Goal: Task Accomplishment & Management: Use online tool/utility

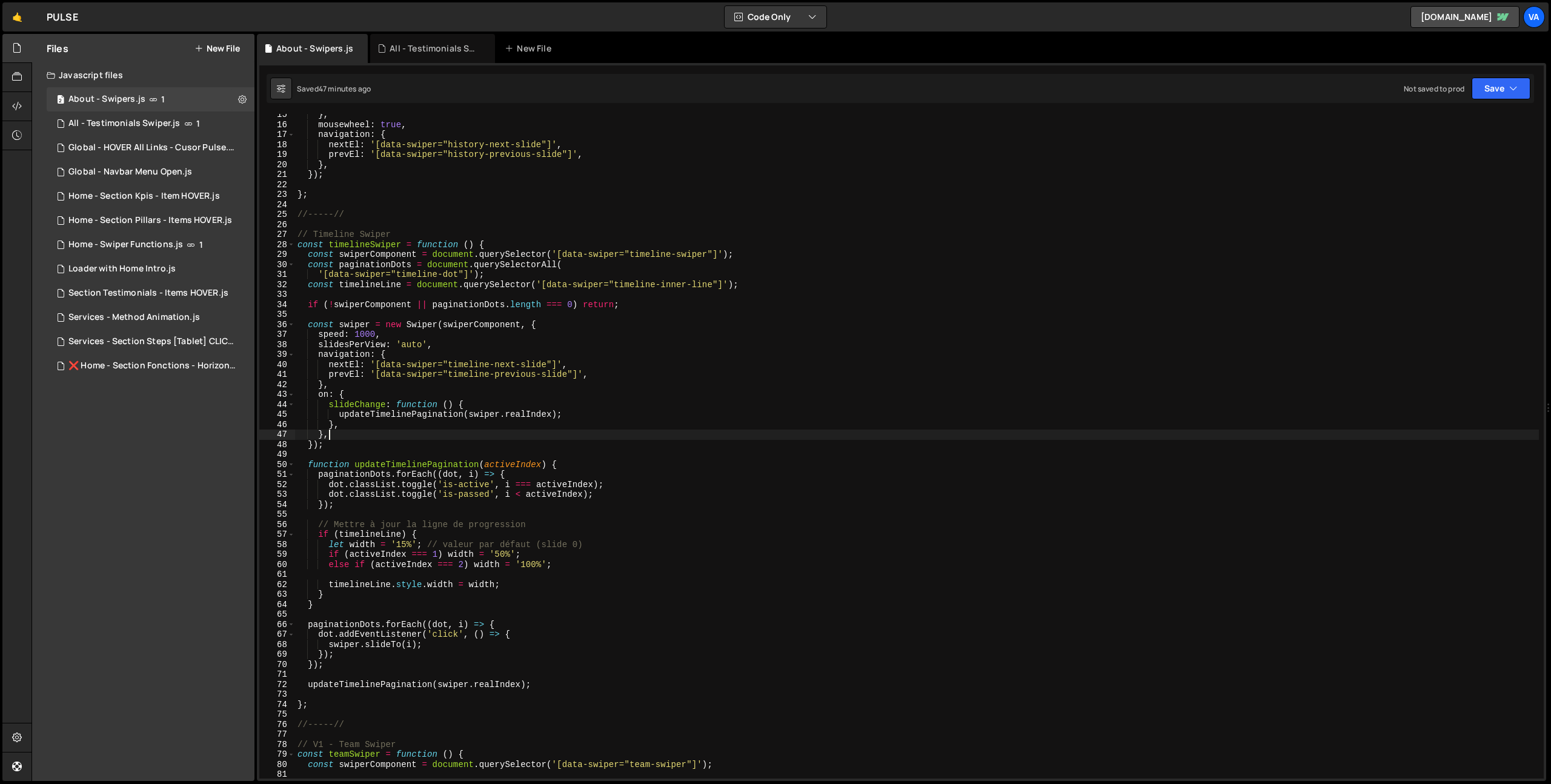
scroll to position [144, 0]
click at [245, 98] on icon at bounding box center [242, 99] width 8 height 12
click at [314, 133] on button "Edit File Settings" at bounding box center [316, 125] width 119 height 24
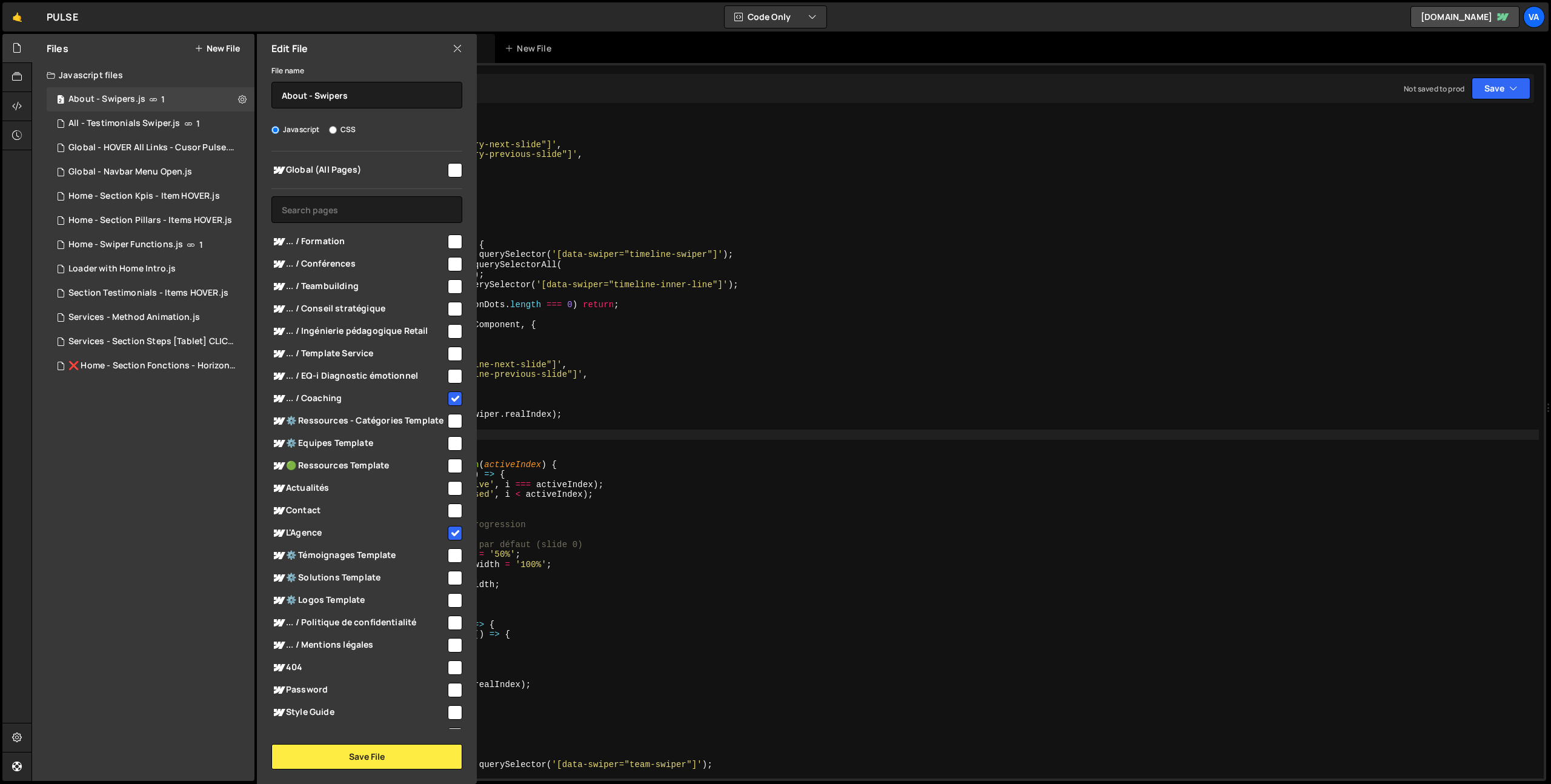
click at [452, 376] on input "checkbox" at bounding box center [454, 376] width 14 height 14
checkbox input "true"
click at [374, 762] on button "Save File" at bounding box center [367, 757] width 191 height 26
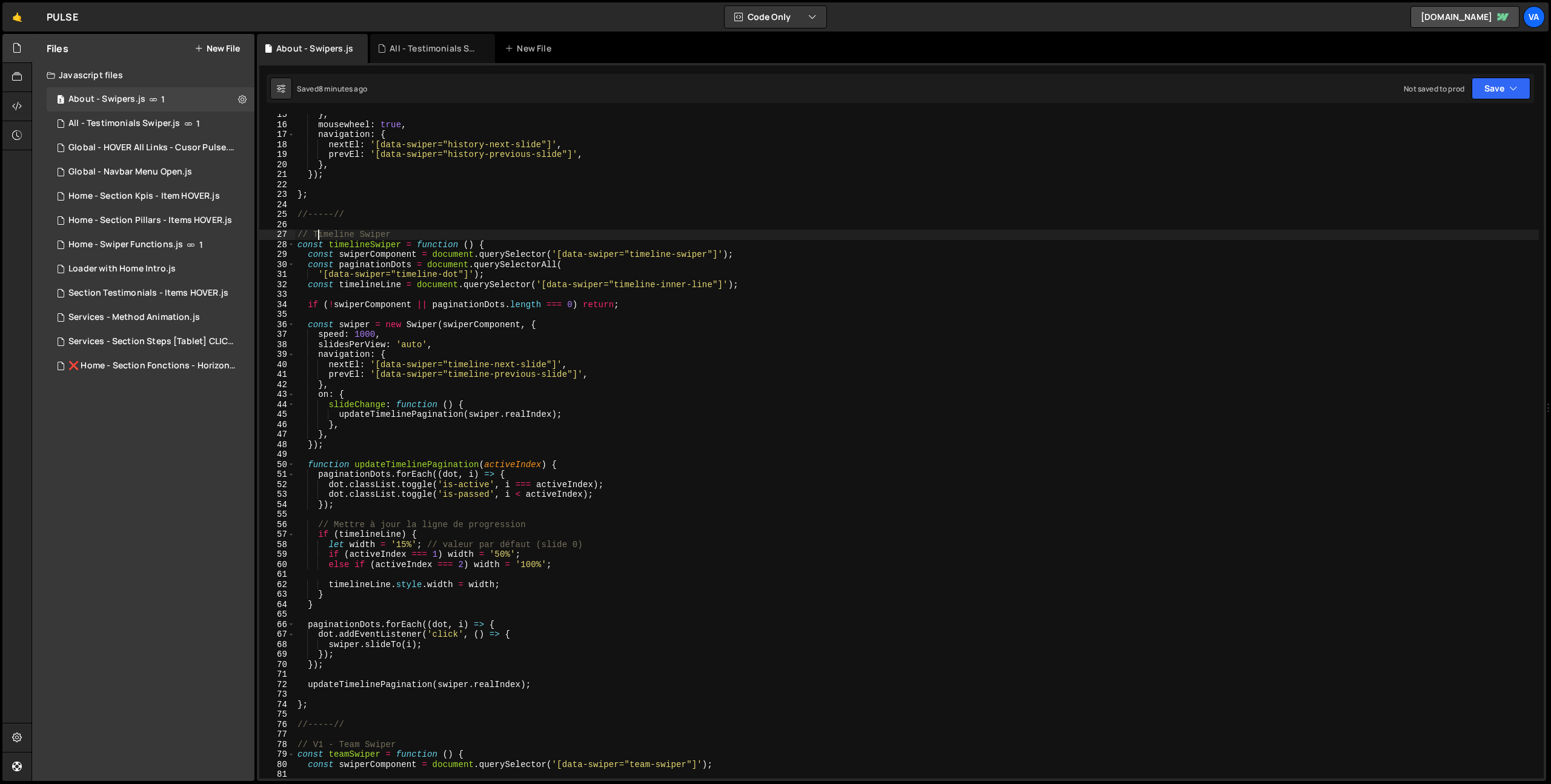
click at [319, 234] on div "} , mousewheel : true , navigation : { nextEl : '[data-swiper="history-next-sli…" at bounding box center [917, 451] width 1244 height 684
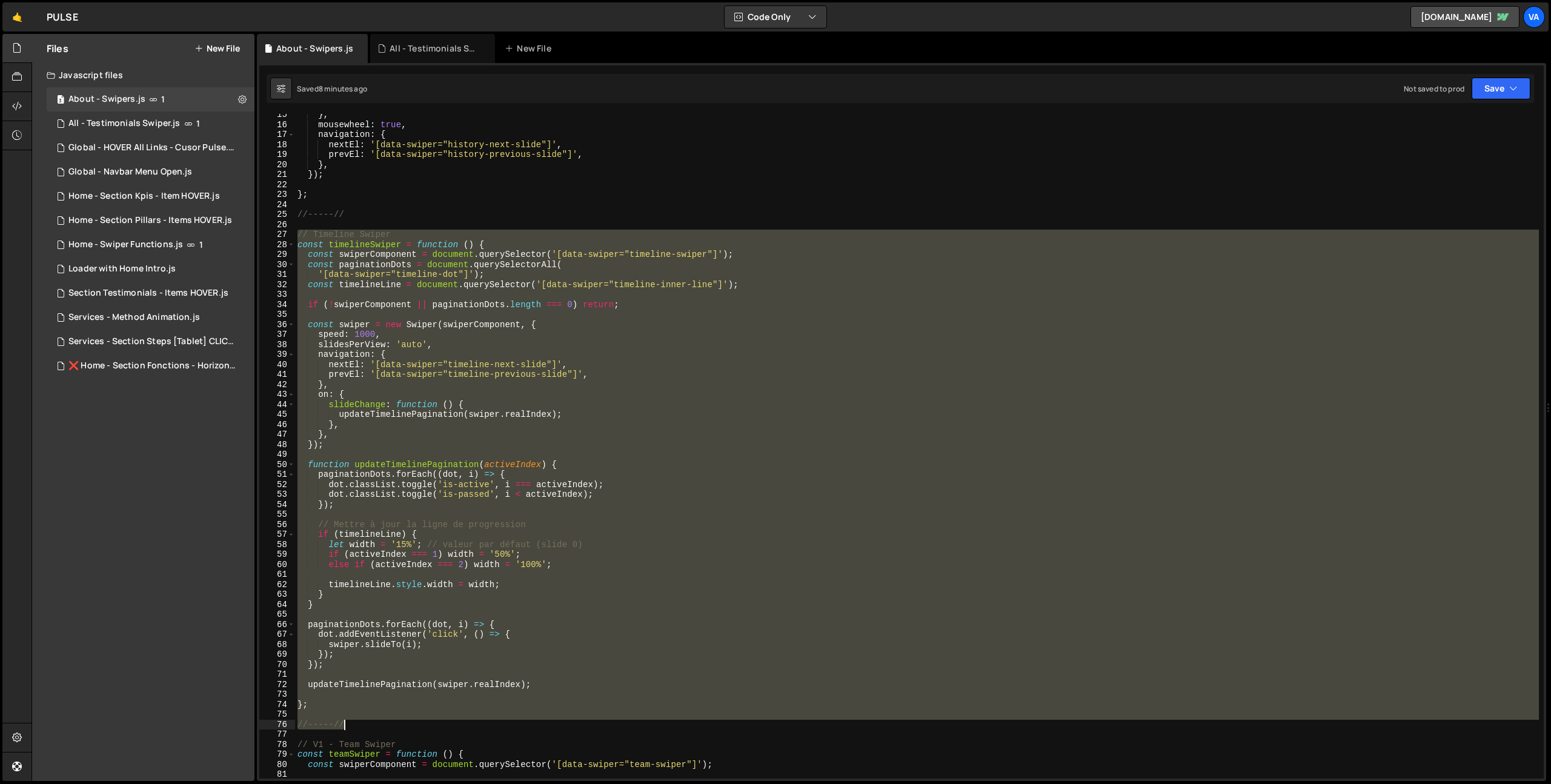
drag, startPoint x: 299, startPoint y: 230, endPoint x: 477, endPoint y: 725, distance: 526.0
click at [477, 725] on div "} , mousewheel : true , navigation : { nextEl : '[data-swiper="history-next-sli…" at bounding box center [917, 451] width 1244 height 684
type textarea "//-----//"
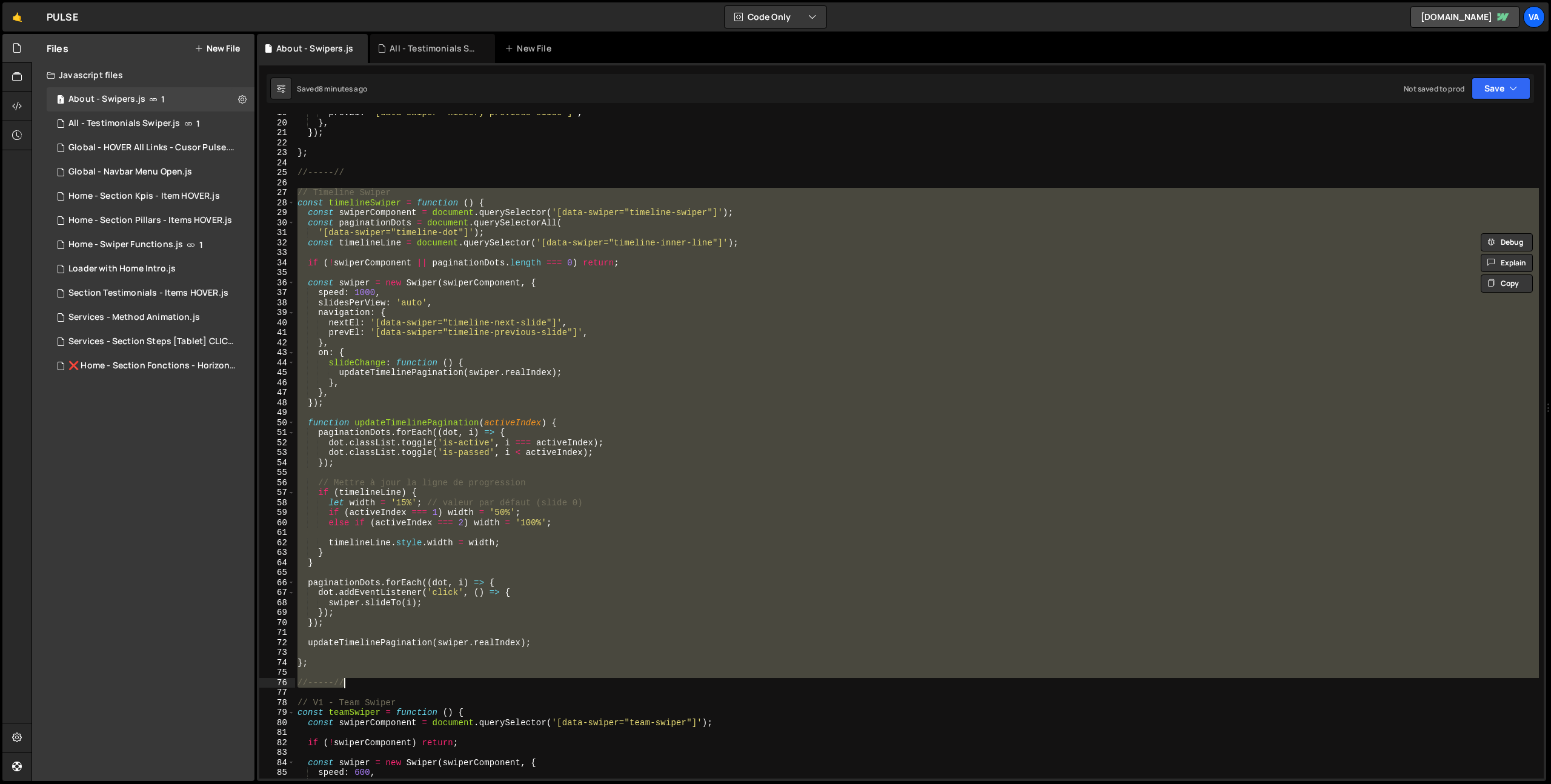
scroll to position [149, 0]
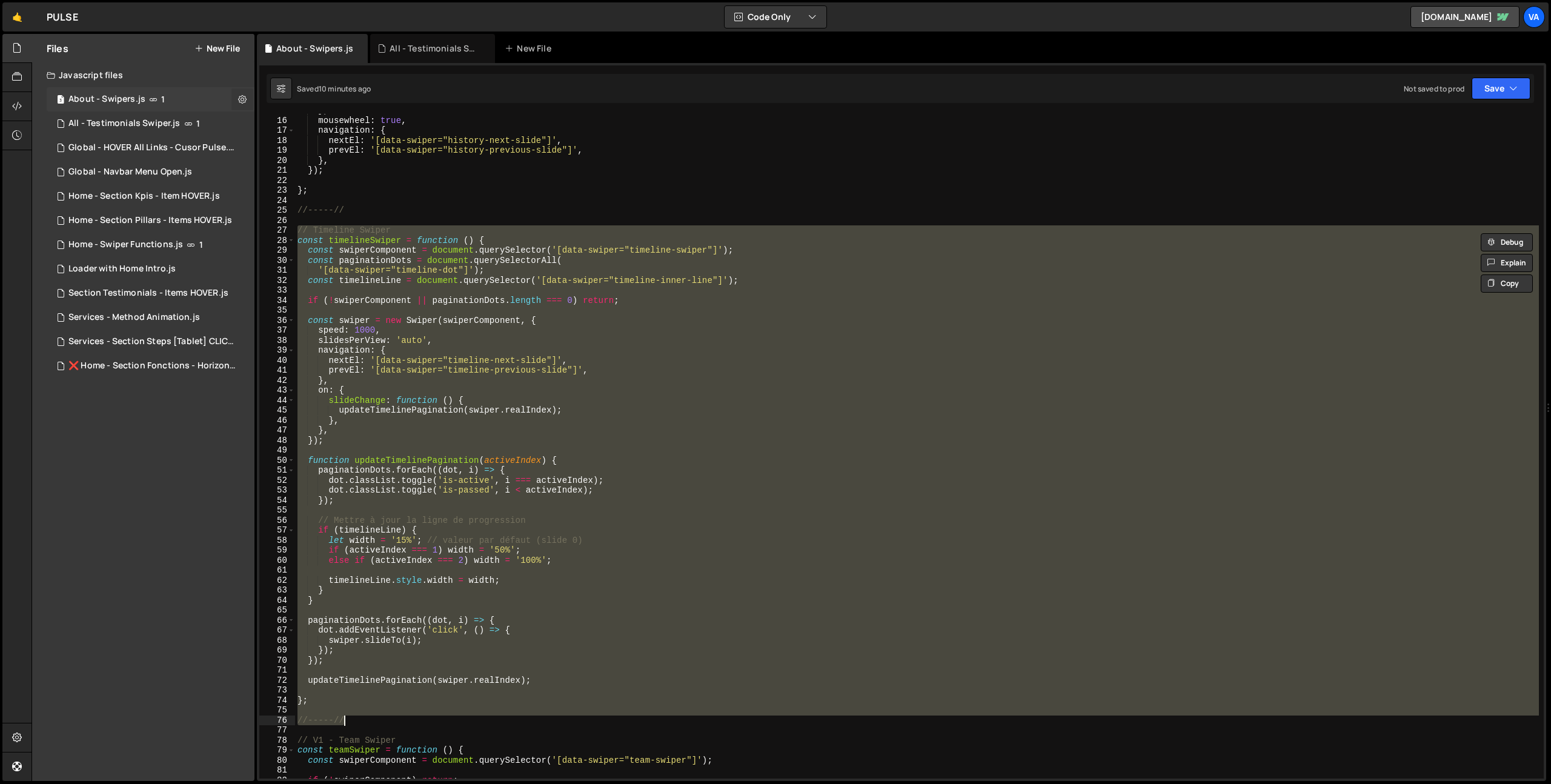
click at [244, 98] on icon at bounding box center [242, 99] width 8 height 12
type input "About - Swipers"
radio input "true"
checkbox input "true"
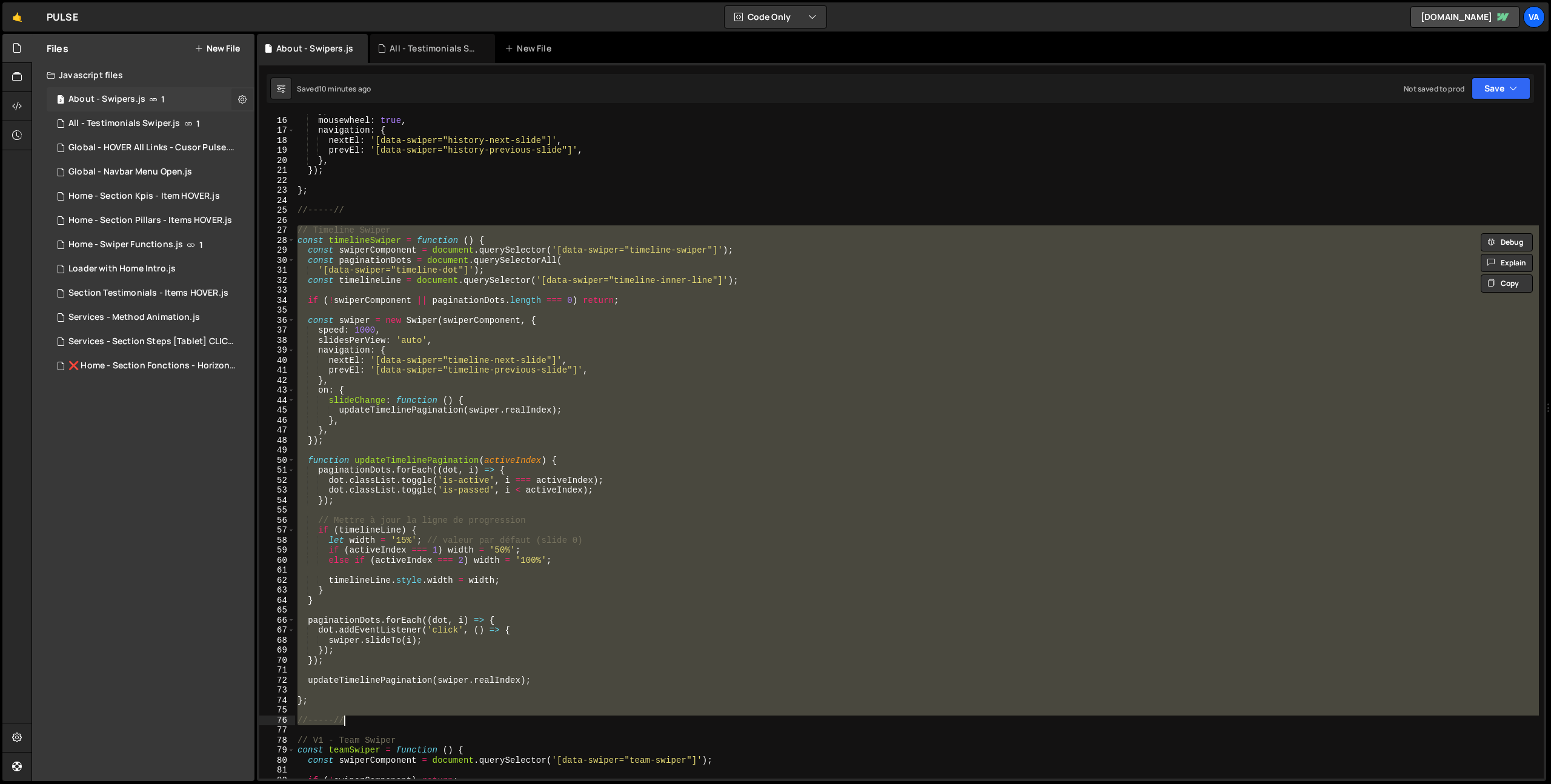
checkbox input "true"
click at [296, 128] on button "Edit File Settings" at bounding box center [316, 125] width 119 height 24
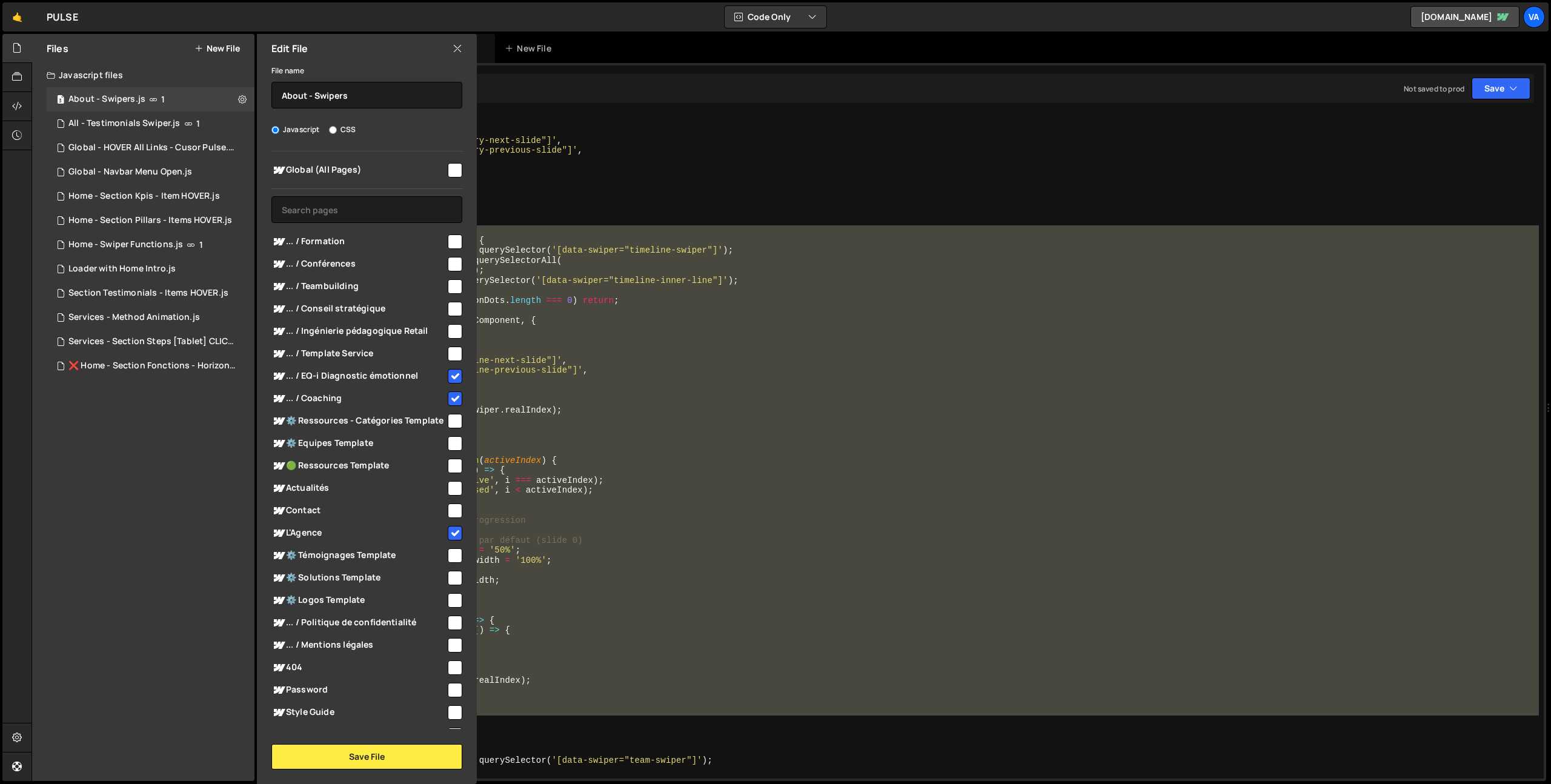
click at [450, 375] on input "checkbox" at bounding box center [454, 376] width 14 height 14
checkbox input "false"
click at [447, 394] on input "checkbox" at bounding box center [454, 398] width 14 height 14
checkbox input "false"
click at [363, 762] on button "Save File" at bounding box center [367, 757] width 191 height 26
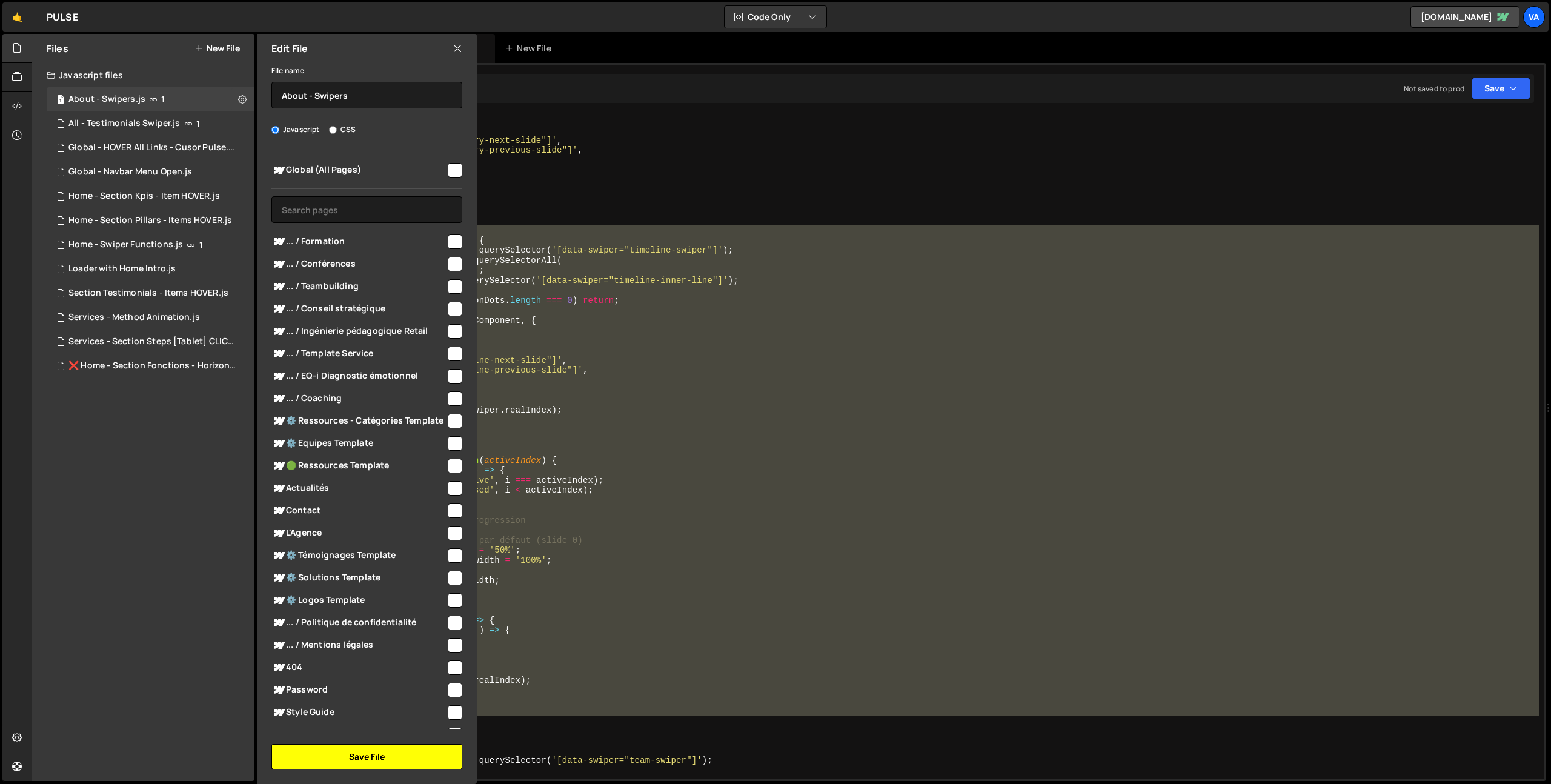
checkbox input "false"
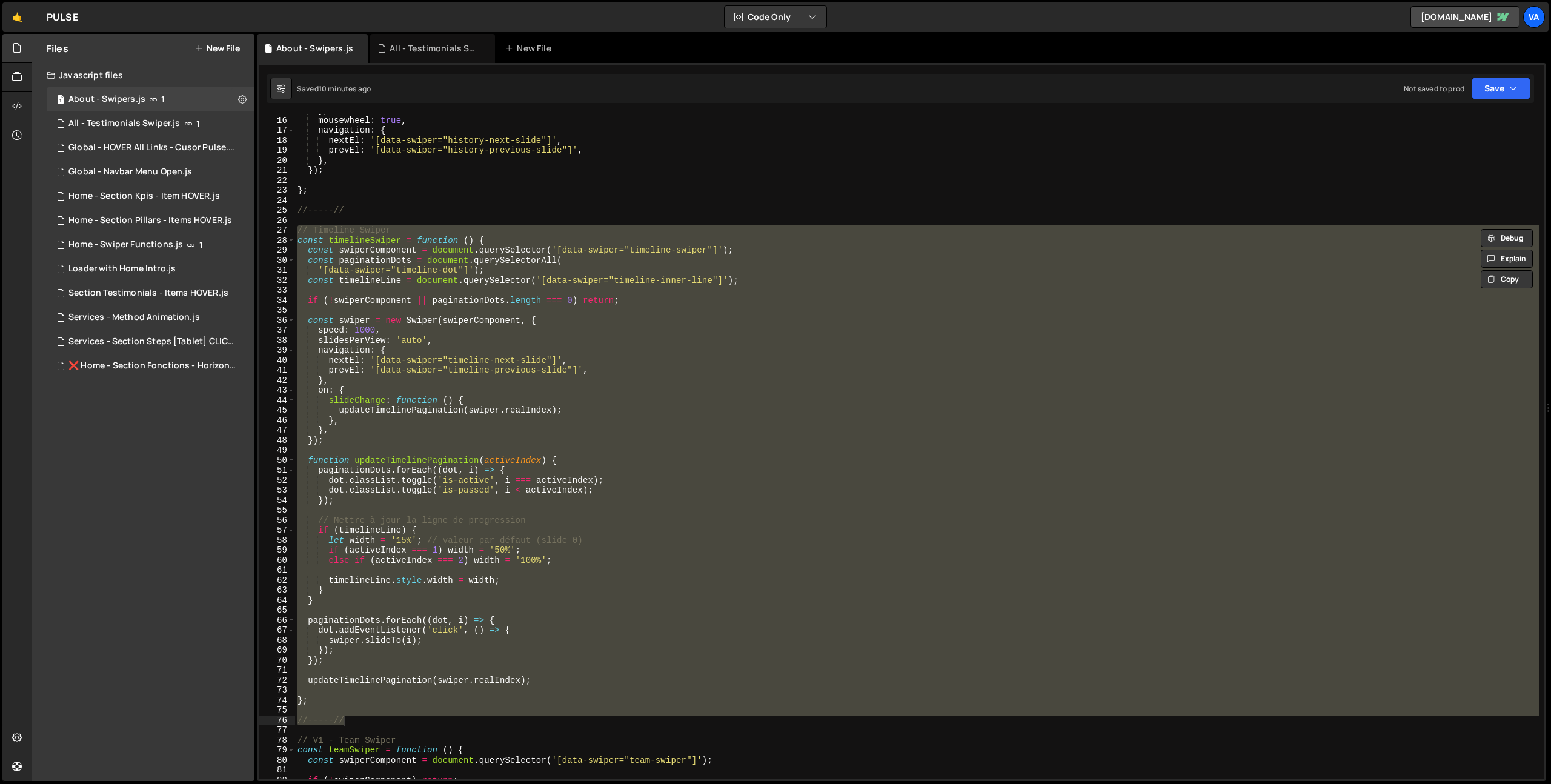
click at [222, 48] on button "New File" at bounding box center [217, 48] width 46 height 10
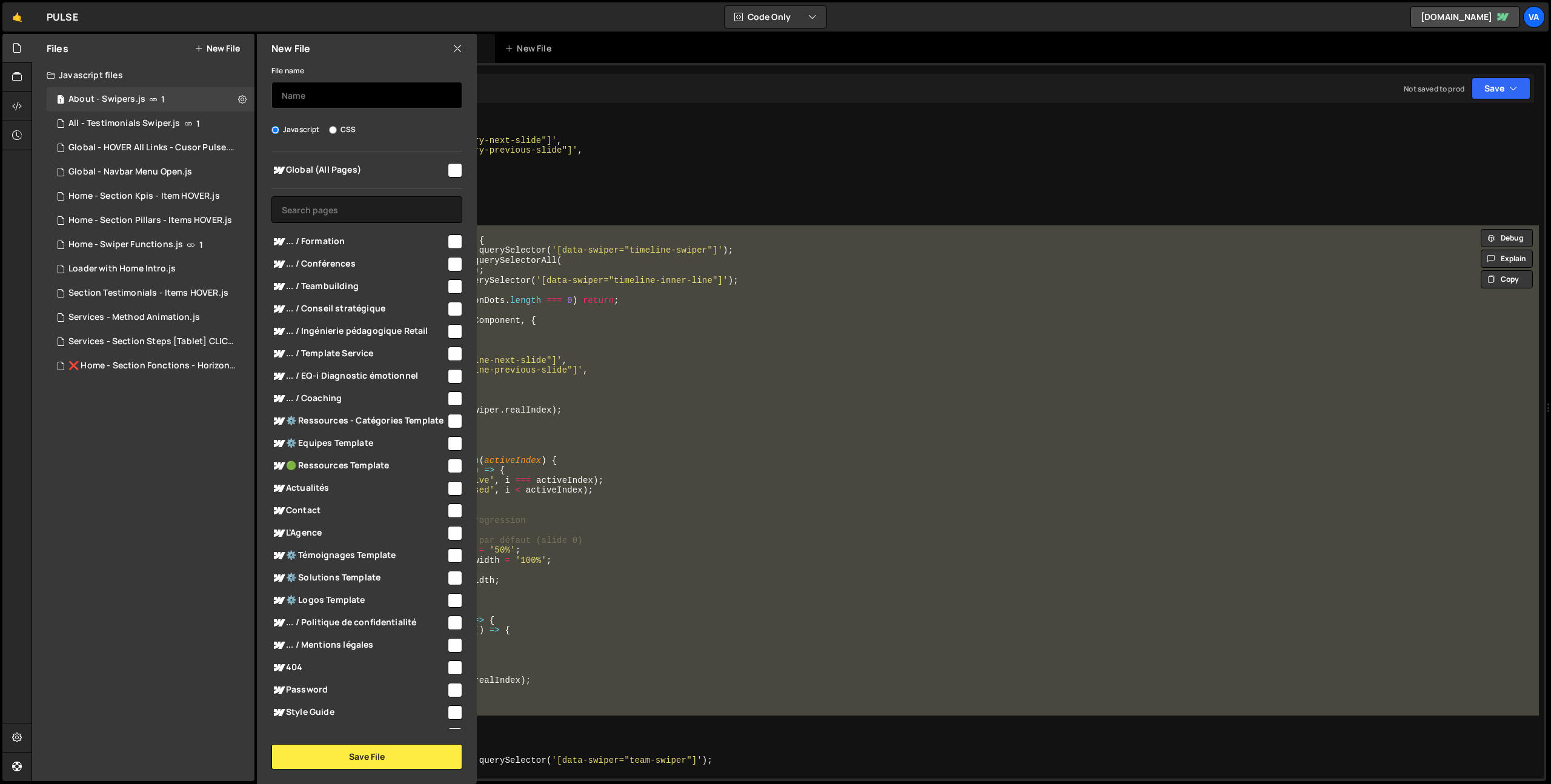
click at [328, 101] on input "text" at bounding box center [367, 95] width 191 height 27
type input "All Services - Swiper Timeline"
click at [452, 397] on input "checkbox" at bounding box center [454, 398] width 14 height 14
checkbox input "true"
click at [450, 374] on input "checkbox" at bounding box center [454, 376] width 14 height 14
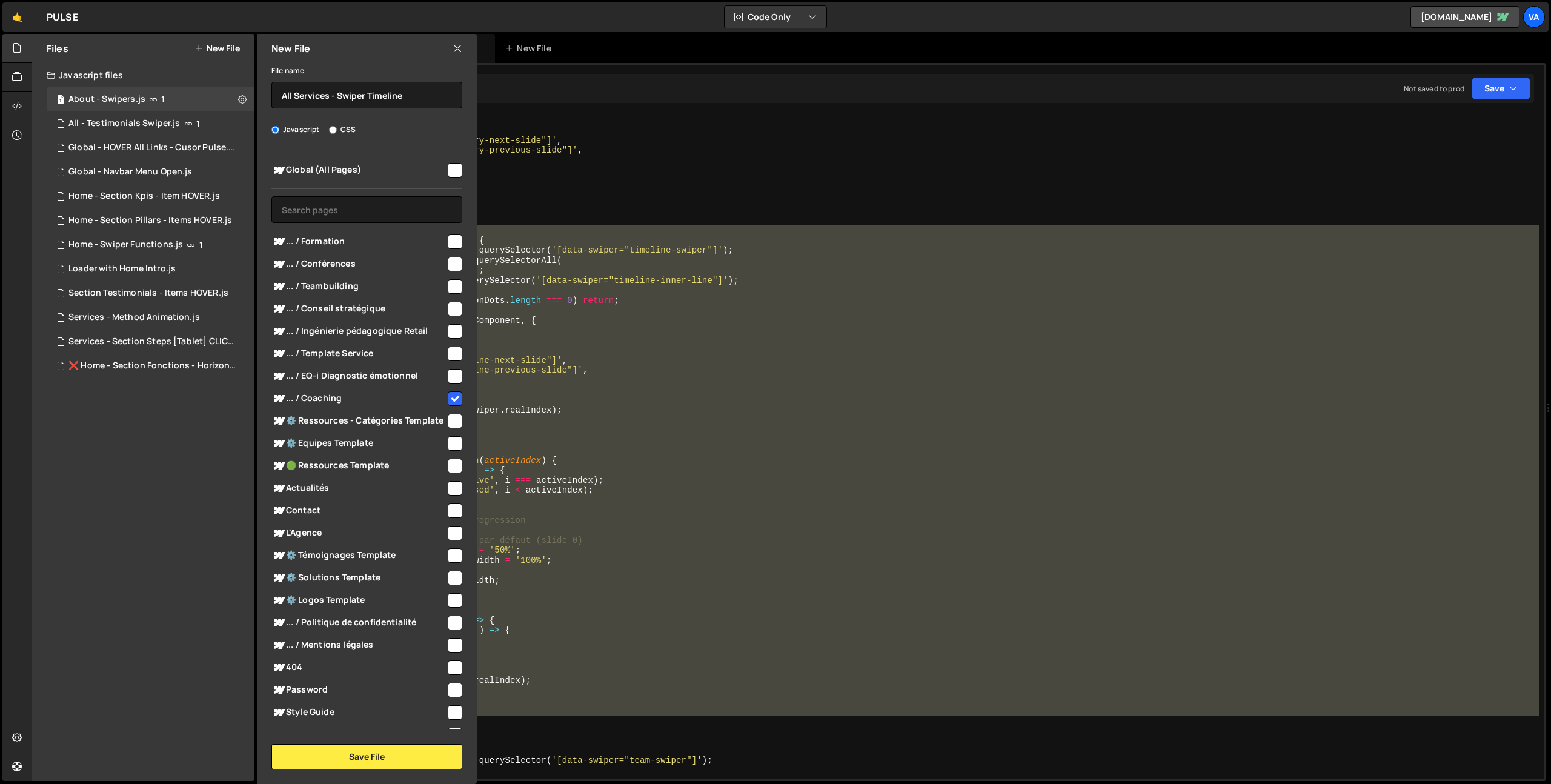
checkbox input "true"
click at [366, 765] on button "Save File" at bounding box center [367, 757] width 191 height 26
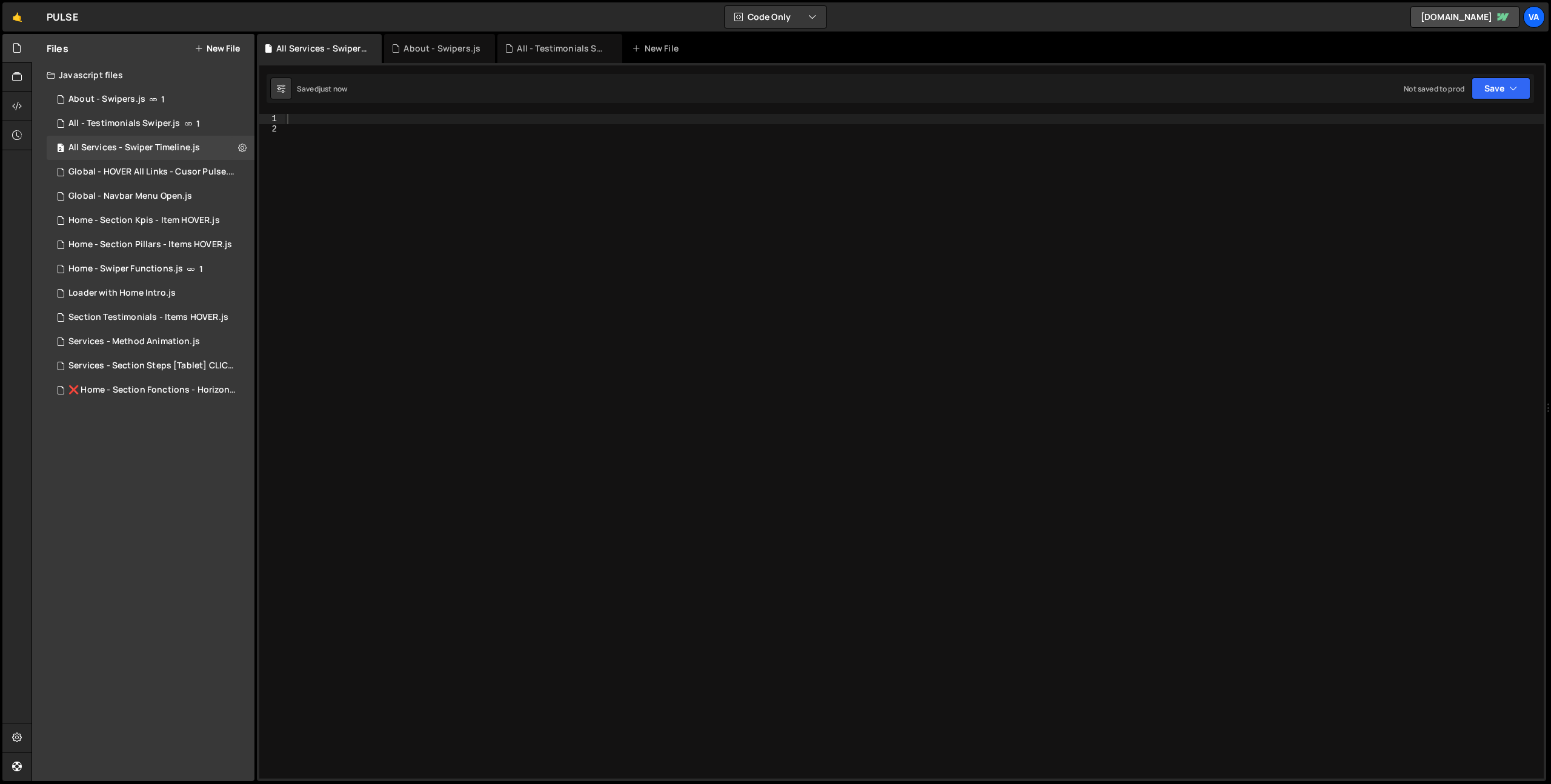
click at [418, 240] on div at bounding box center [914, 456] width 1259 height 684
paste textarea "};"
type textarea "};"
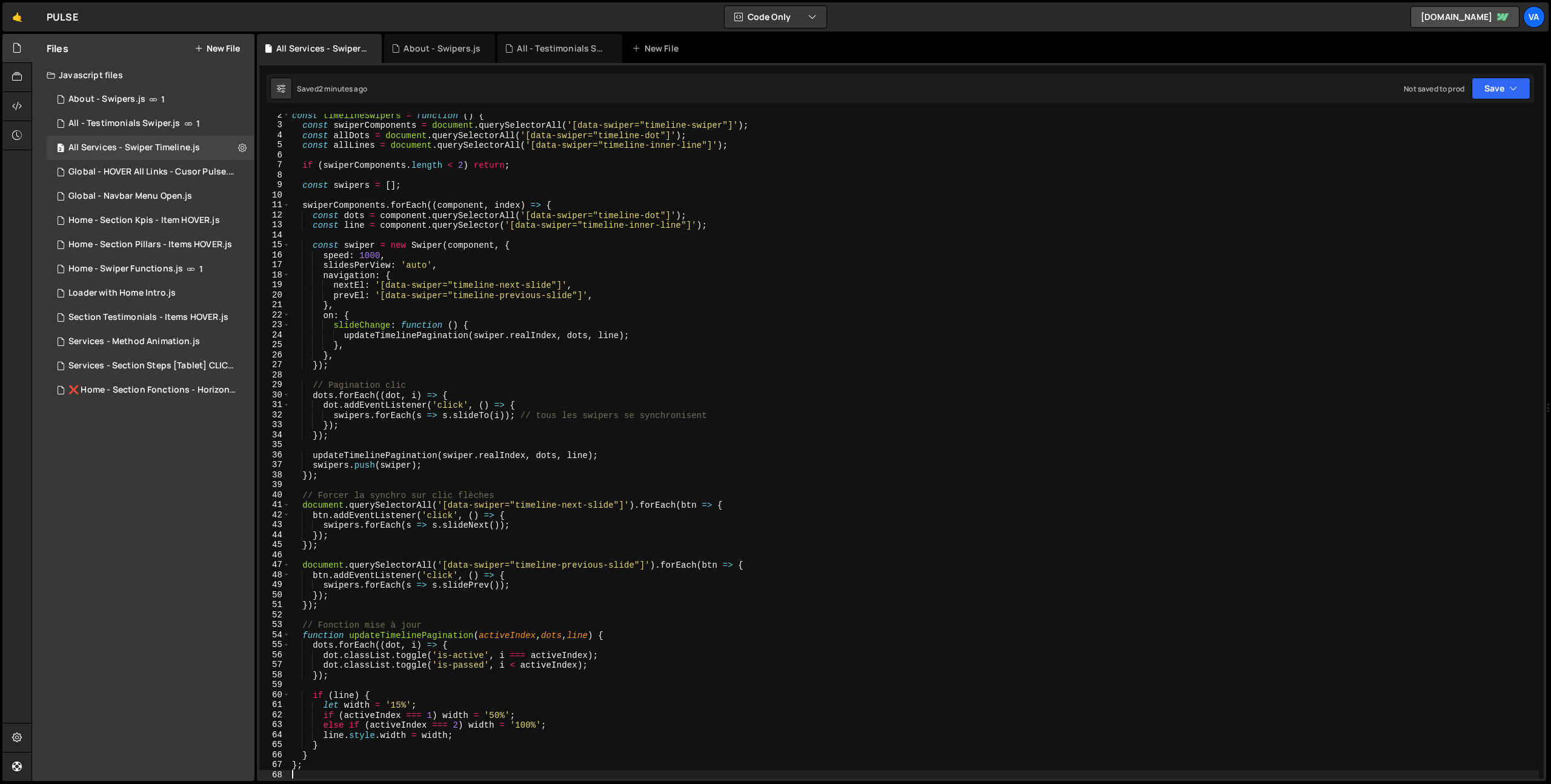
scroll to position [0, 0]
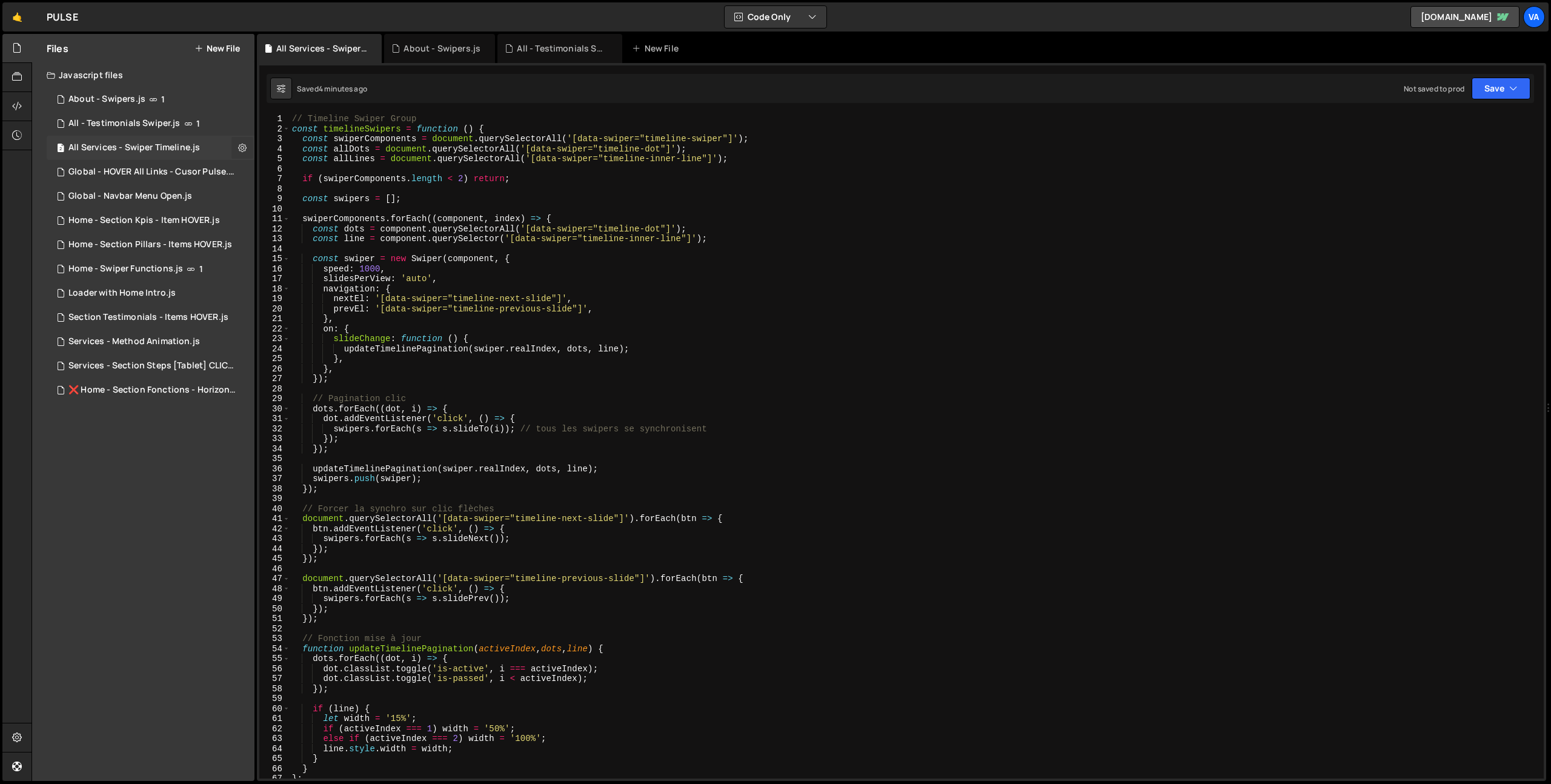
click at [244, 149] on icon at bounding box center [242, 147] width 8 height 12
click at [320, 175] on button "Edit File Settings" at bounding box center [316, 173] width 119 height 24
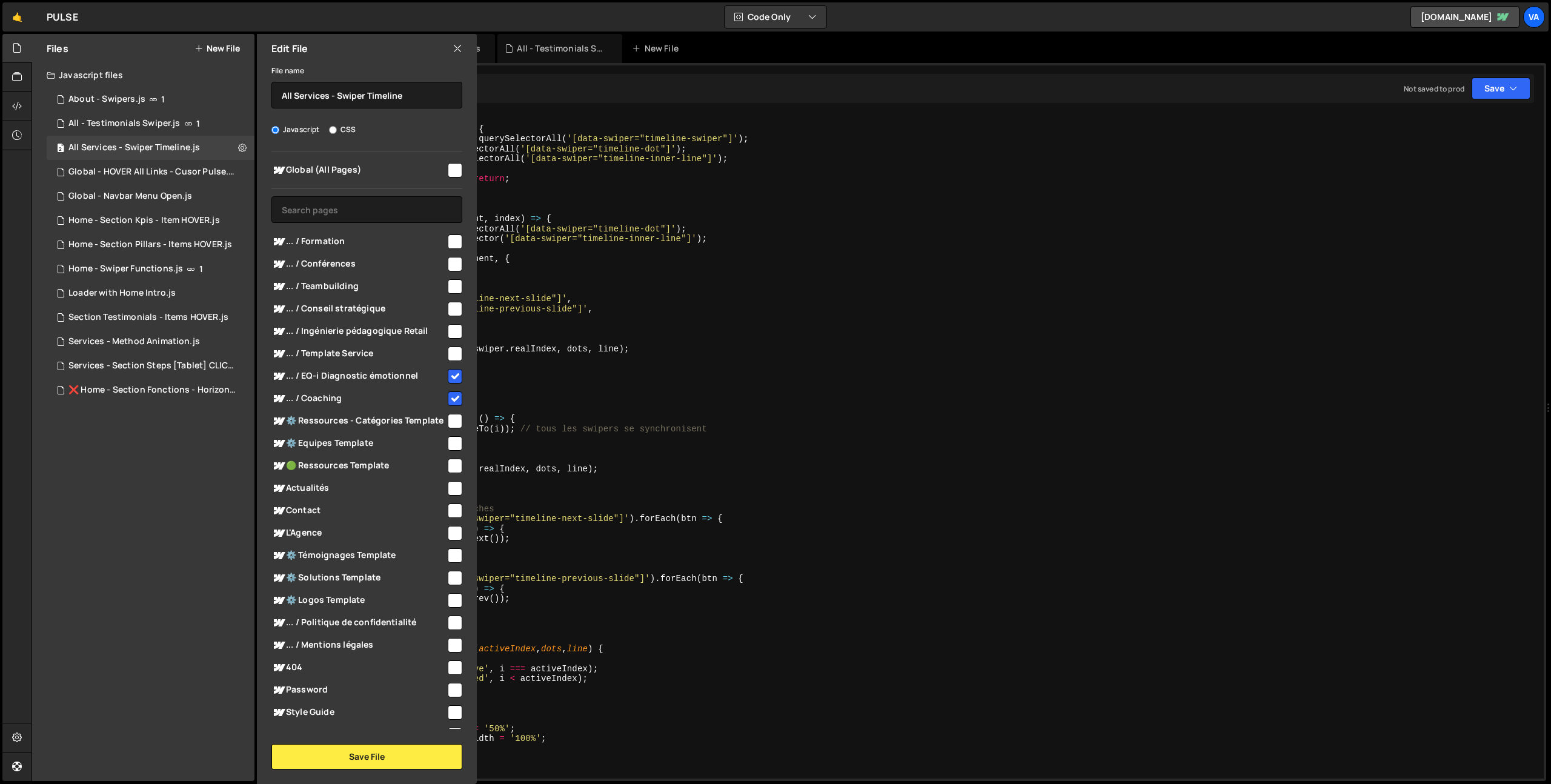
click at [456, 48] on icon at bounding box center [457, 48] width 10 height 13
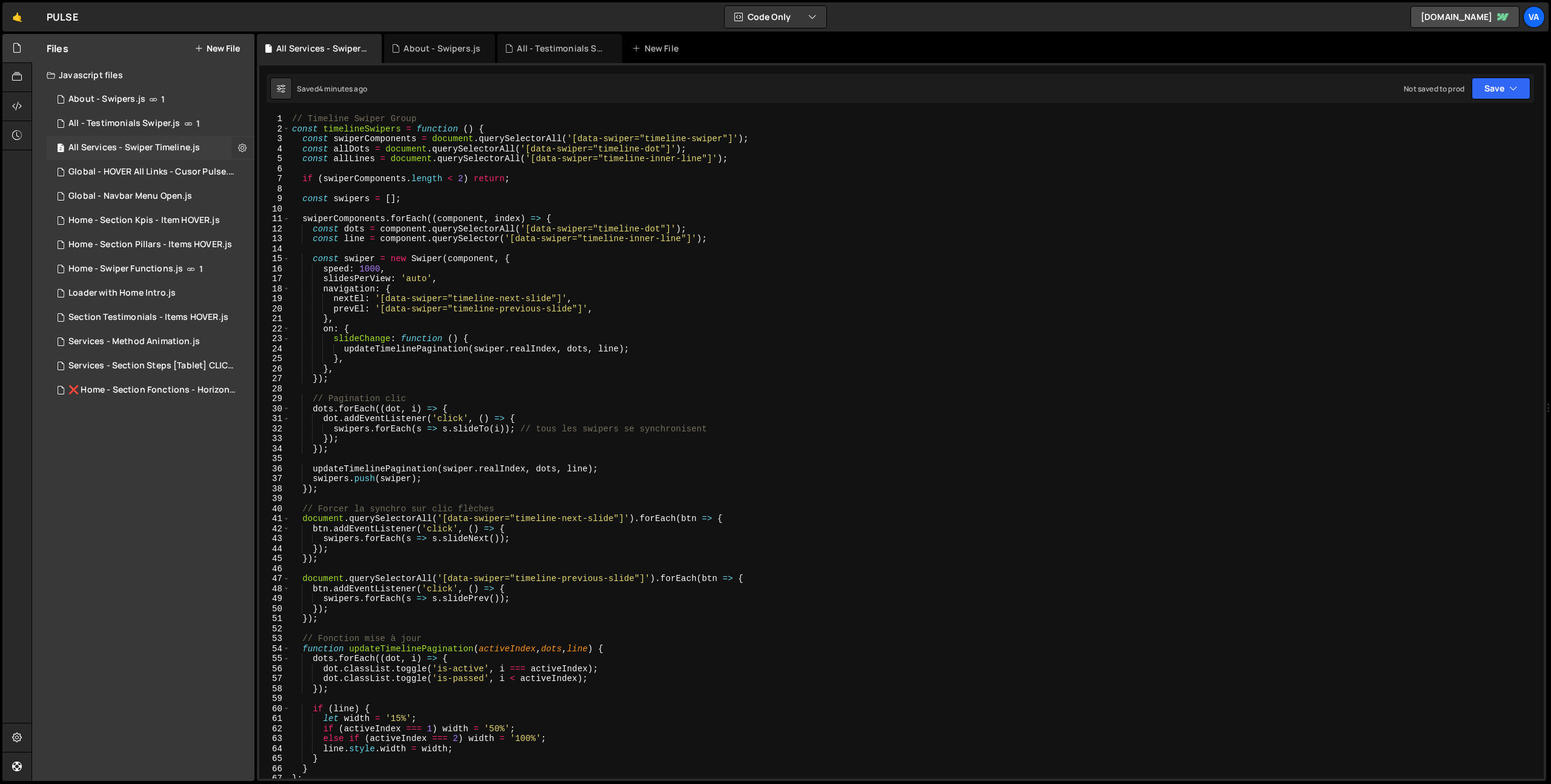
click at [245, 146] on icon at bounding box center [242, 147] width 8 height 12
click at [302, 201] on button "Edit External Scripts" at bounding box center [316, 197] width 119 height 24
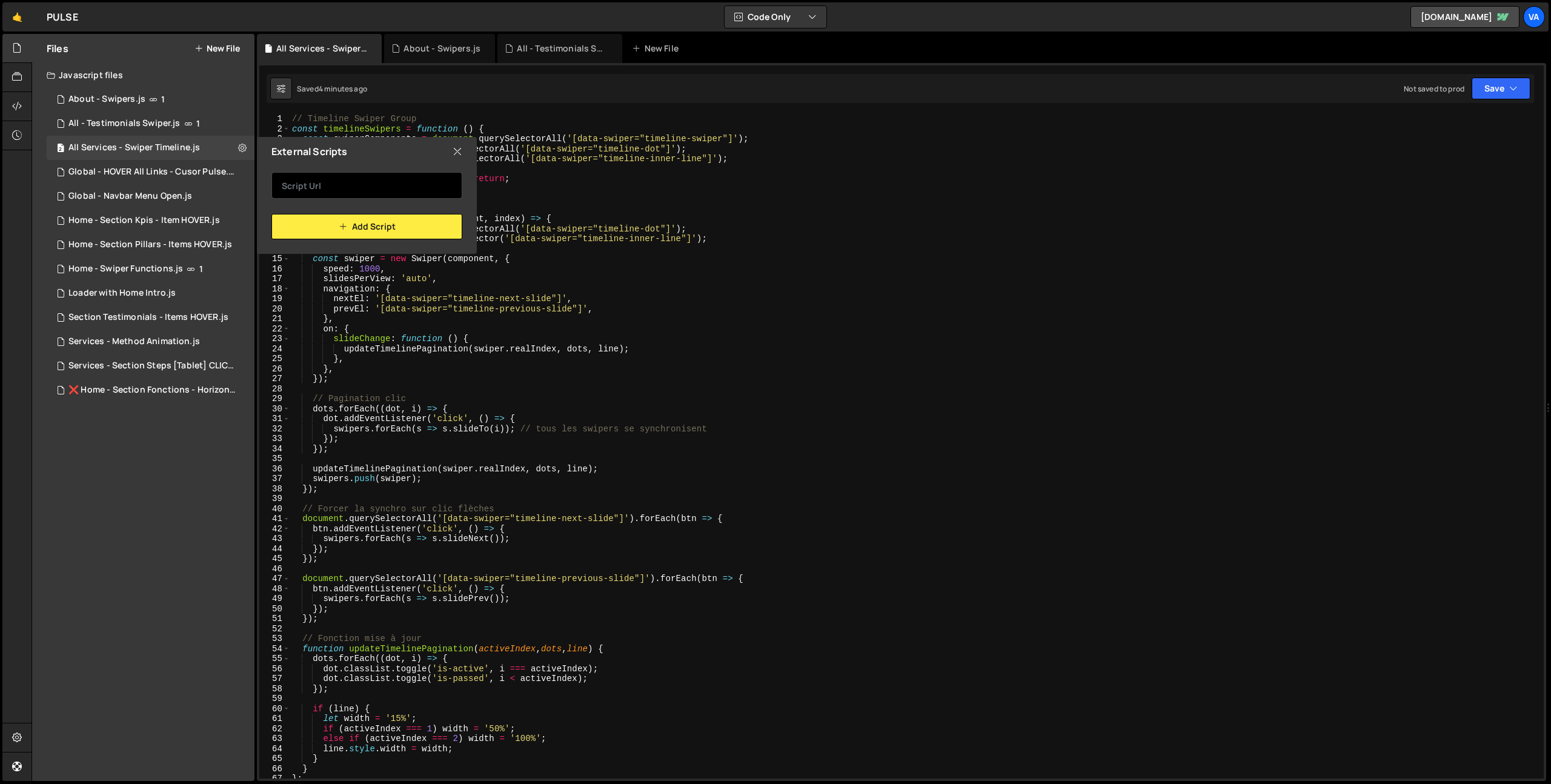
click at [333, 187] on input "text" at bounding box center [367, 185] width 191 height 27
paste input "[URL][DOMAIN_NAME]"
type input "[URL][DOMAIN_NAME]"
click at [356, 231] on button "Add Script" at bounding box center [367, 226] width 191 height 26
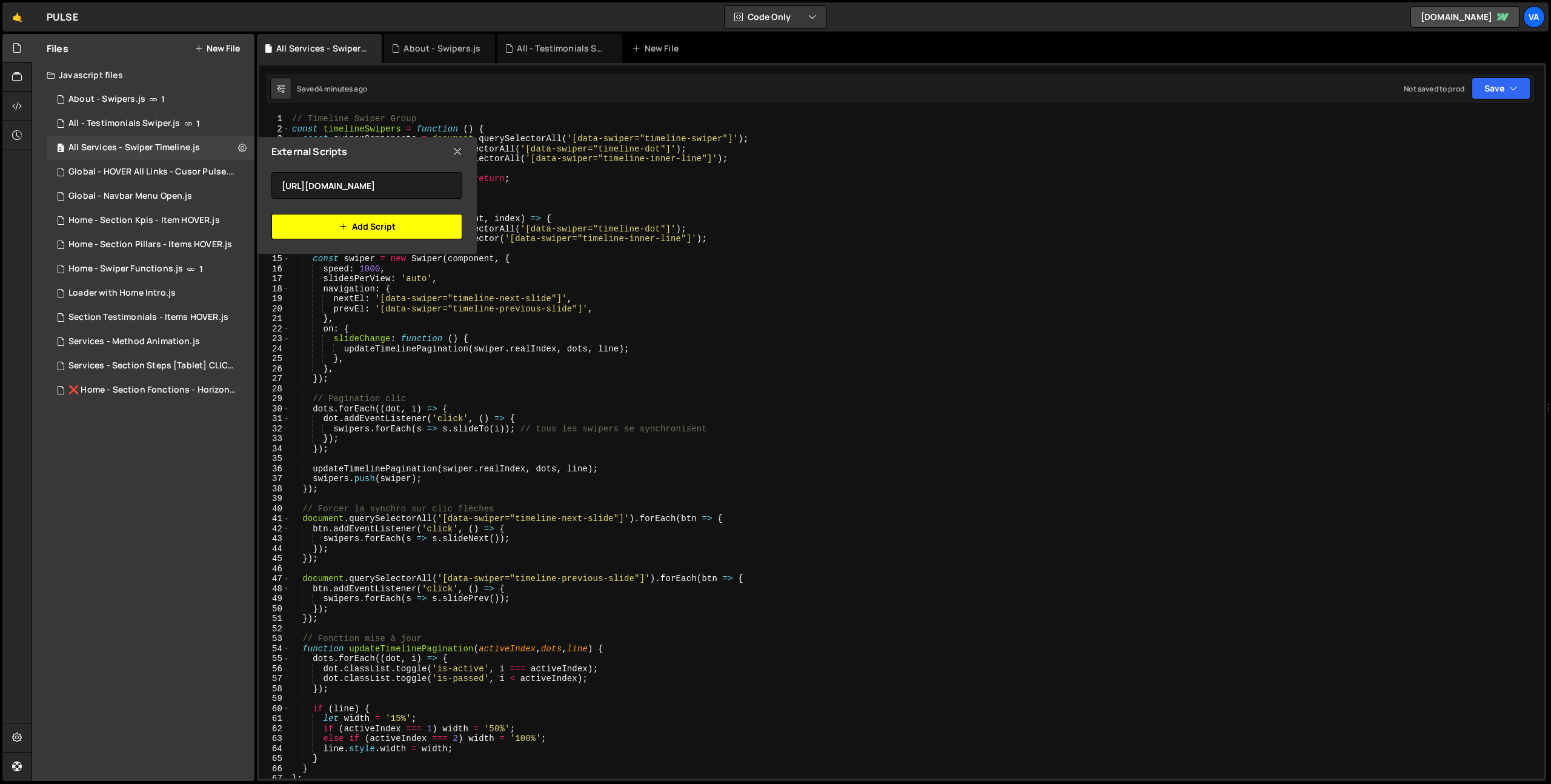
scroll to position [0, 0]
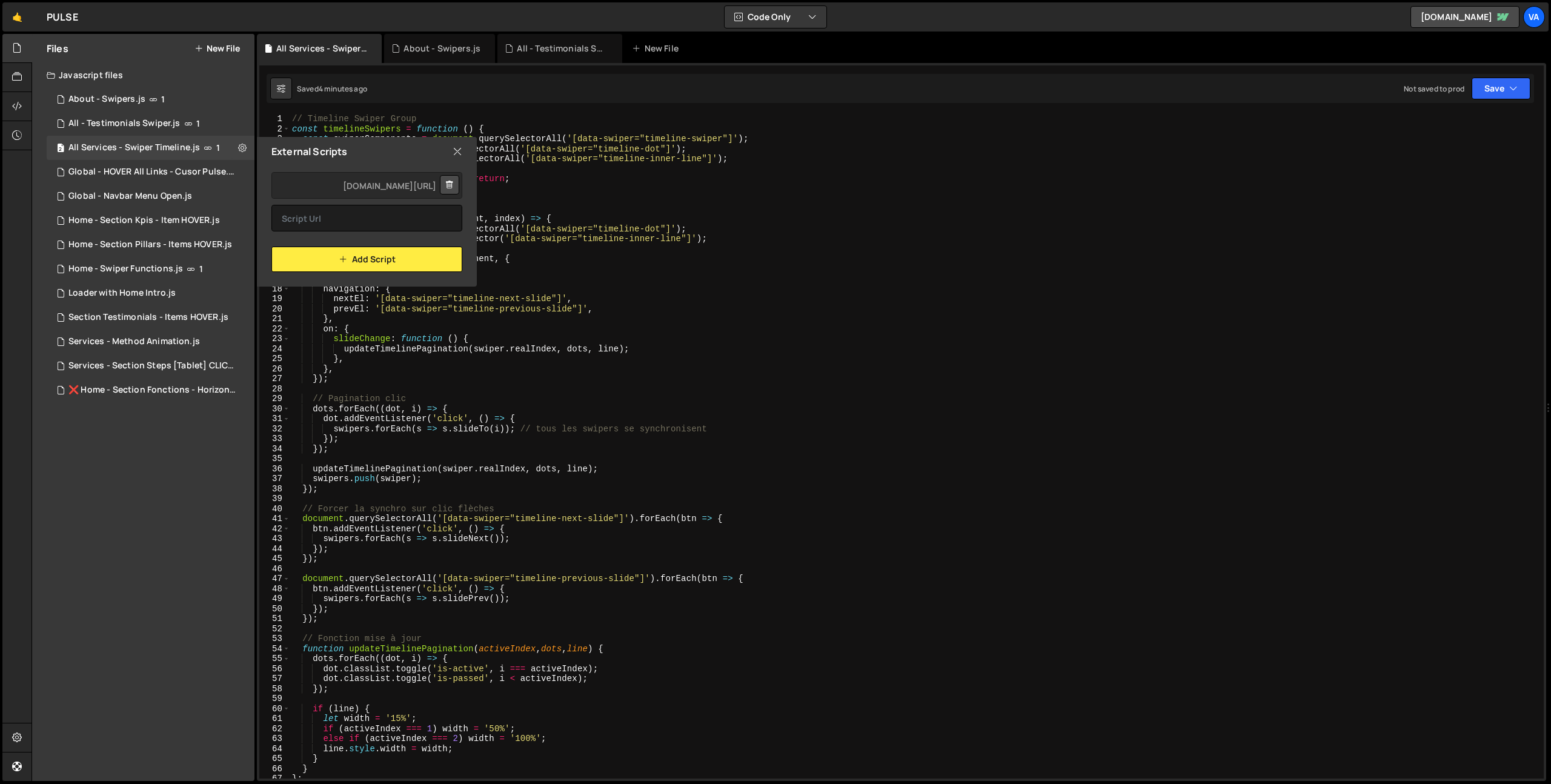
click at [458, 150] on icon at bounding box center [457, 151] width 10 height 13
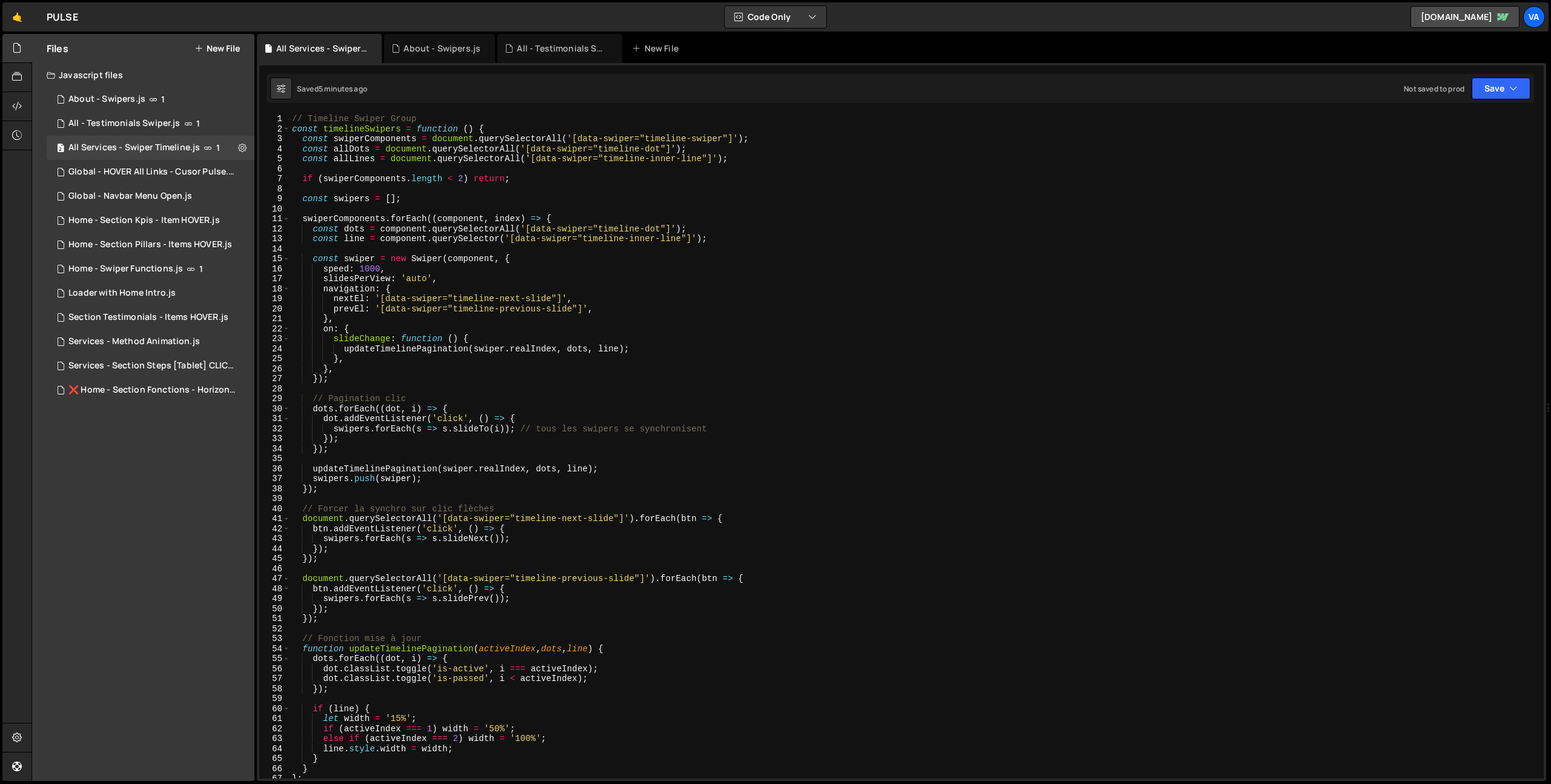
click at [741, 325] on div "// Timeline Swiper Group const timelineSwipers = function ( ) { const swiperCom…" at bounding box center [914, 456] width 1249 height 684
click at [799, 353] on div "// Timeline Swiper Group const timelineSwipers = function ( ) { const swiperCom…" at bounding box center [914, 456] width 1249 height 684
type textarea "updateTimelinePagination(swiper.realIndex, dots, line);"
click at [240, 147] on icon at bounding box center [242, 147] width 8 height 12
type input "All Services - Swiper Timeline"
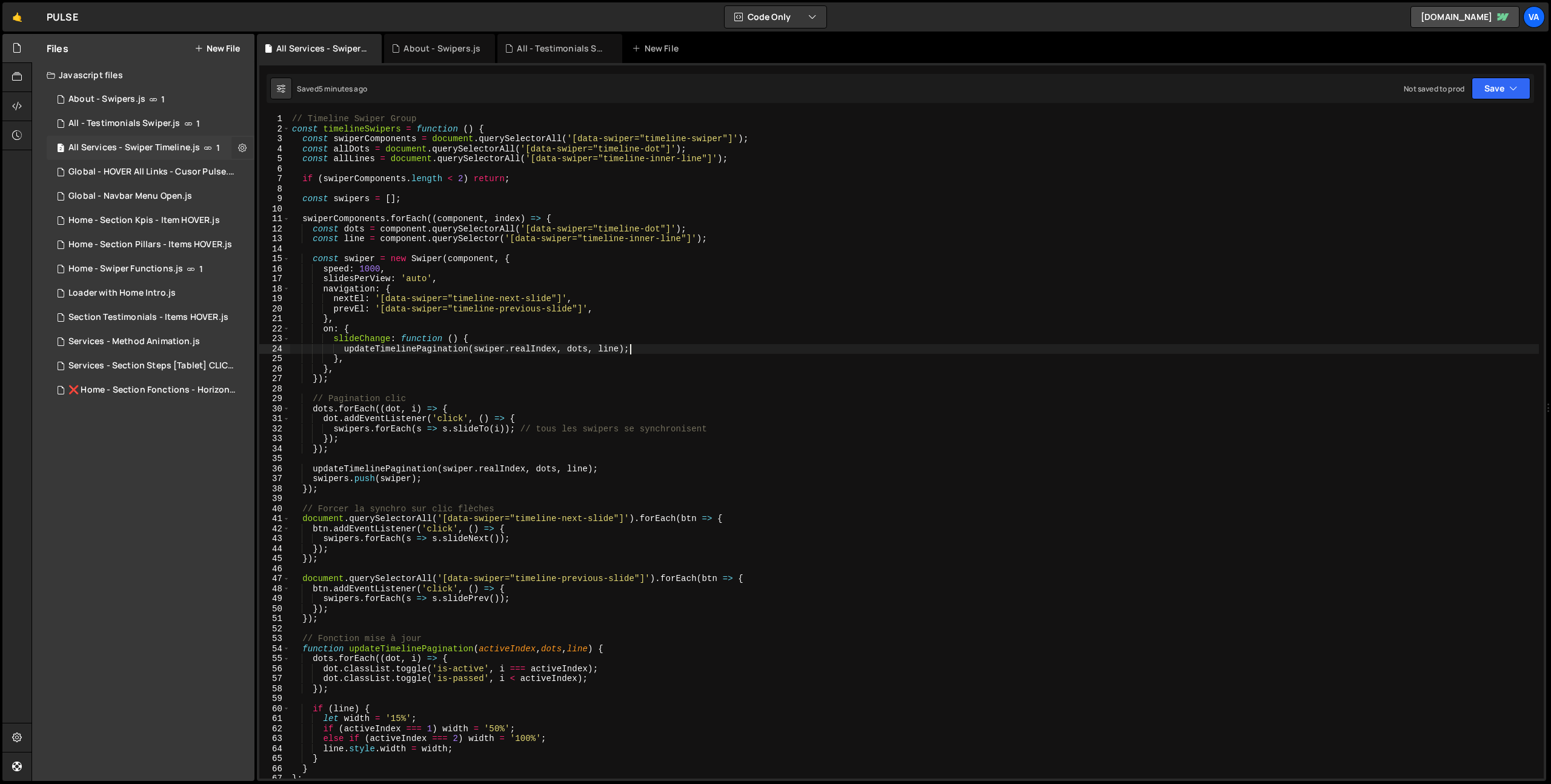
radio input "true"
checkbox input "true"
click at [294, 170] on button "Edit File Settings" at bounding box center [316, 173] width 119 height 24
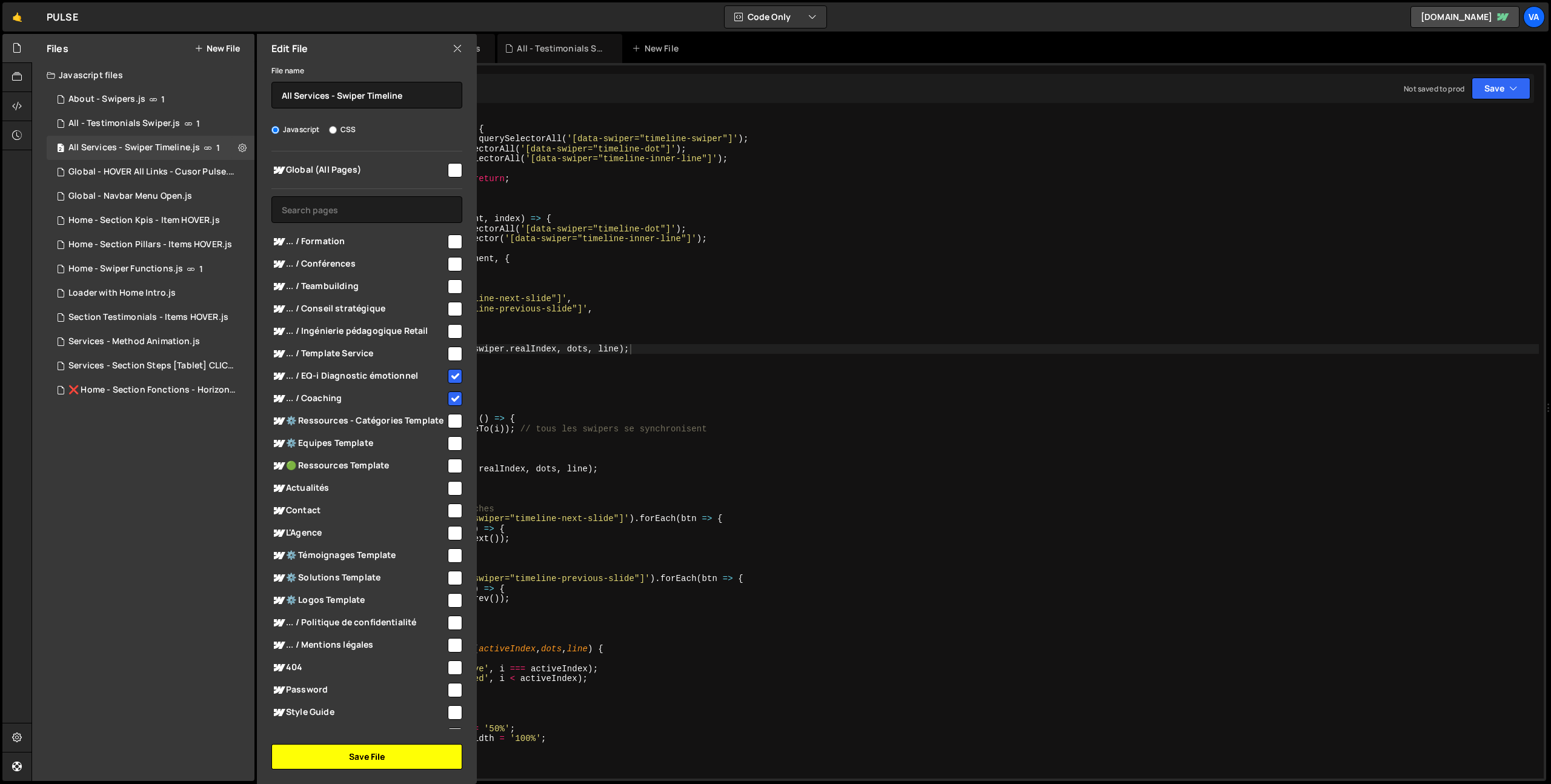
click at [369, 762] on button "Save File" at bounding box center [367, 757] width 191 height 26
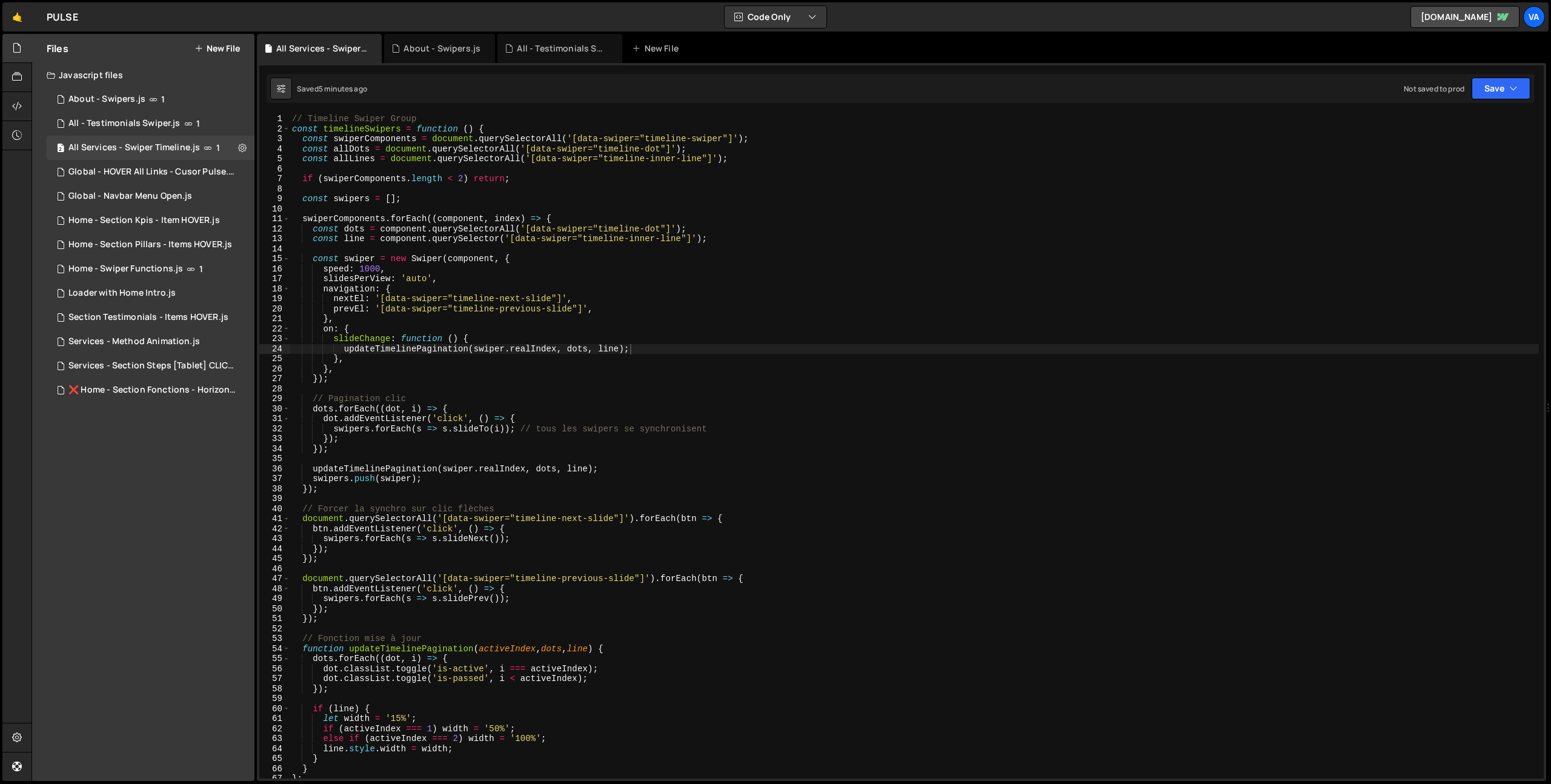
click at [643, 318] on div "// Timeline Swiper Group const timelineSwipers = function ( ) { const swiperCom…" at bounding box center [914, 456] width 1249 height 684
click at [703, 357] on div "// Timeline Swiper Group const timelineSwipers = function ( ) { const swiperCom…" at bounding box center [914, 456] width 1249 height 684
click at [778, 382] on div "// Timeline Swiper Group const timelineSwipers = function ( ) { const swiperCom…" at bounding box center [914, 456] width 1249 height 684
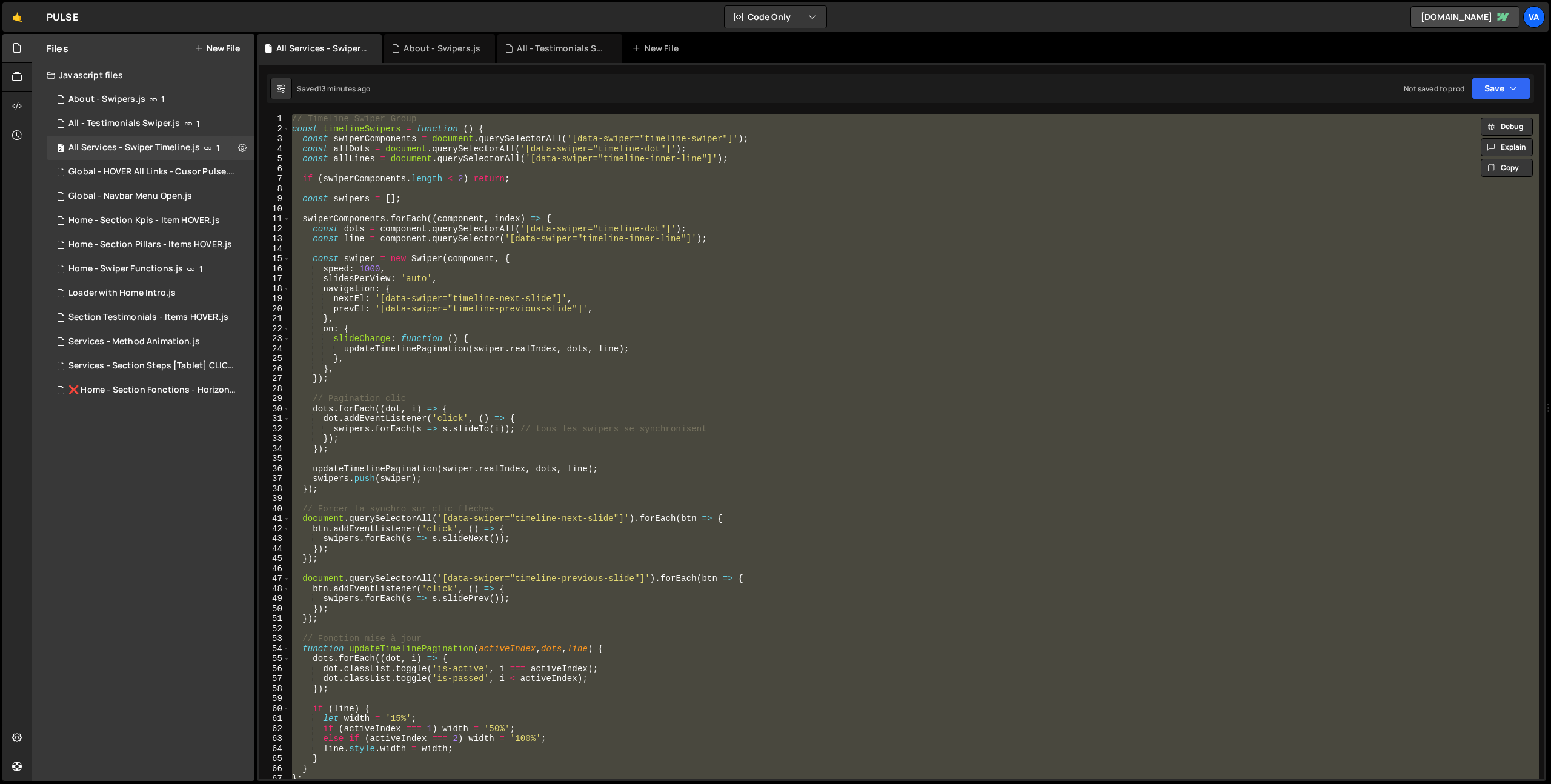
paste textarea "document.addEventListener('DOMContentLoaded', initTimelineSwipers);"
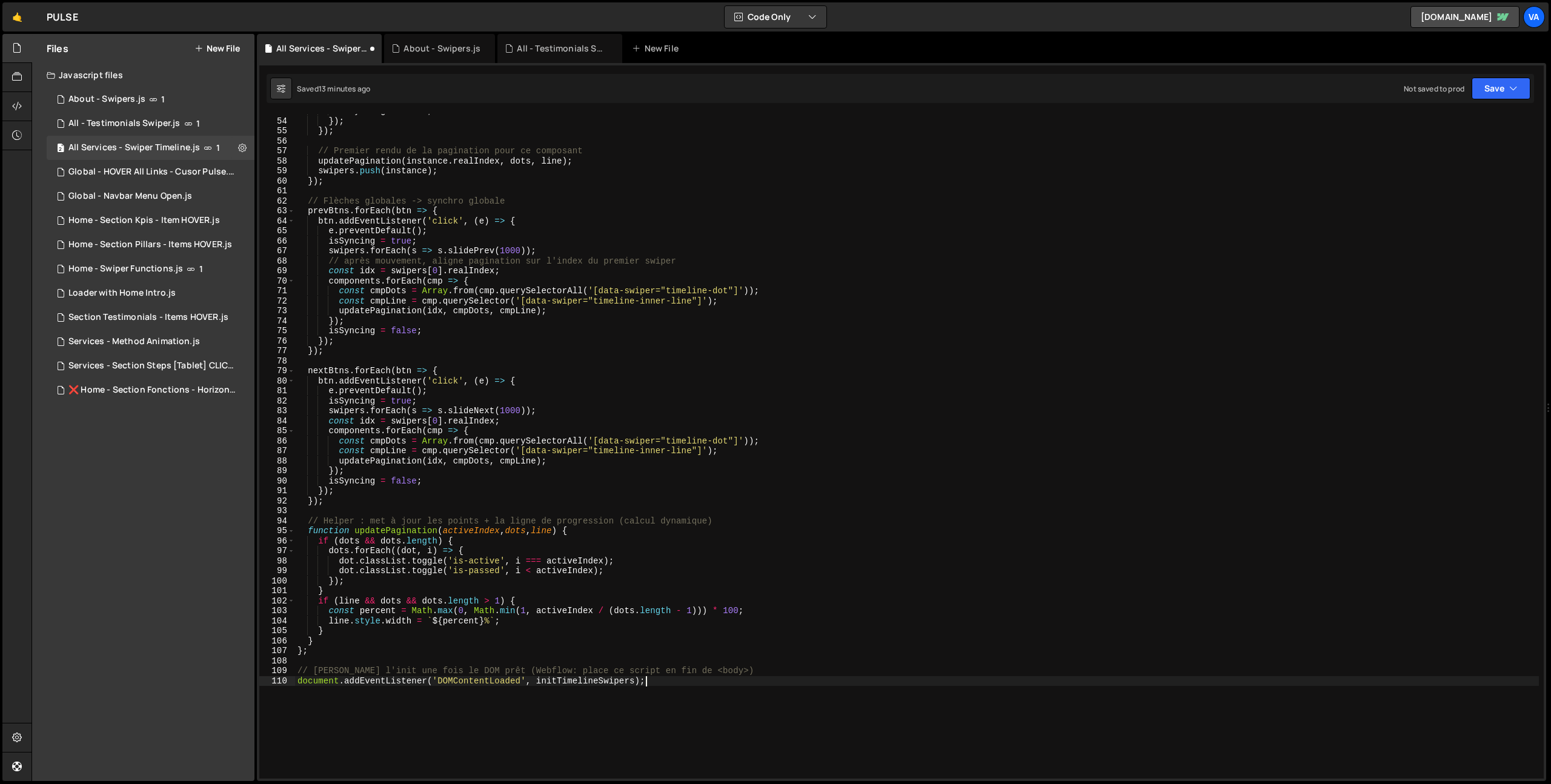
scroll to position [762, 0]
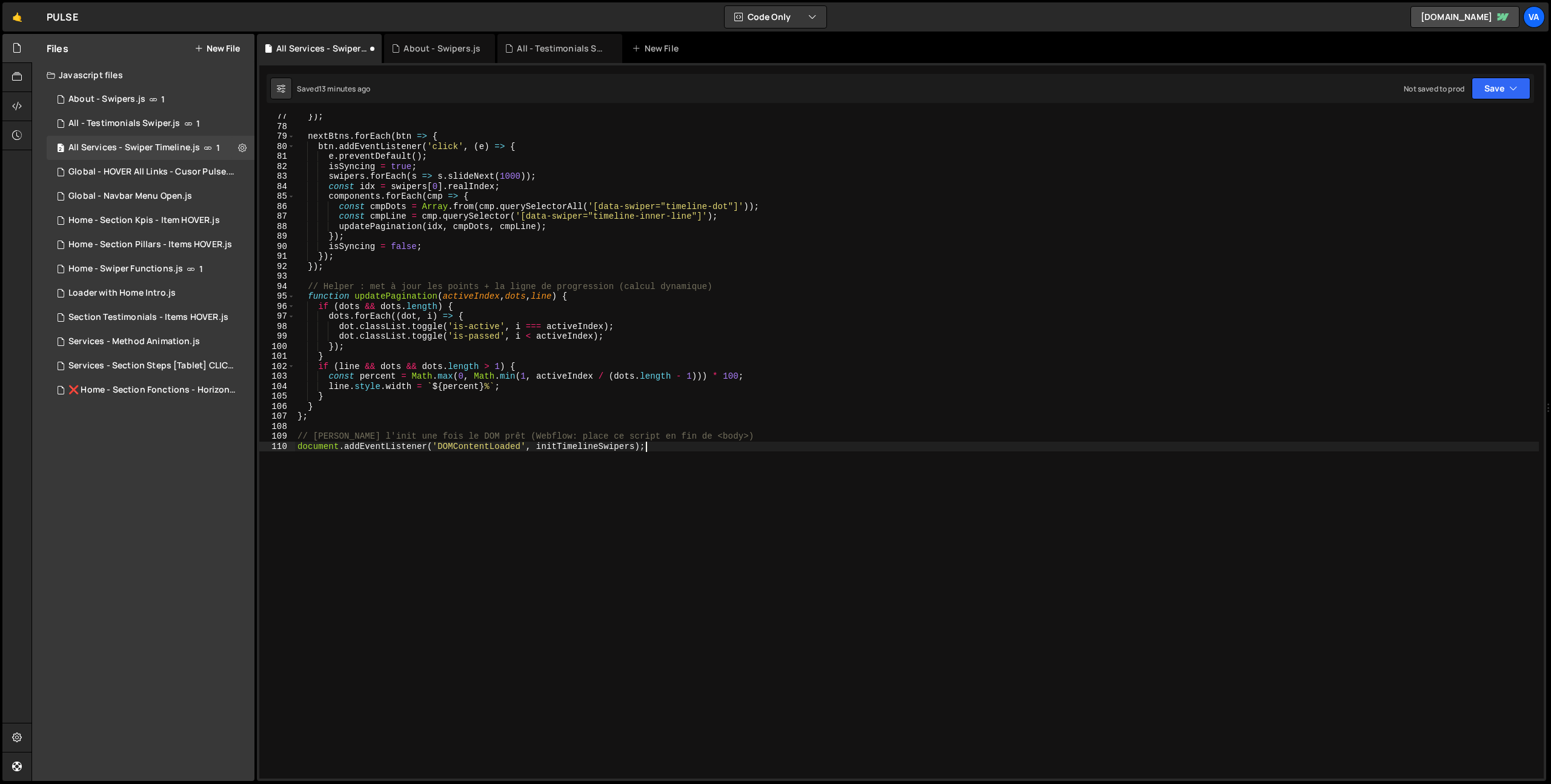
type textarea "const percent = Math.max(0, Math.min(1, activeIndex / (dots.length - 1))) * 100;"
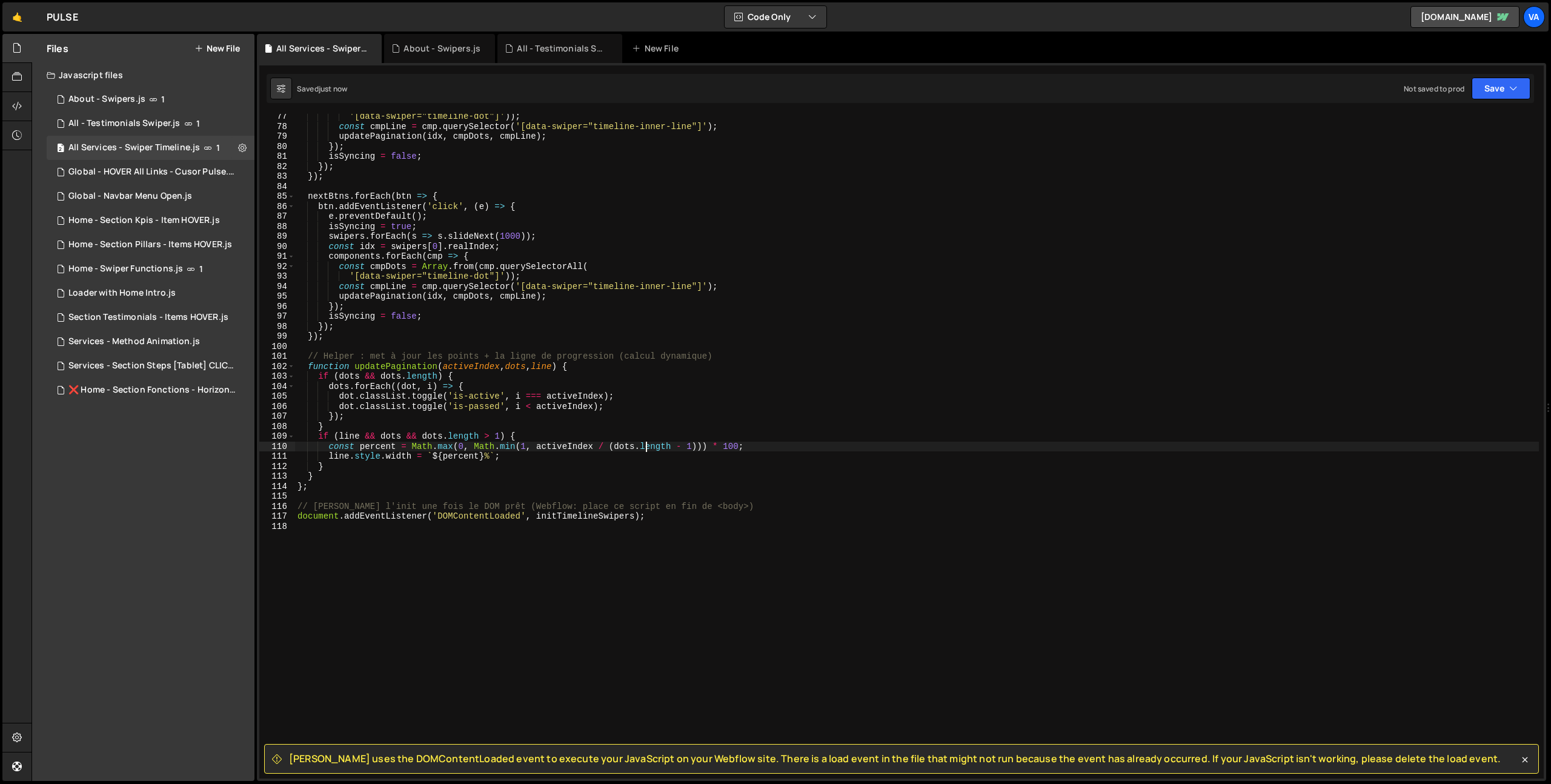
click at [531, 528] on div "'[data-swiper="timeline-dot"]' )) ; const cmpLine = cmp . querySelector ( '[dat…" at bounding box center [917, 453] width 1244 height 684
drag, startPoint x: 536, startPoint y: 515, endPoint x: 274, endPoint y: 518, distance: 262.0
click at [274, 518] on div "77 78 79 80 81 82 83 84 85 86 87 88 89 90 91 92 93 94 95 96 97 98 99 100 101 10…" at bounding box center [901, 446] width 1285 height 664
click at [395, 516] on div "'[data-swiper="timeline-dot"]' )) ; const cmpLine = cmp . querySelector ( '[dat…" at bounding box center [917, 453] width 1244 height 684
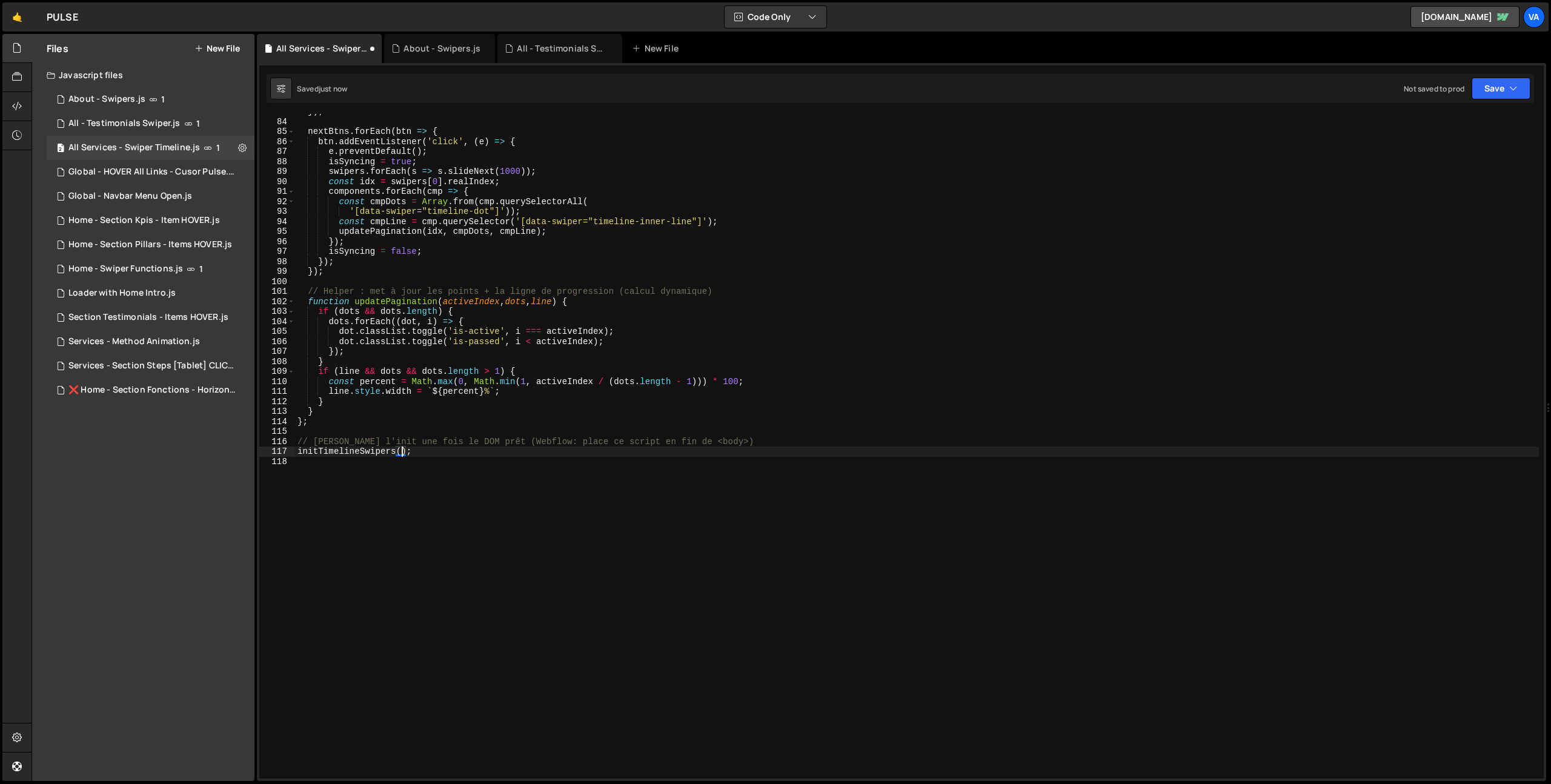
scroll to position [827, 0]
type textarea "initTimelineSwipers();"
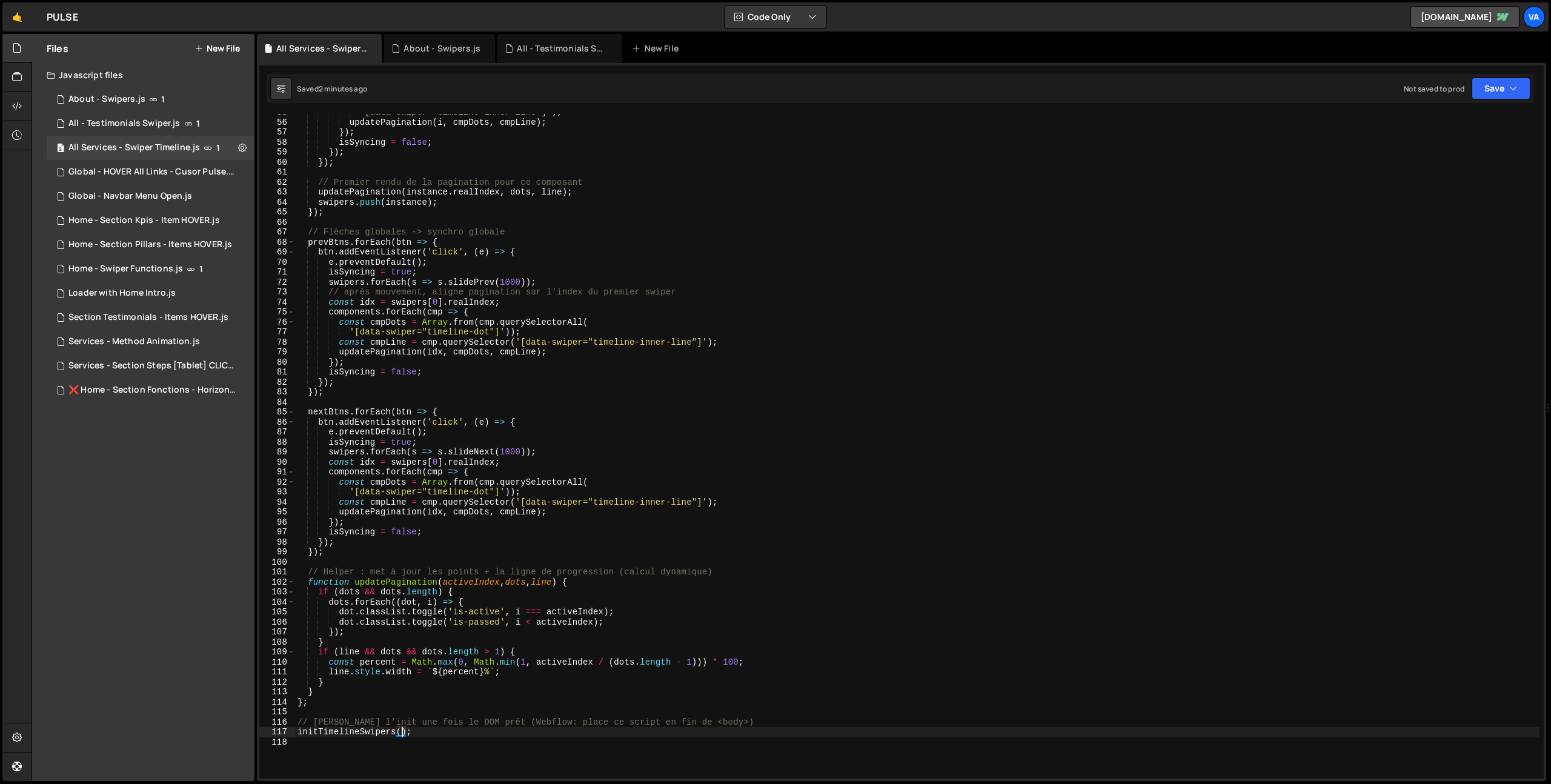
scroll to position [567, 0]
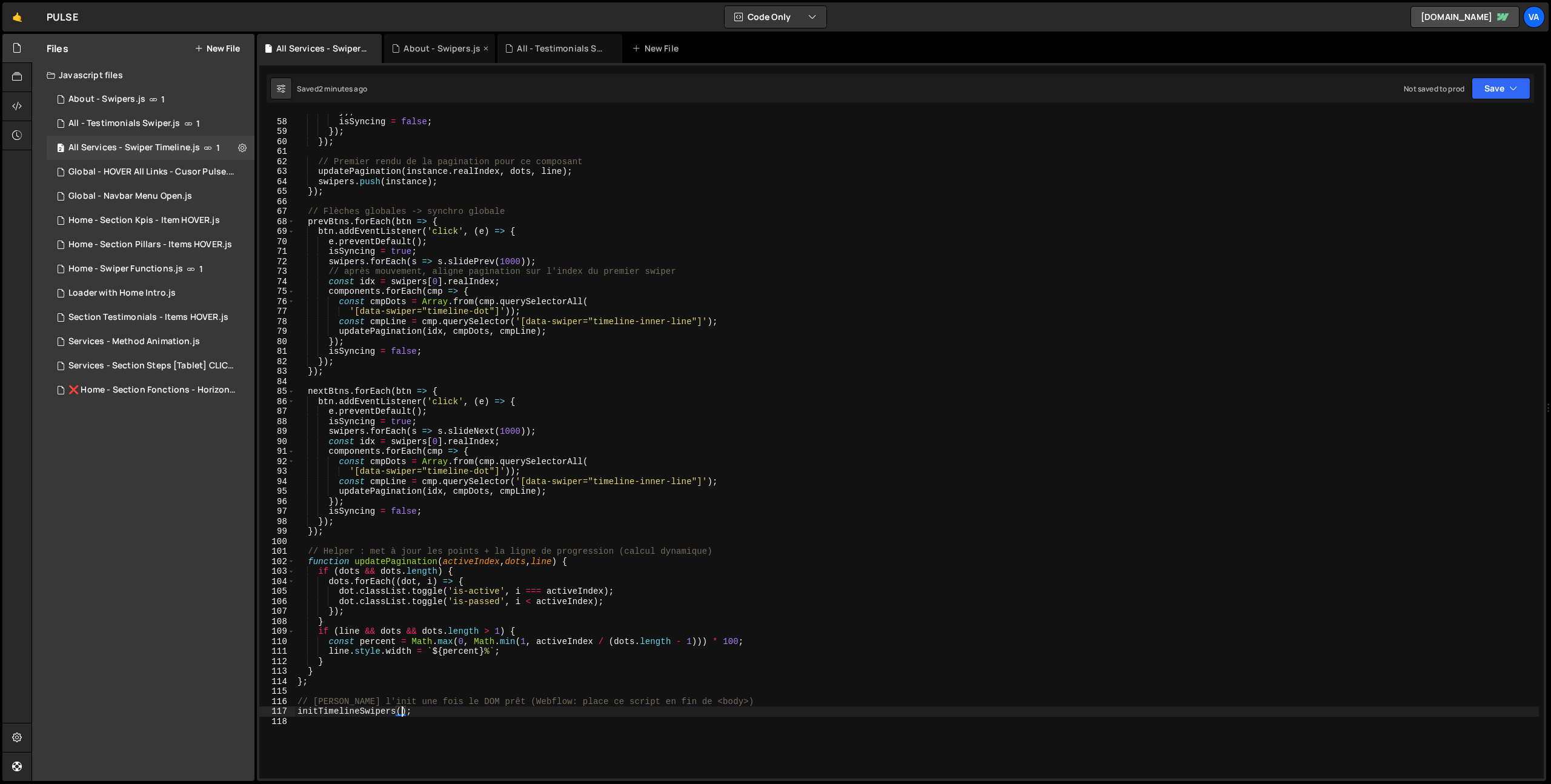
click at [436, 54] on div "About - Swipers.js" at bounding box center [442, 48] width 77 height 12
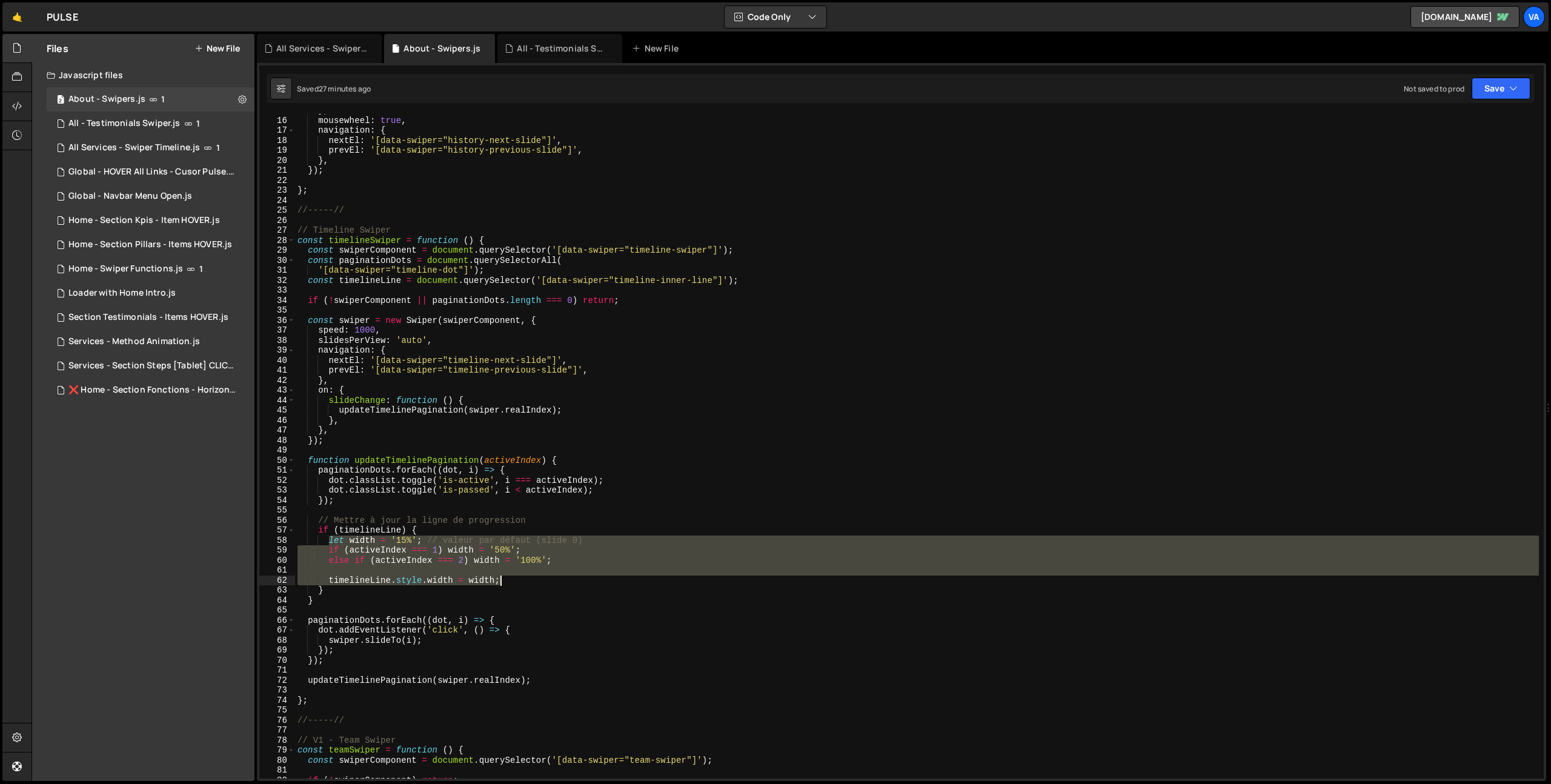
drag, startPoint x: 330, startPoint y: 540, endPoint x: 555, endPoint y: 583, distance: 229.1
click at [555, 583] on div "} , mousewheel : true , navigation : { nextEl : '[data-swiper="history-next-sli…" at bounding box center [917, 447] width 1244 height 684
type textarea "timelineLine.style.width = width;"
click at [312, 54] on div "All Services - Swiper Timeline.js" at bounding box center [319, 48] width 125 height 29
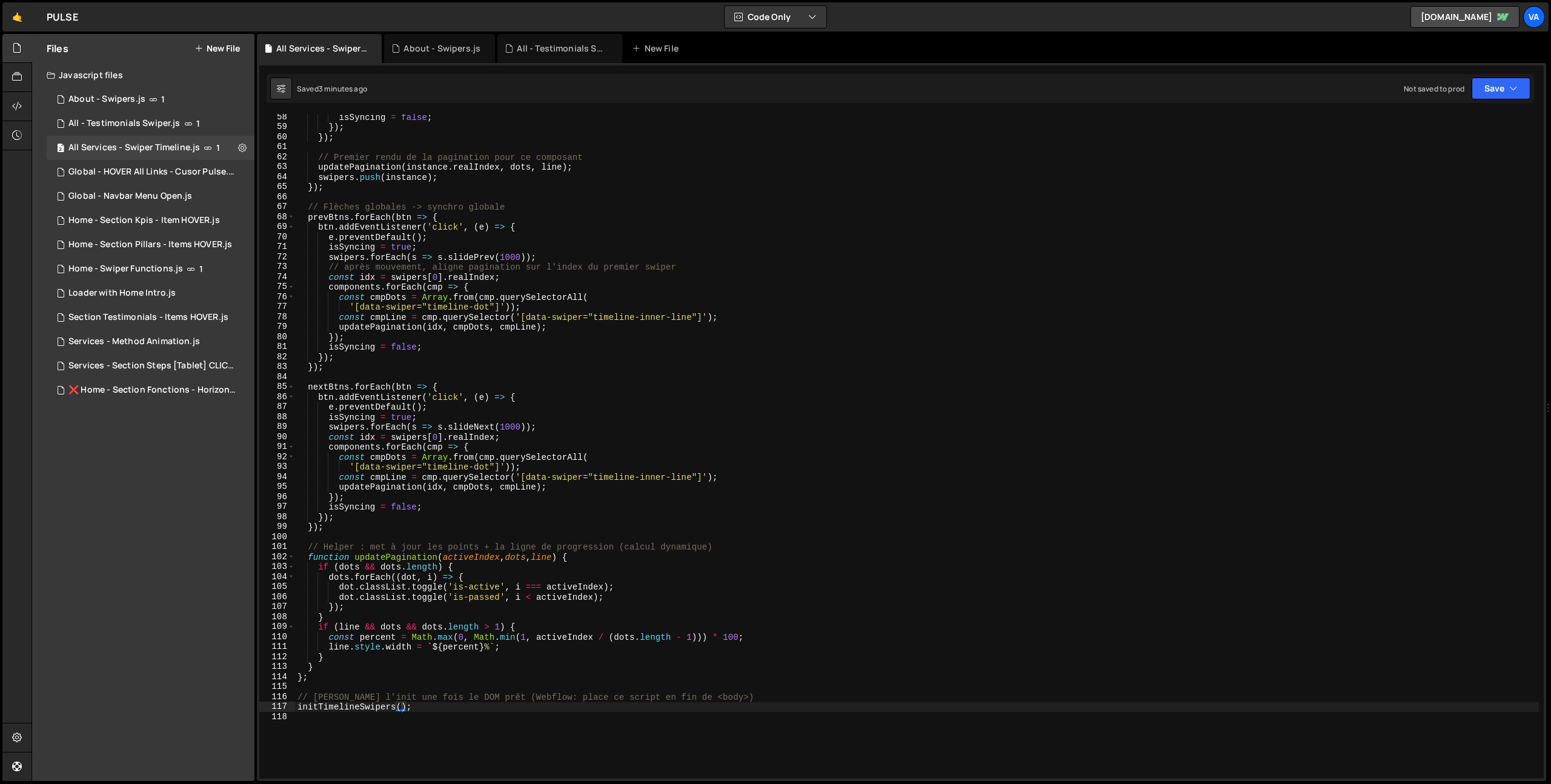
scroll to position [572, 0]
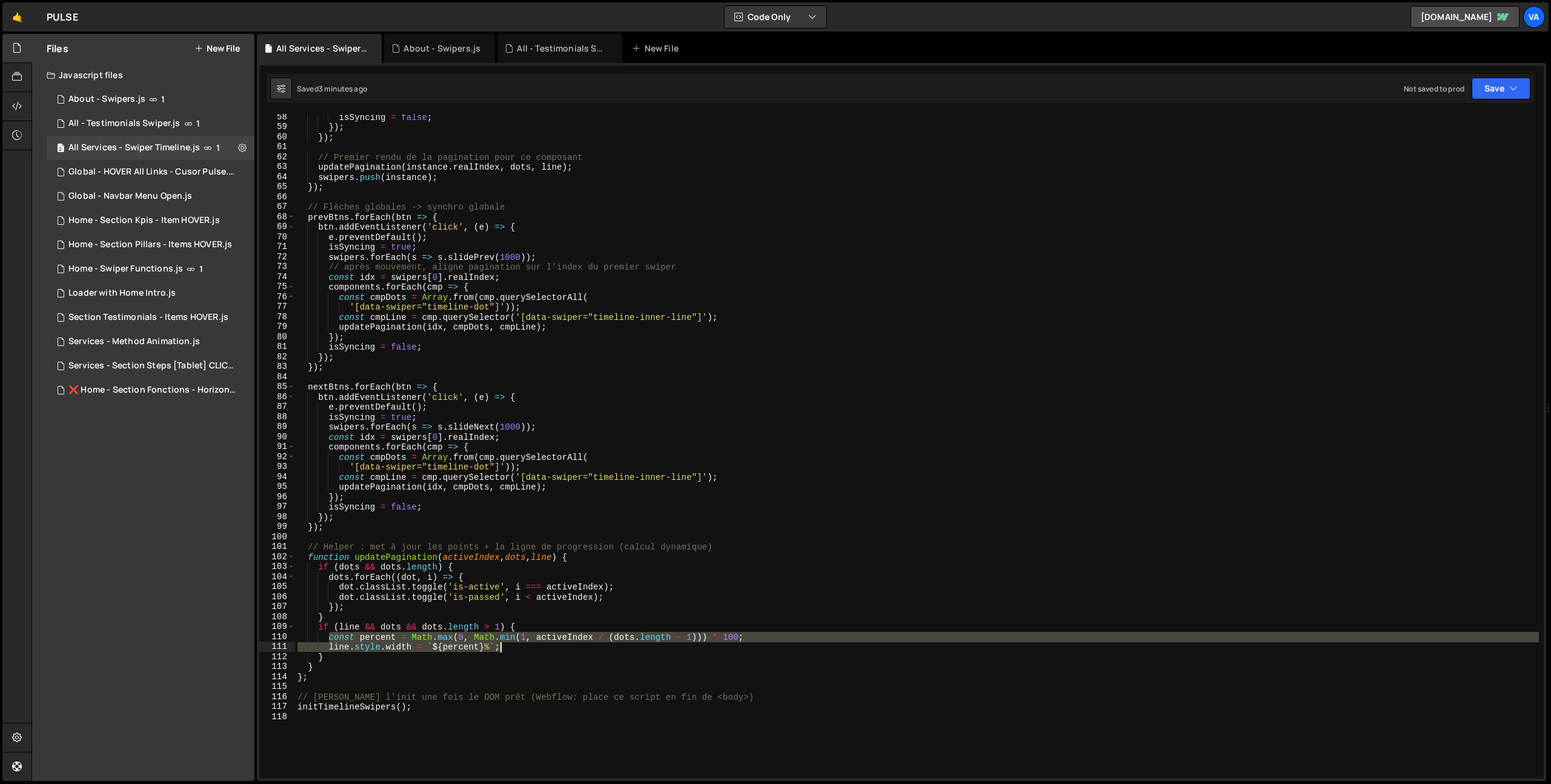
drag, startPoint x: 328, startPoint y: 639, endPoint x: 507, endPoint y: 647, distance: 179.2
click at [507, 647] on div "isSyncing = false ; }) ; }) ; // Premier rendu de la pagination pour ce composa…" at bounding box center [917, 454] width 1244 height 684
paste textarea "timelineLine.style.width = width"
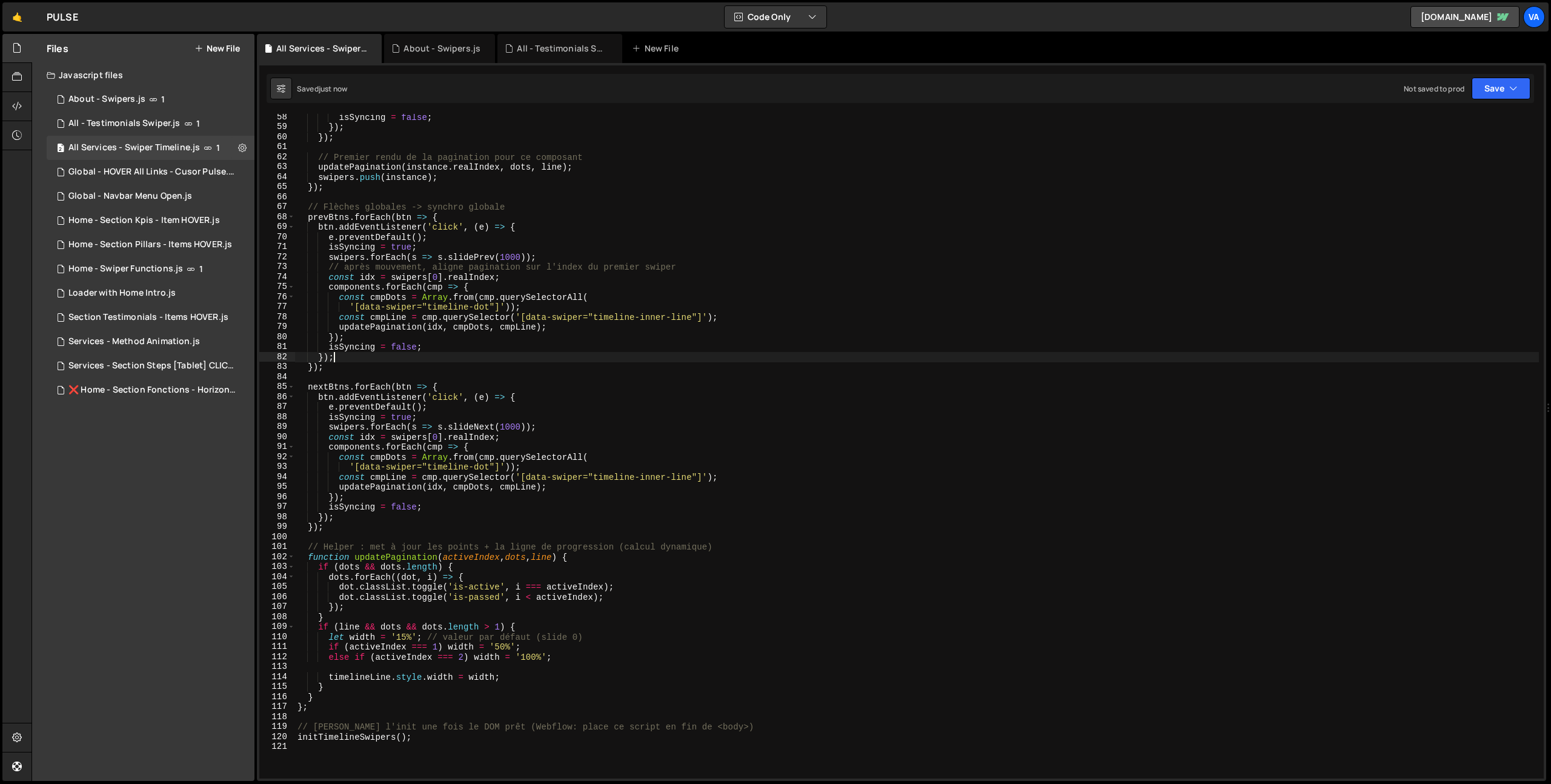
click at [760, 356] on div "isSyncing = false ; }) ; }) ; // Premier rendu de la pagination pour ce composa…" at bounding box center [917, 454] width 1244 height 684
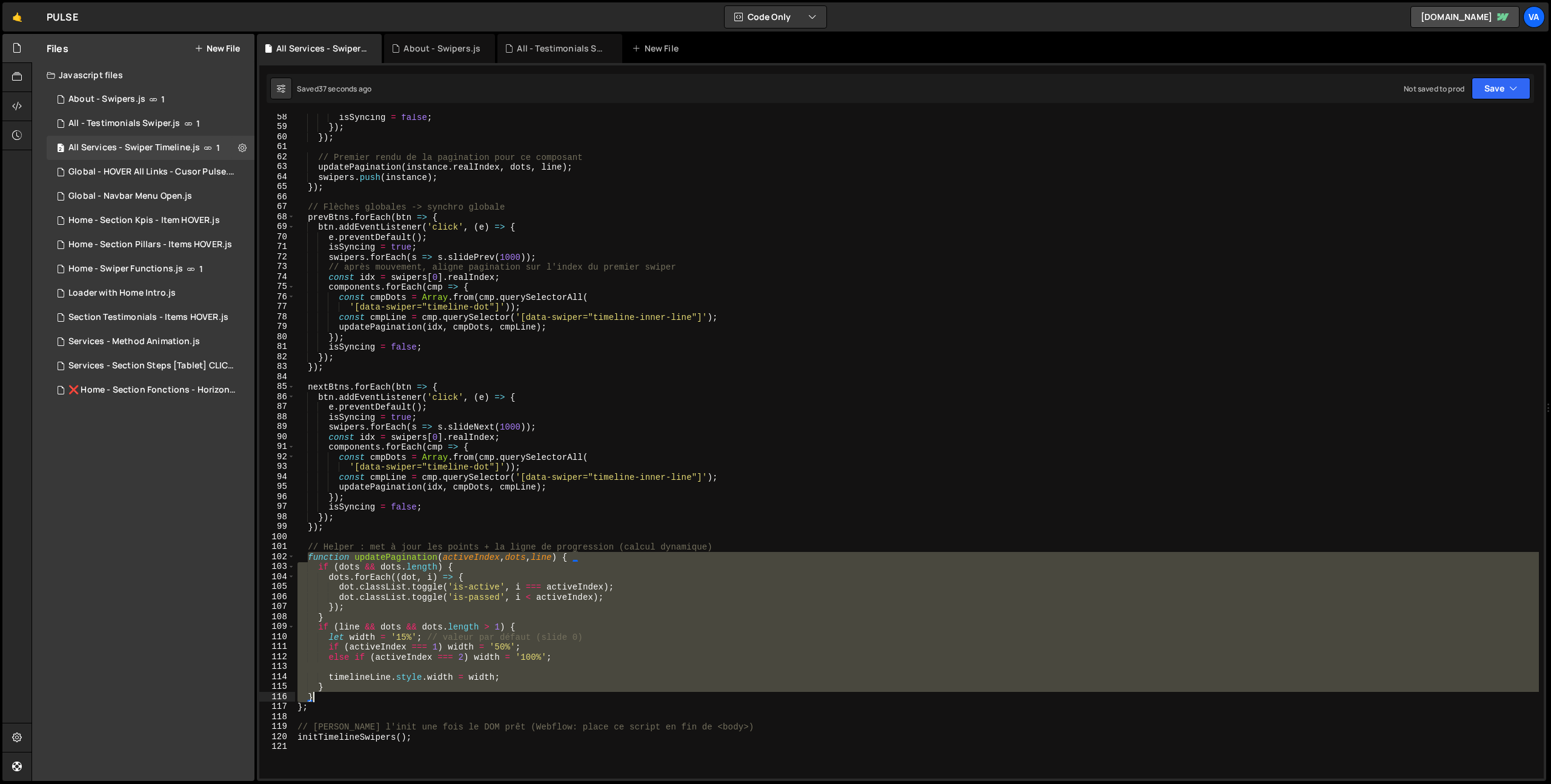
drag, startPoint x: 309, startPoint y: 557, endPoint x: 363, endPoint y: 698, distance: 151.0
click at [363, 698] on div "isSyncing = false ; }) ; }) ; // Premier rendu de la pagination pour ce composa…" at bounding box center [917, 454] width 1244 height 684
paste textarea
type textarea "}"
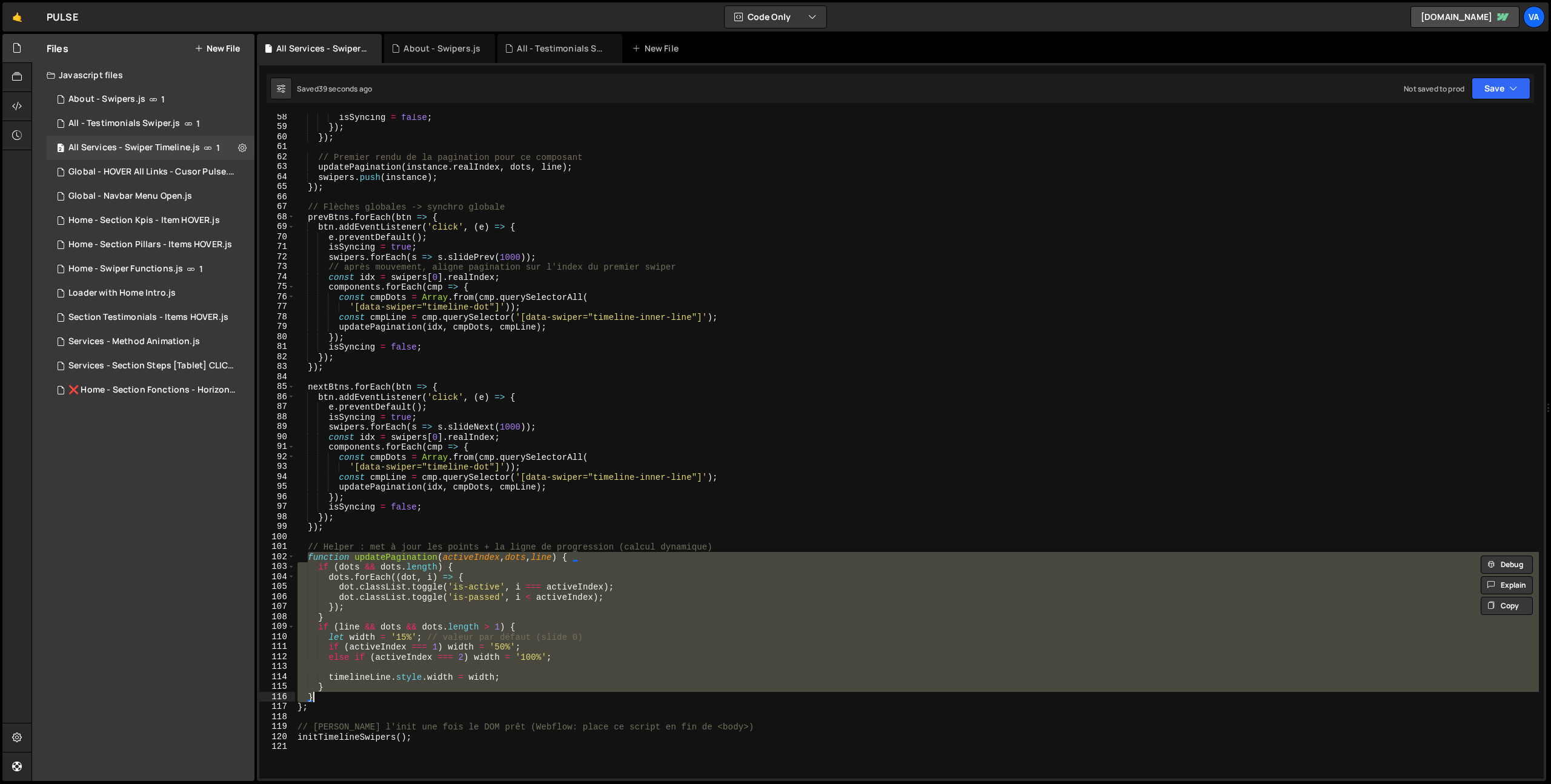
scroll to position [0, 0]
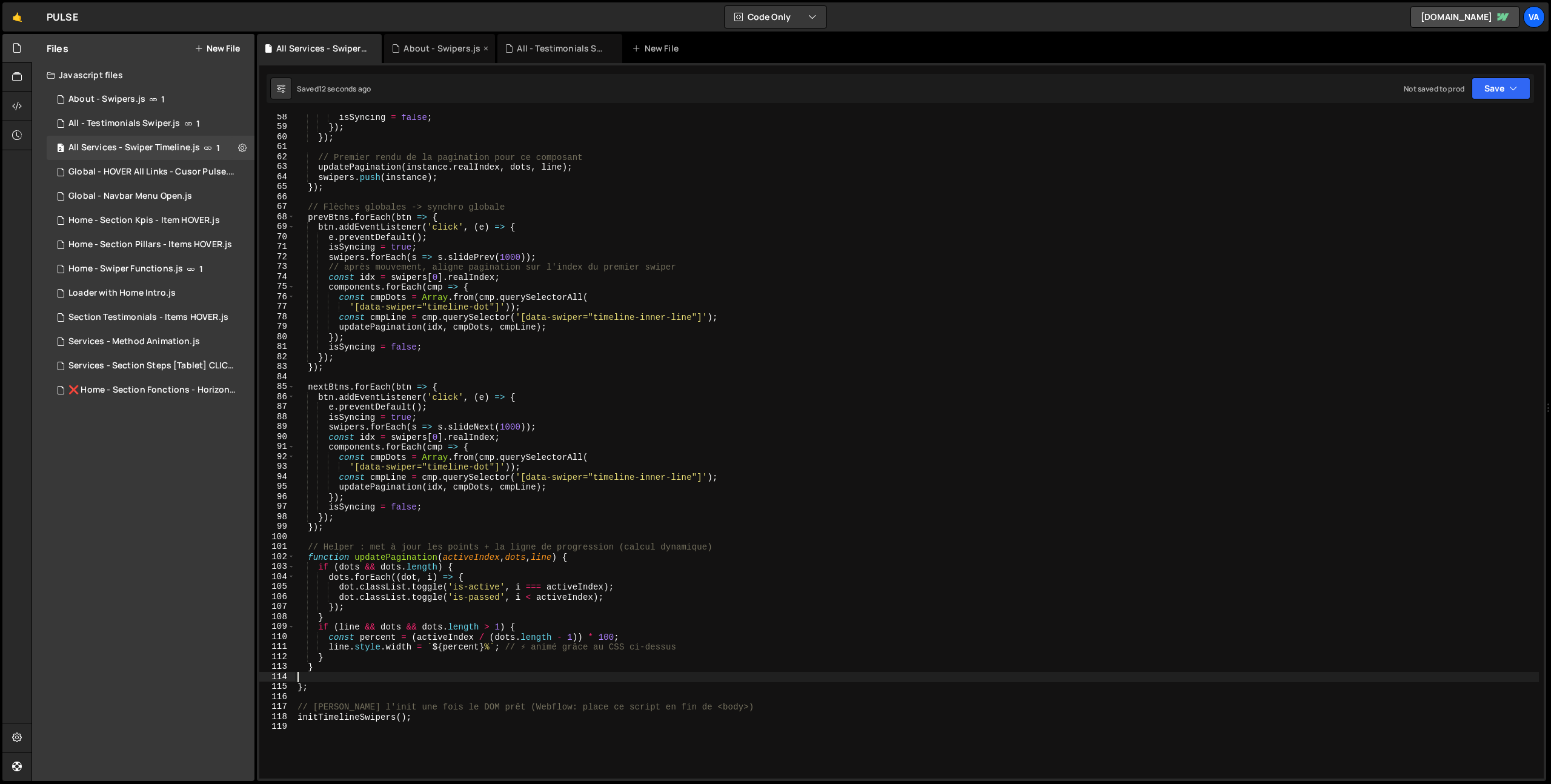
click at [431, 47] on div "About - Swipers.js" at bounding box center [442, 48] width 77 height 12
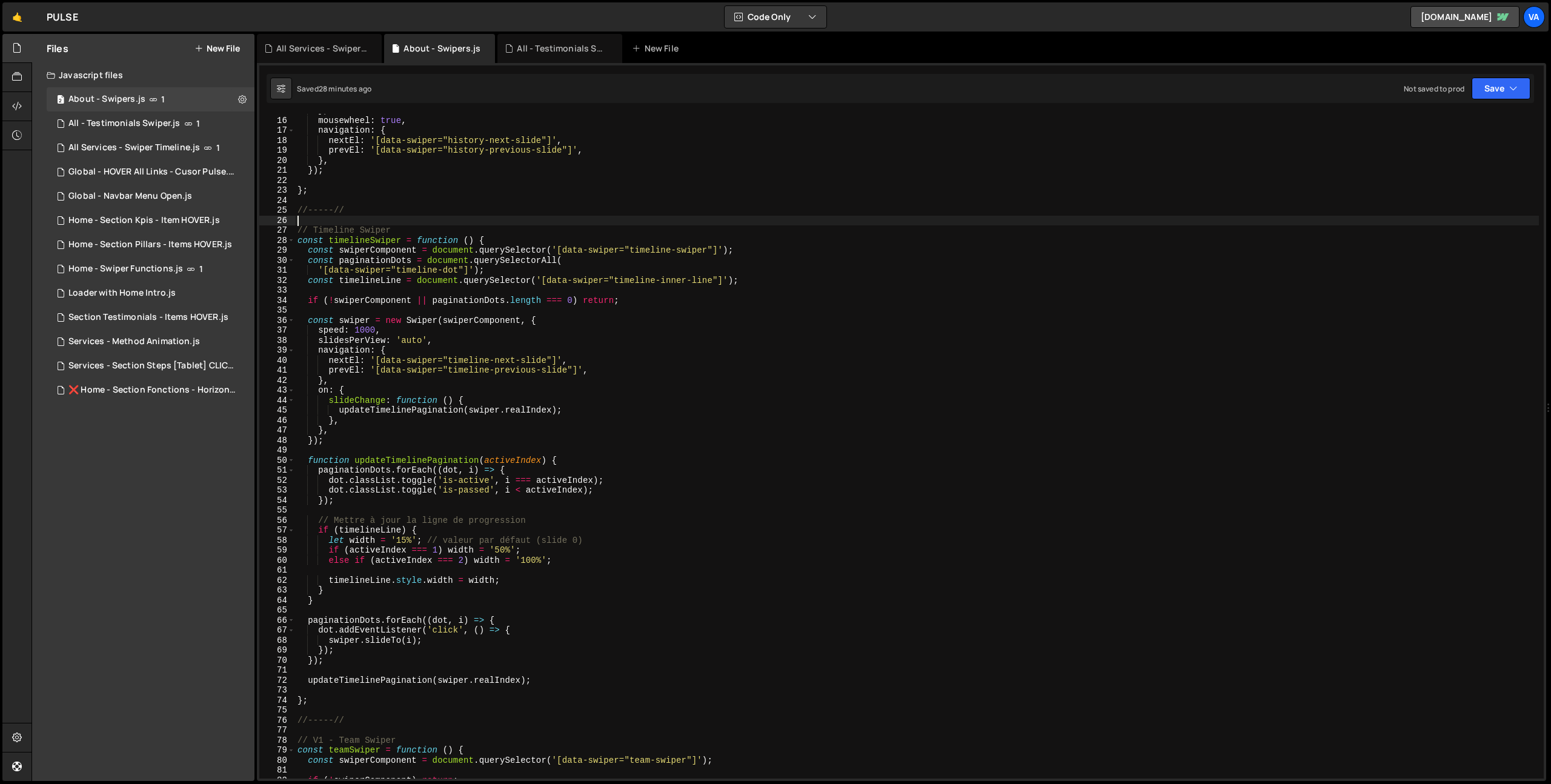
click at [380, 219] on div "} , mousewheel : true , navigation : { nextEl : '[data-swiper="history-next-sli…" at bounding box center [917, 447] width 1244 height 684
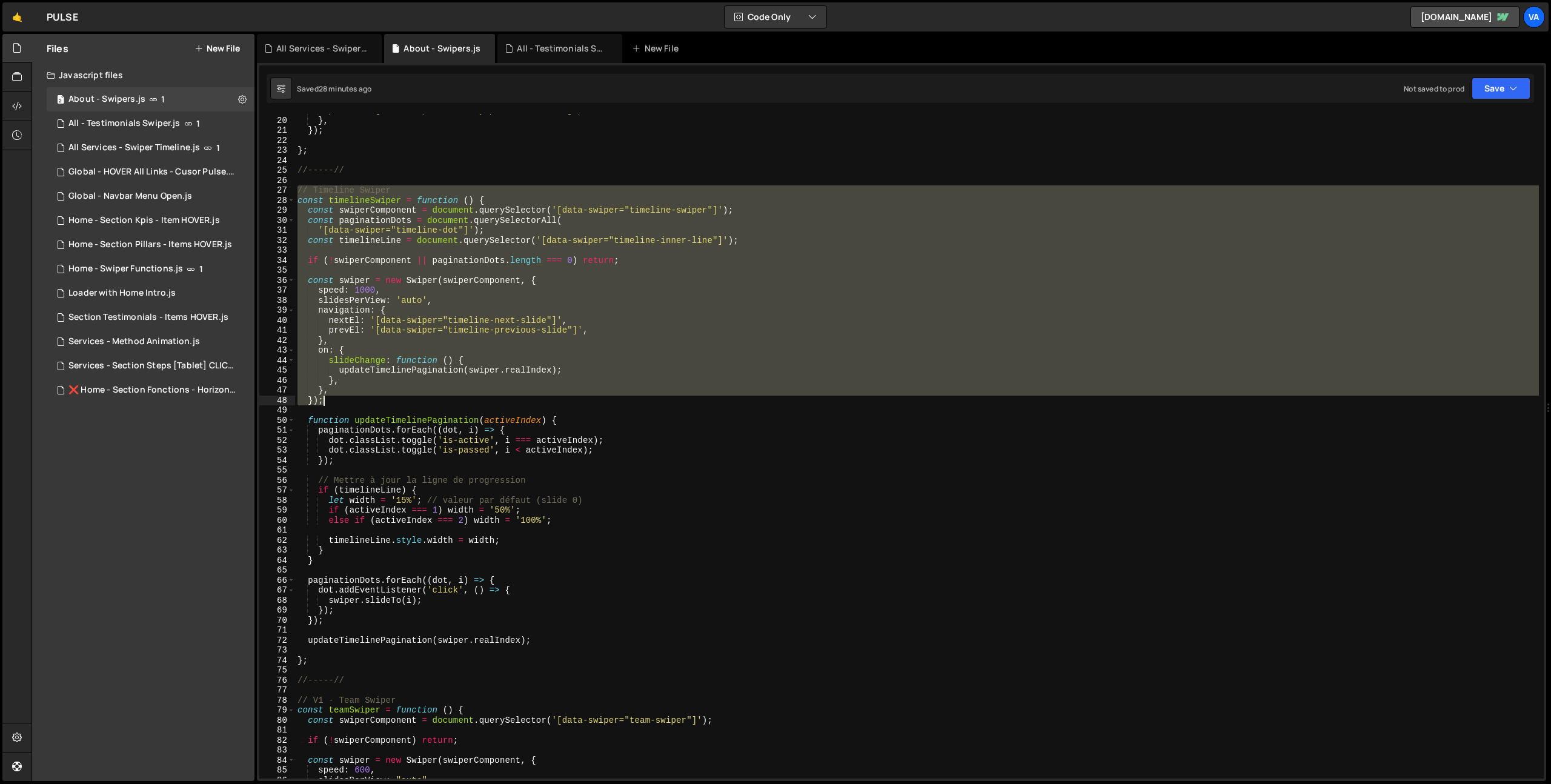
scroll to position [362, 0]
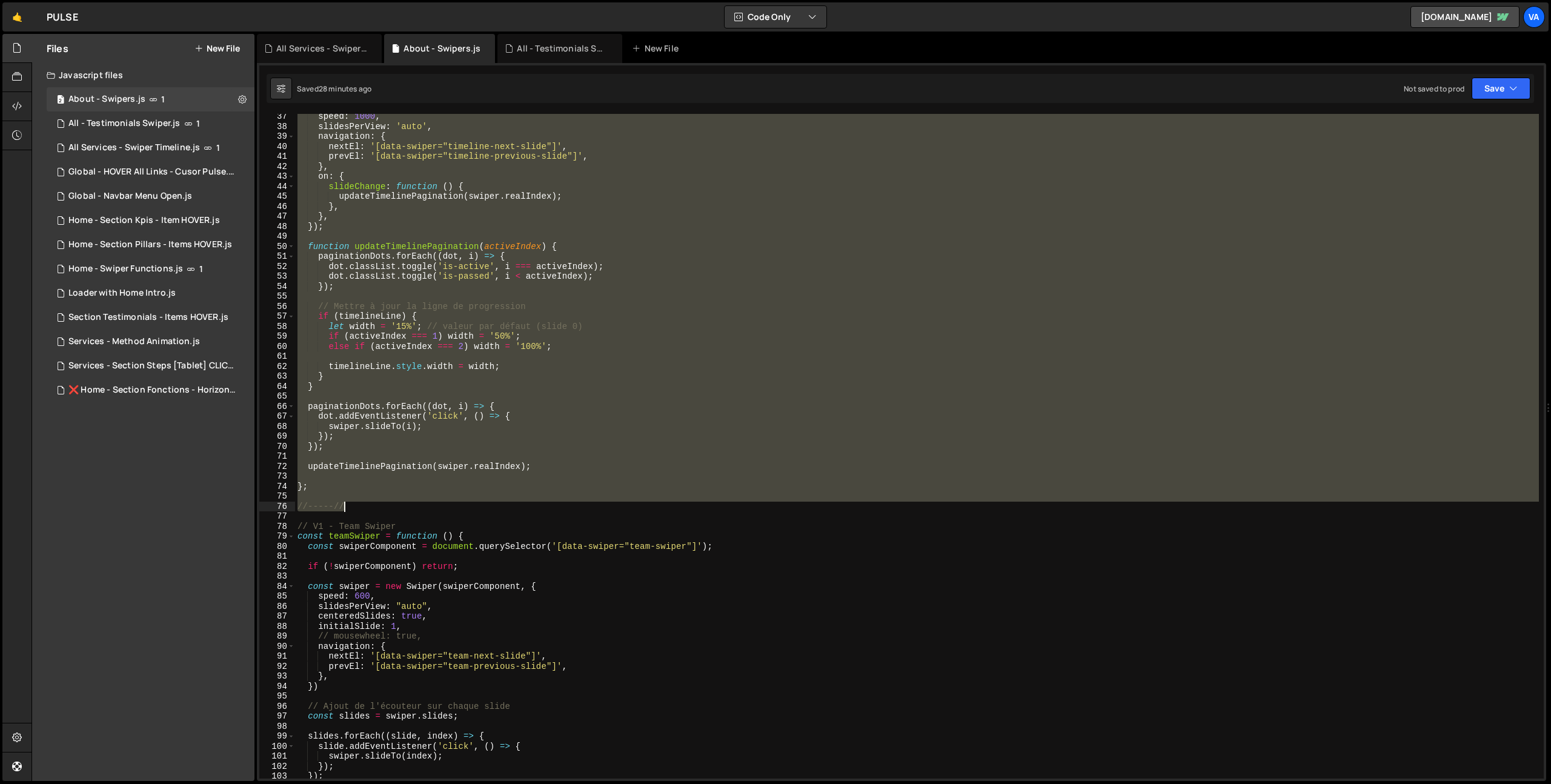
drag, startPoint x: 298, startPoint y: 205, endPoint x: 450, endPoint y: 506, distance: 337.2
click at [450, 506] on div "speed : 1000 , slidesPerView : 'auto' , navigation : { nextEl : '[data-swiper="…" at bounding box center [917, 453] width 1244 height 684
type textarea "//-----//"
click at [303, 52] on div "All Services - Swiper Timeline.js" at bounding box center [321, 48] width 91 height 12
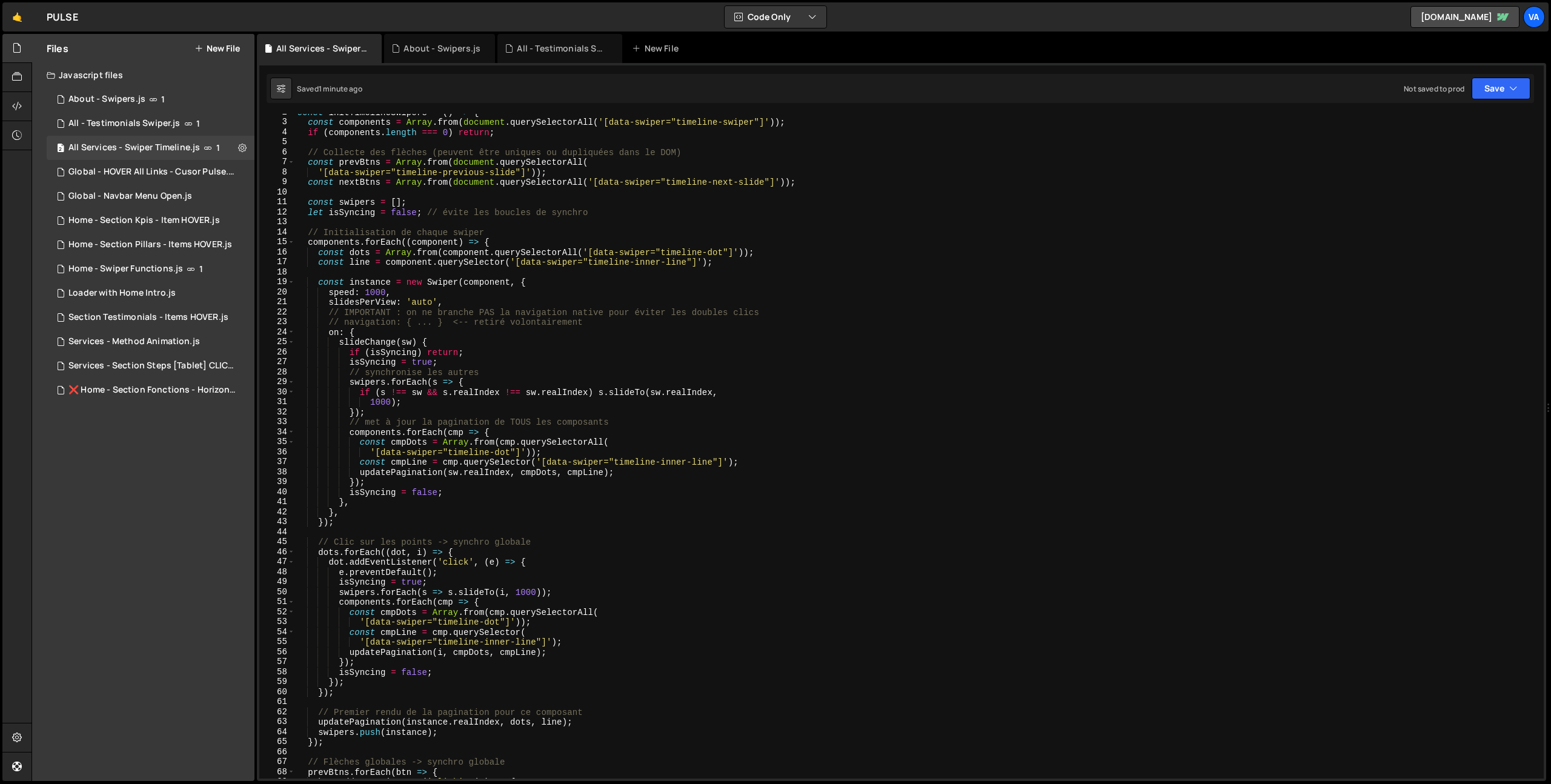
scroll to position [0, 0]
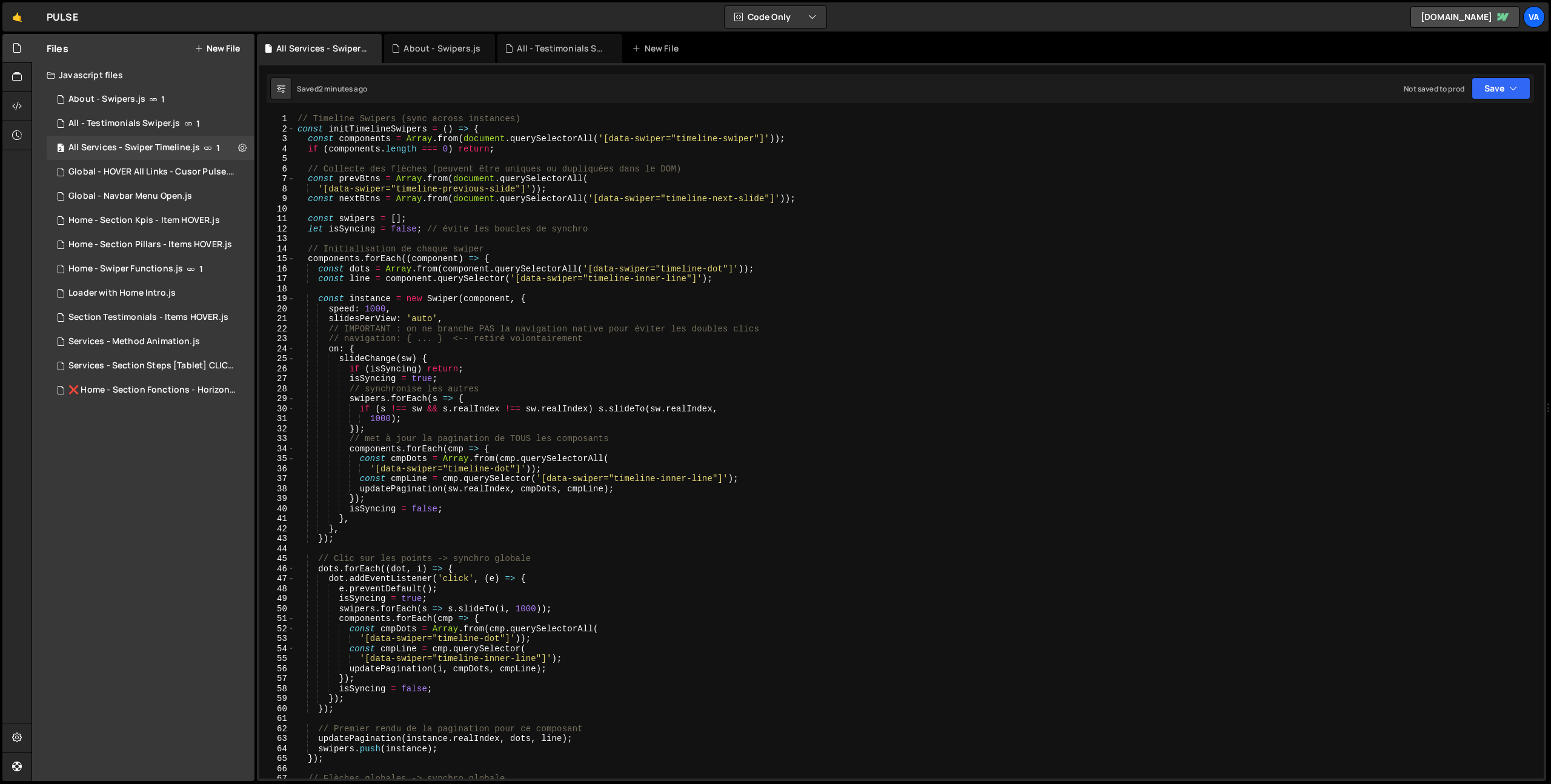
click at [789, 308] on div "// Timeline Swipers (sync across instances) const initTimelineSwipers = ( ) => …" at bounding box center [917, 456] width 1244 height 684
type textarea "initTimelineSwipers();"
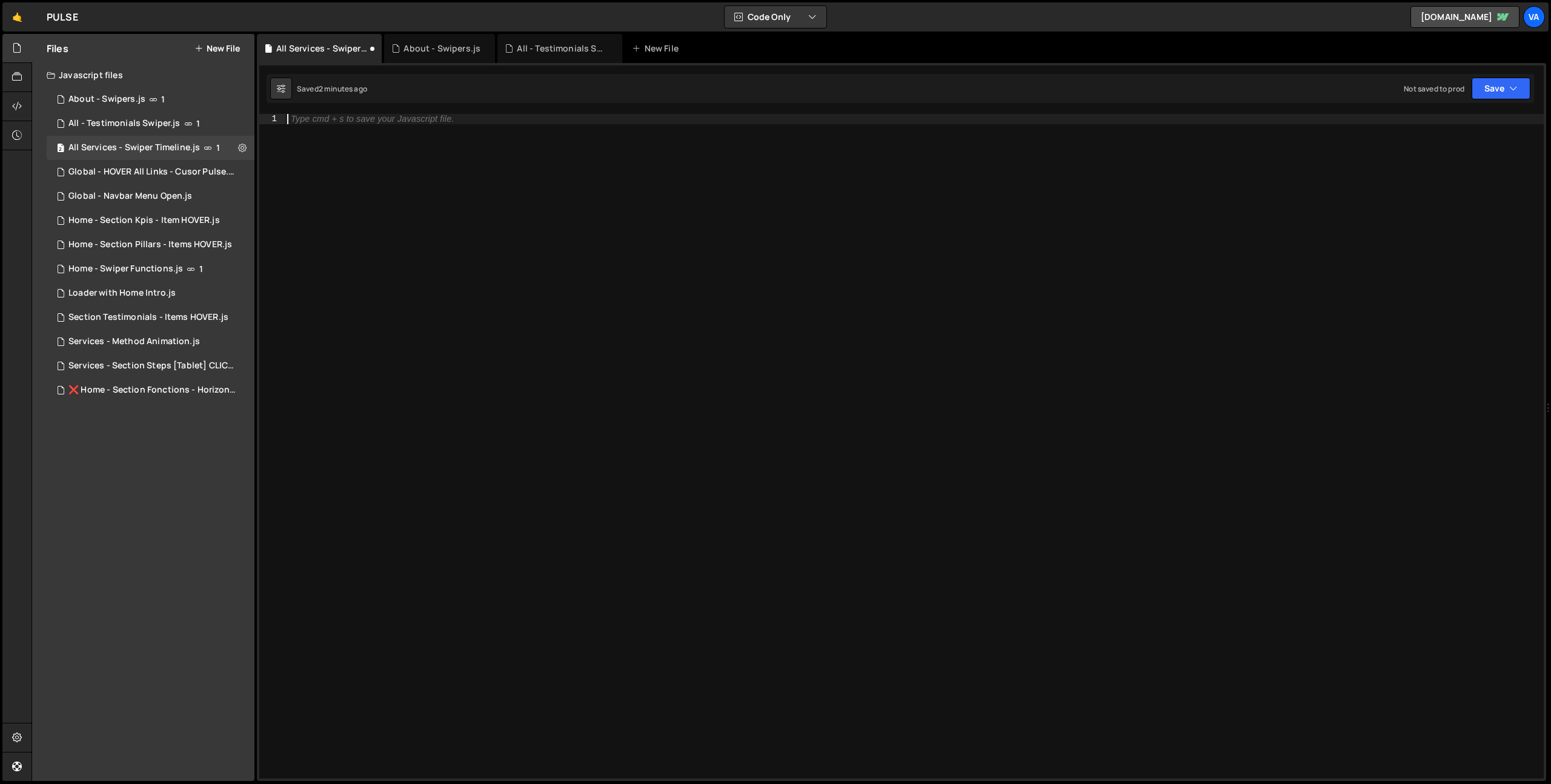
paste textarea "};"
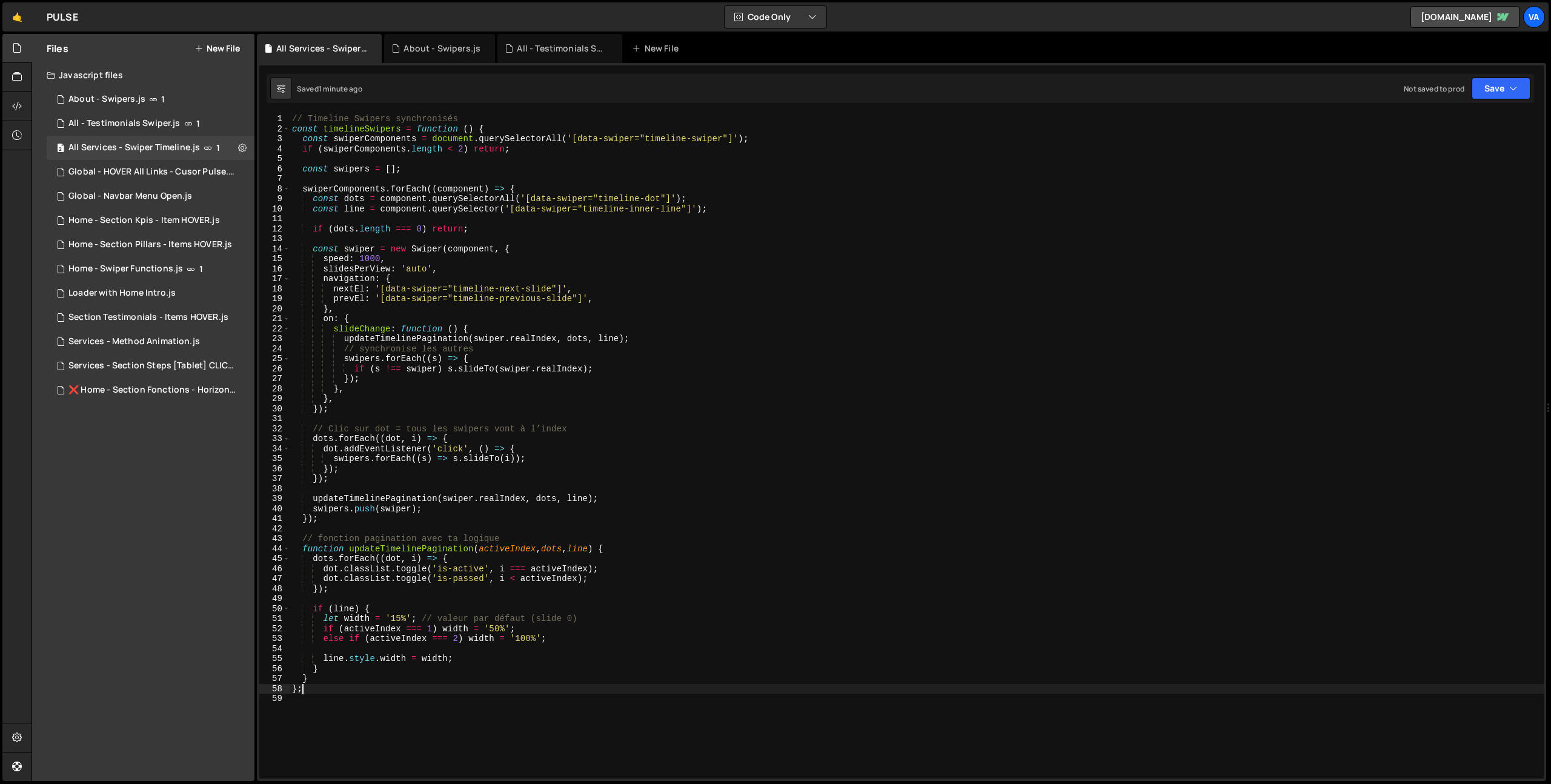
click at [718, 353] on div "// Timeline Swipers synchronisés const timelineSwipers = function ( ) { const s…" at bounding box center [916, 456] width 1254 height 684
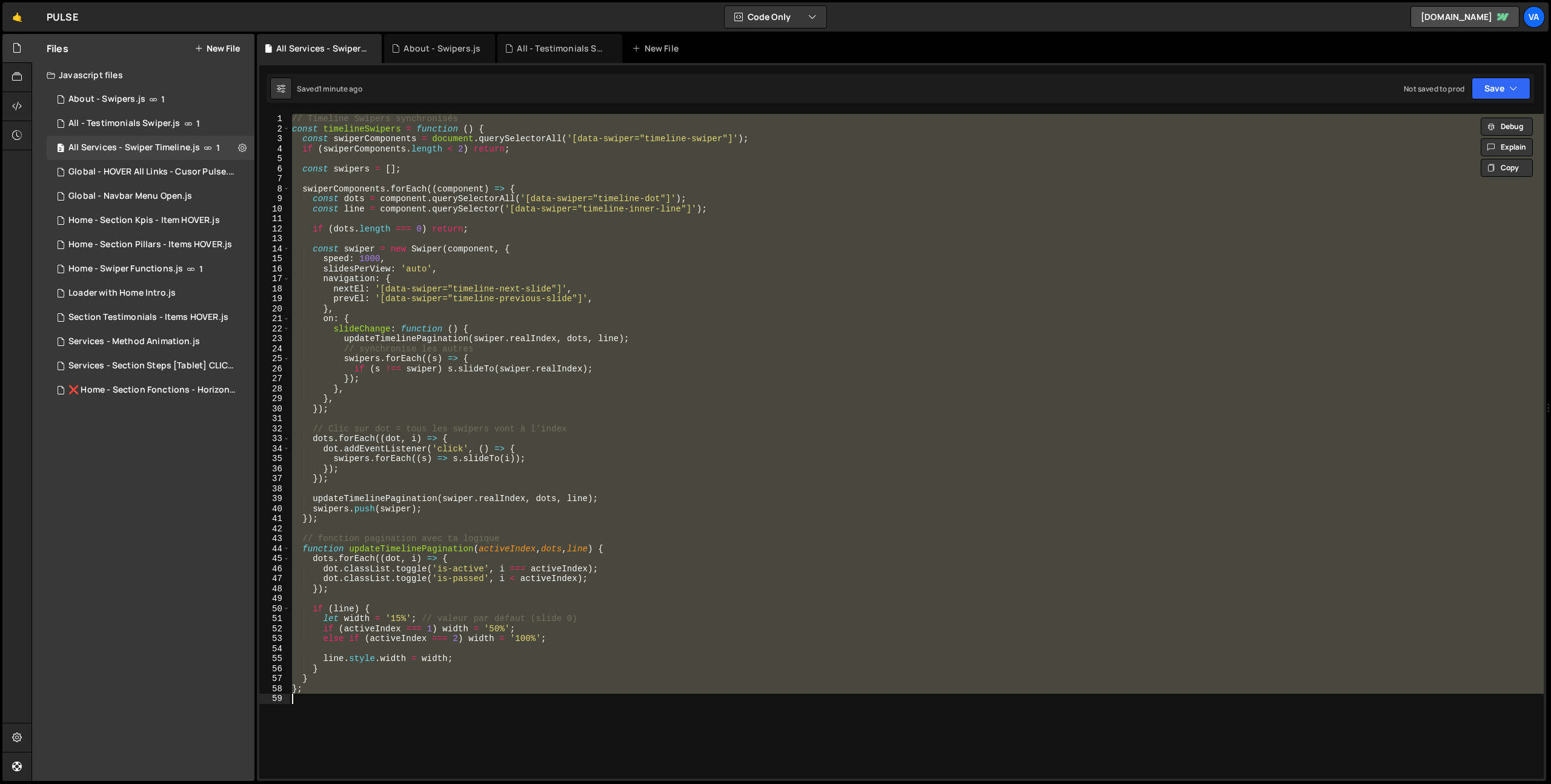
paste textarea "document.addEventListener('DOMContentLoaded', initTimelineSwipers);"
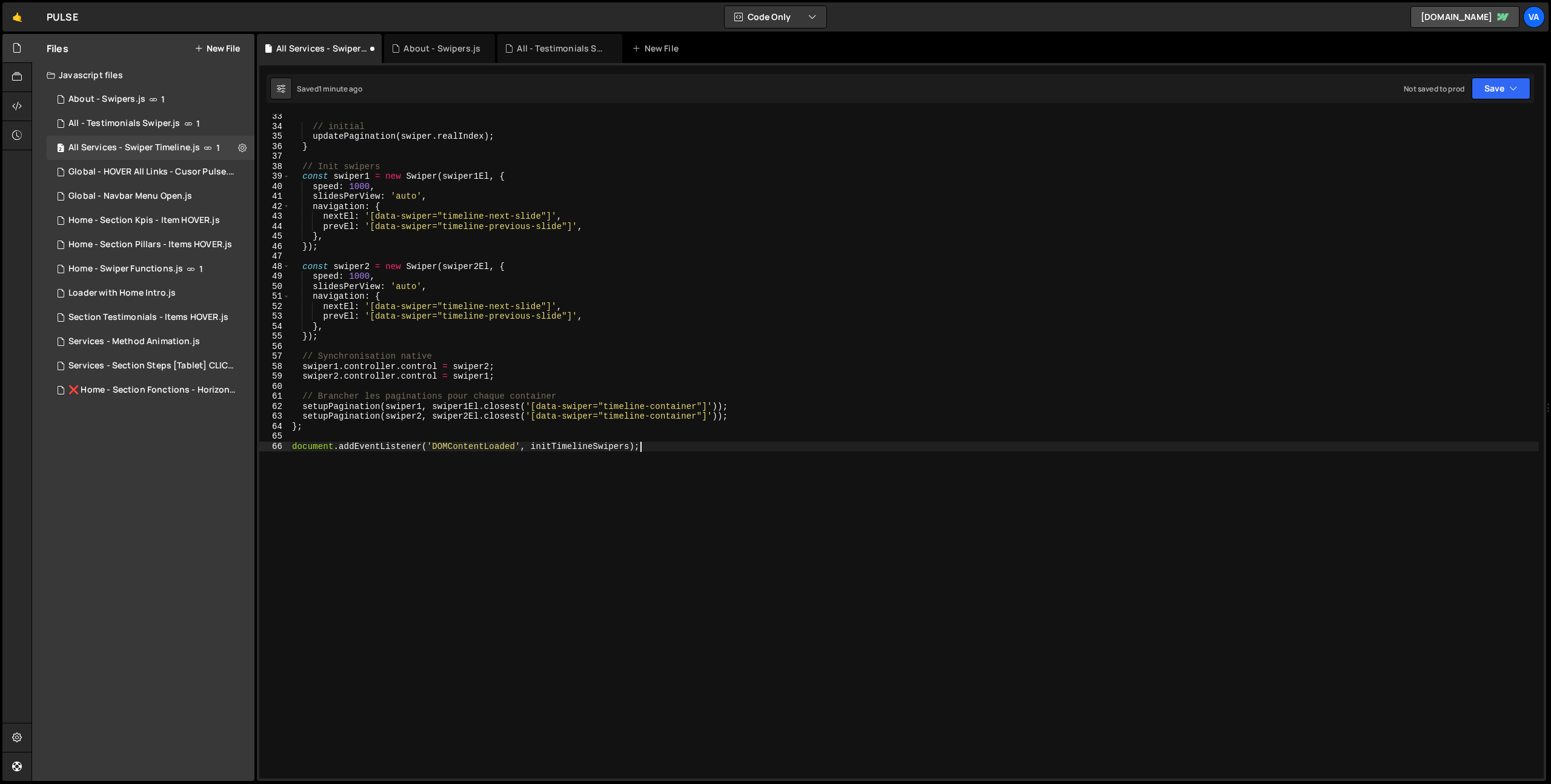
scroll to position [323, 0]
click at [531, 446] on div "// initial updatePagination ( swiper . realIndex ) ; } // Init swipers const sw…" at bounding box center [914, 453] width 1249 height 684
drag, startPoint x: 530, startPoint y: 446, endPoint x: 241, endPoint y: 447, distance: 289.0
click at [241, 447] on div "Files New File Javascript files 2 About - Swipers.js 1 9 All - Testimonials Swi…" at bounding box center [791, 407] width 1519 height 747
drag, startPoint x: 390, startPoint y: 449, endPoint x: 390, endPoint y: 475, distance: 26.0
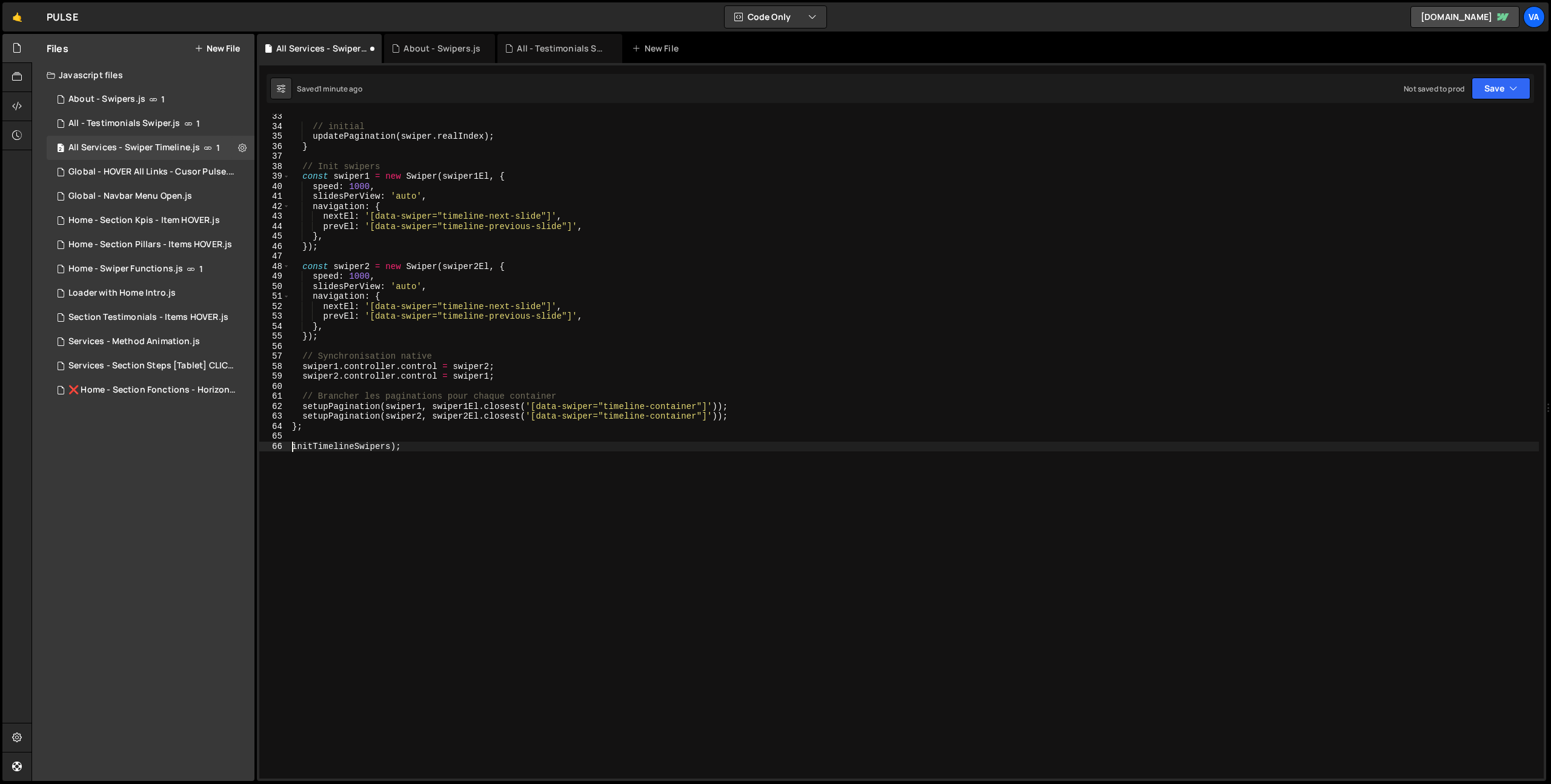
click at [390, 449] on div "// initial updatePagination ( swiper . realIndex ) ; } // Init swipers const sw…" at bounding box center [914, 453] width 1249 height 684
click at [434, 518] on div "// initial updatePagination ( swiper . realIndex ) ; } // Init swipers const sw…" at bounding box center [914, 453] width 1249 height 684
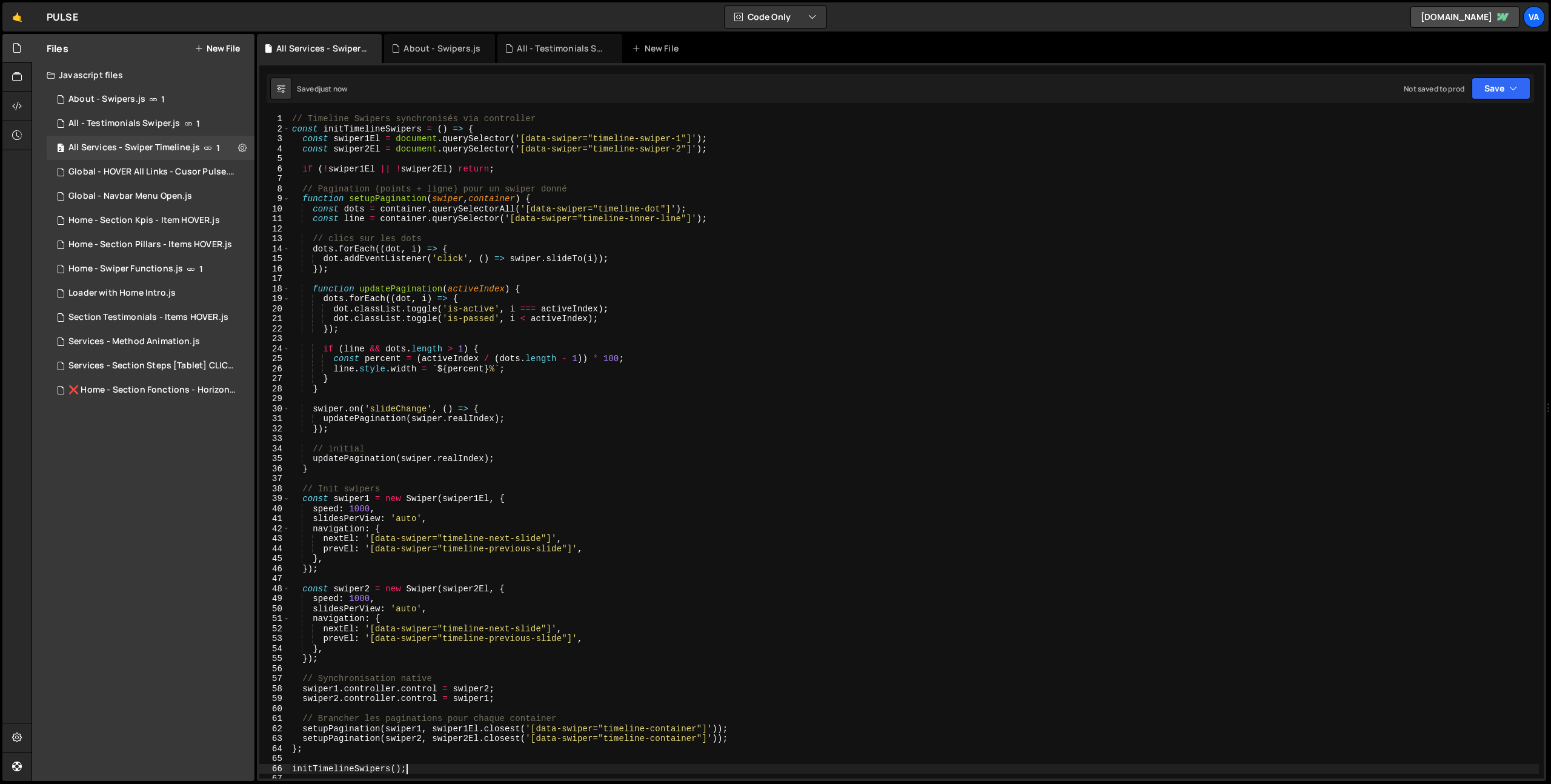
type textarea "initTimelineSwipers();"
click at [738, 338] on div "// Timeline Swipers synchronisés via controller const initTimelineSwipers = ( )…" at bounding box center [914, 456] width 1249 height 684
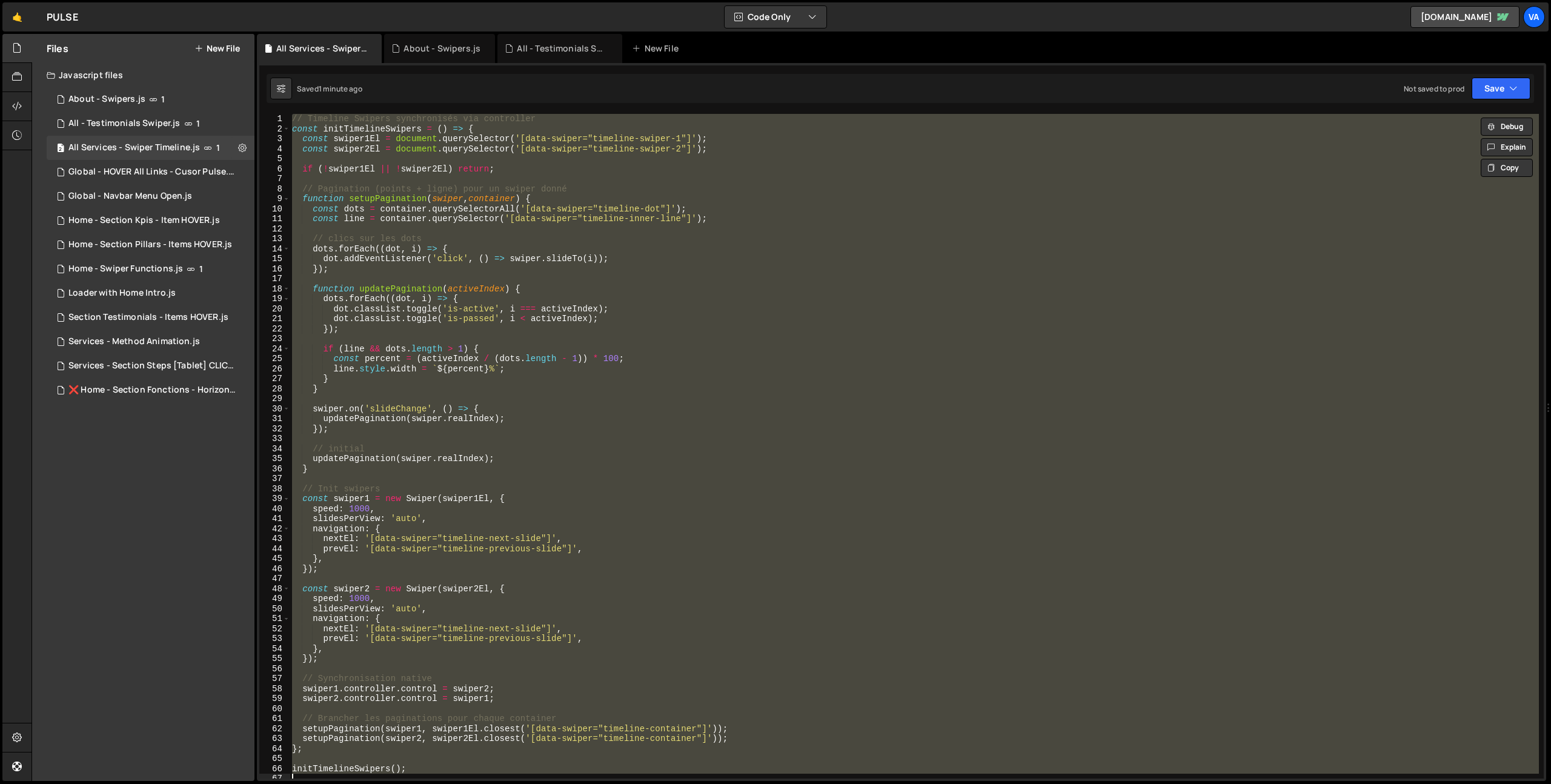
paste textarea "document.addEventListener('DOMContentLoaded', initTimelineSwipers);"
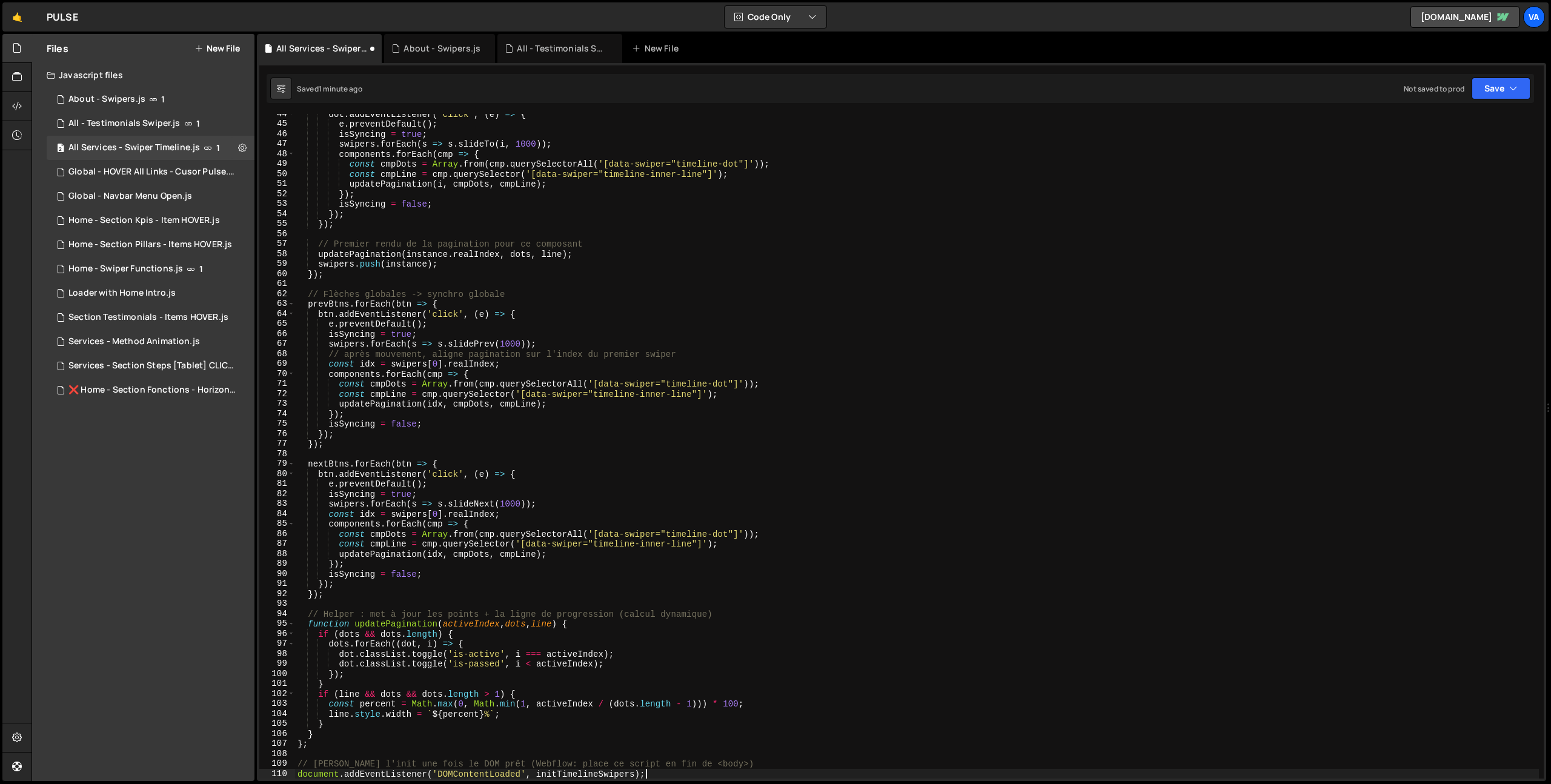
scroll to position [435, 0]
type textarea "const percent = Math.max(0, Math.min(1, activeIndex / (dots.length - 1))) * 100;"
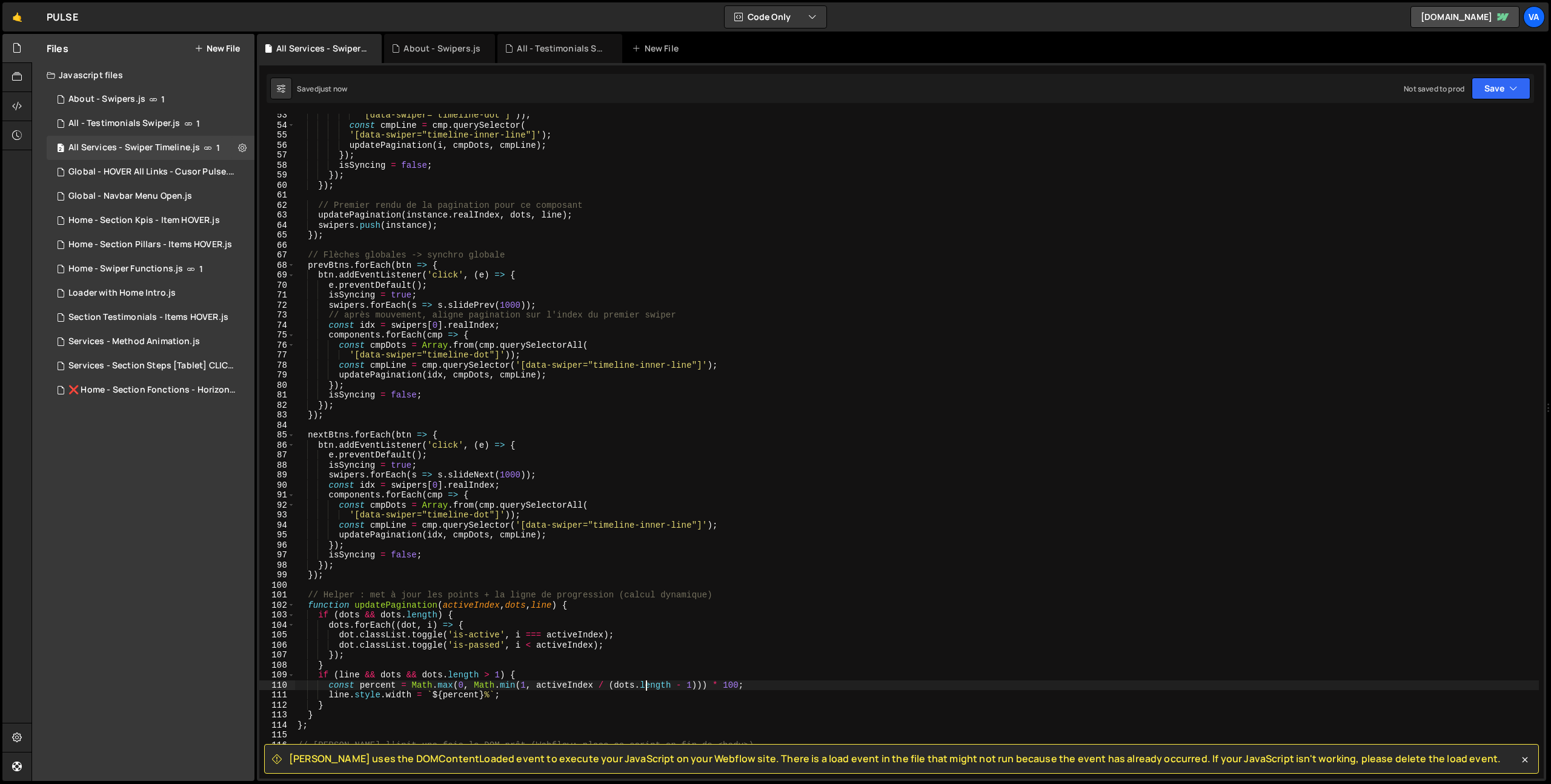
scroll to position [842, 0]
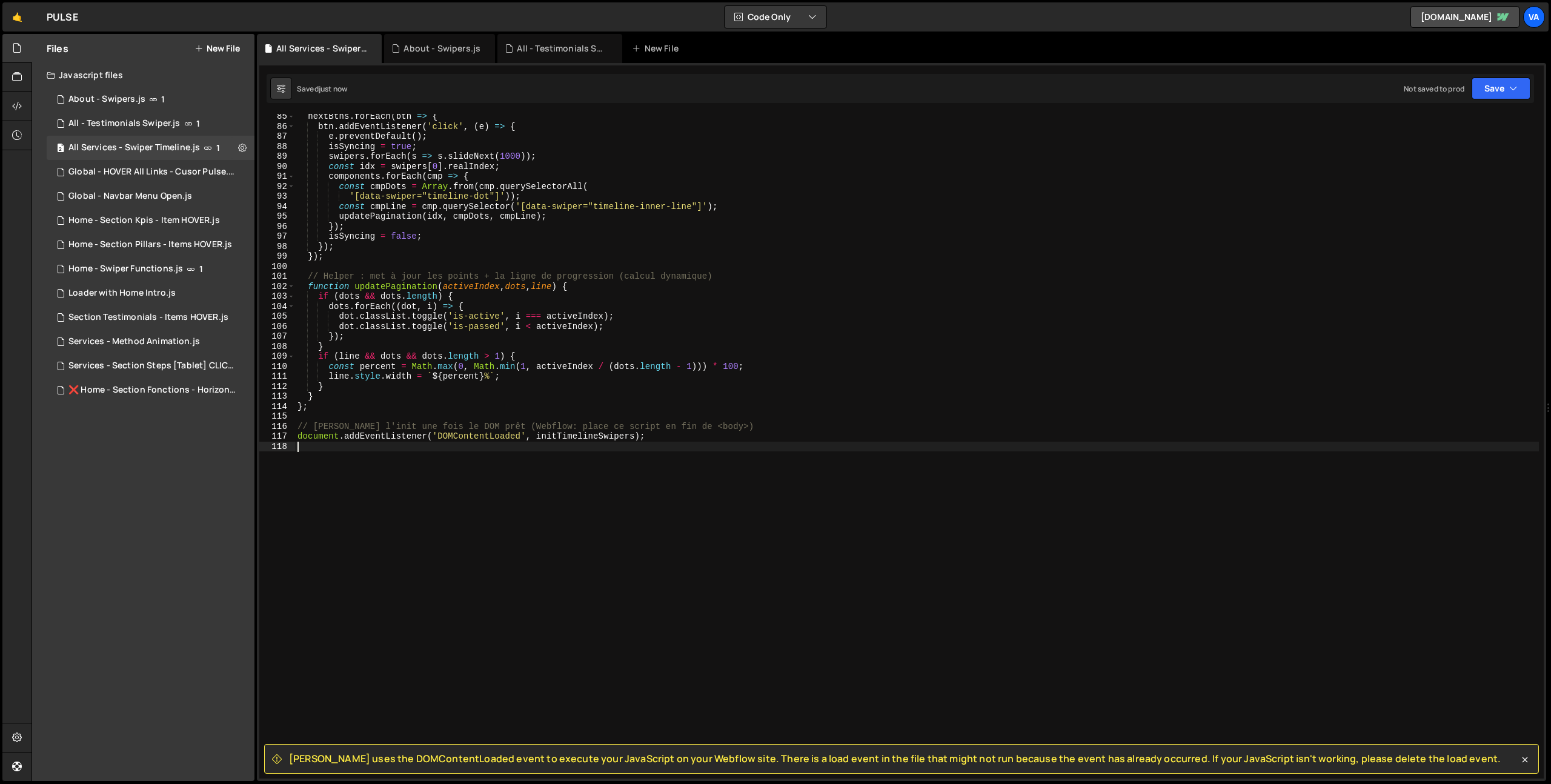
click at [538, 443] on div "nextBtns . forEach ( btn => { btn . addEventListener ( 'click' , ( e ) => { e .…" at bounding box center [917, 453] width 1244 height 684
drag, startPoint x: 536, startPoint y: 435, endPoint x: 269, endPoint y: 438, distance: 267.0
click at [269, 438] on div "85 86 87 88 89 90 91 92 93 94 95 96 97 98 99 100 101 102 103 104 105 106 107 10…" at bounding box center [901, 446] width 1285 height 664
click at [396, 432] on div "nextBtns . forEach ( btn => { btn . addEventListener ( 'click' , ( e ) => { e .…" at bounding box center [917, 453] width 1244 height 684
type textarea "initTimelineSwipers();"
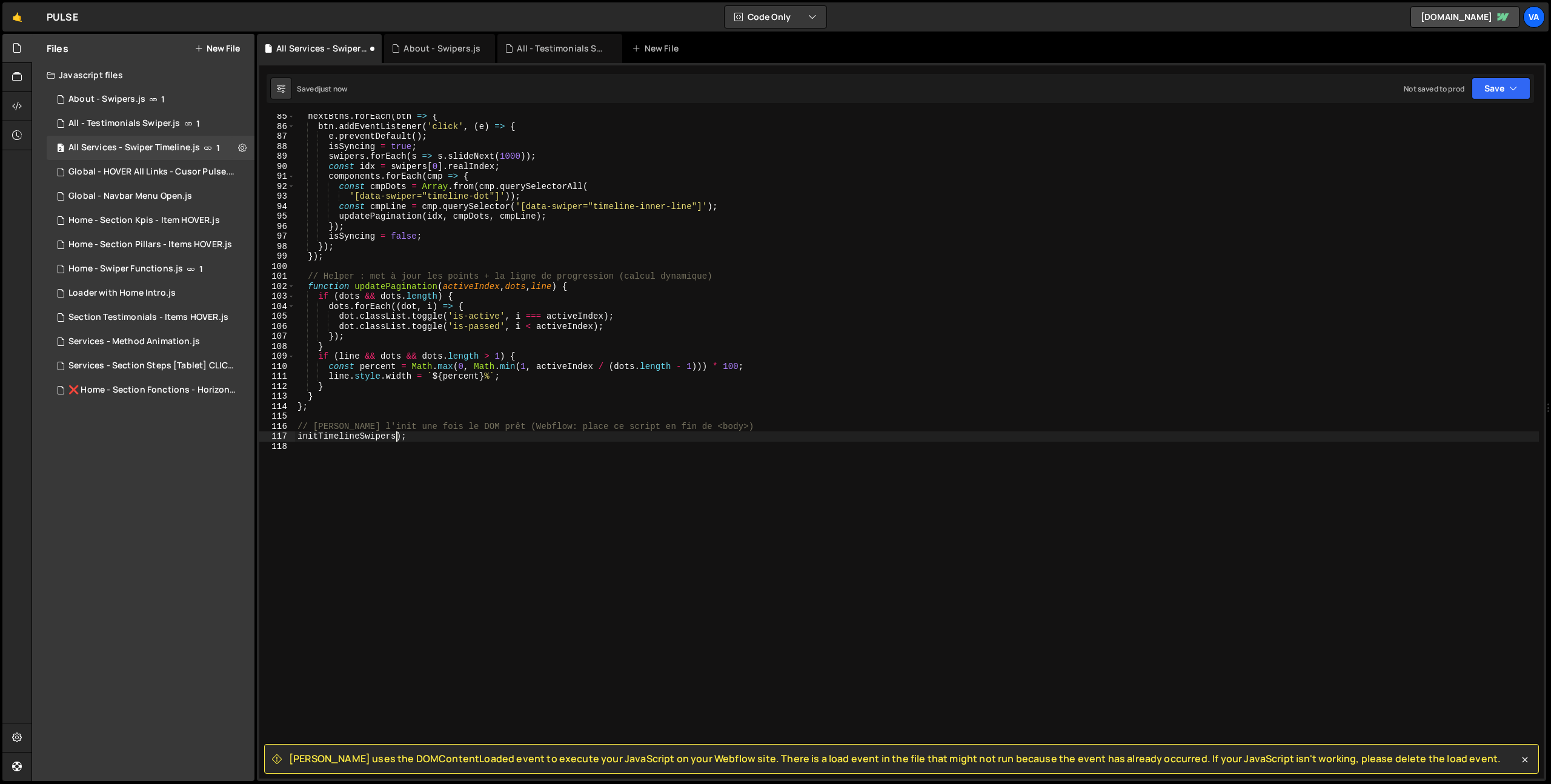
scroll to position [0, 7]
click at [468, 515] on div "nextBtns . forEach ( btn => { btn . addEventListener ( 'click' , ( e ) => { e .…" at bounding box center [917, 453] width 1244 height 684
click at [407, 436] on div "nextBtns . forEach ( btn => { btn . addEventListener ( 'click' , ( e ) => { e .…" at bounding box center [917, 453] width 1244 height 684
type textarea "initTimelineSwipers();"
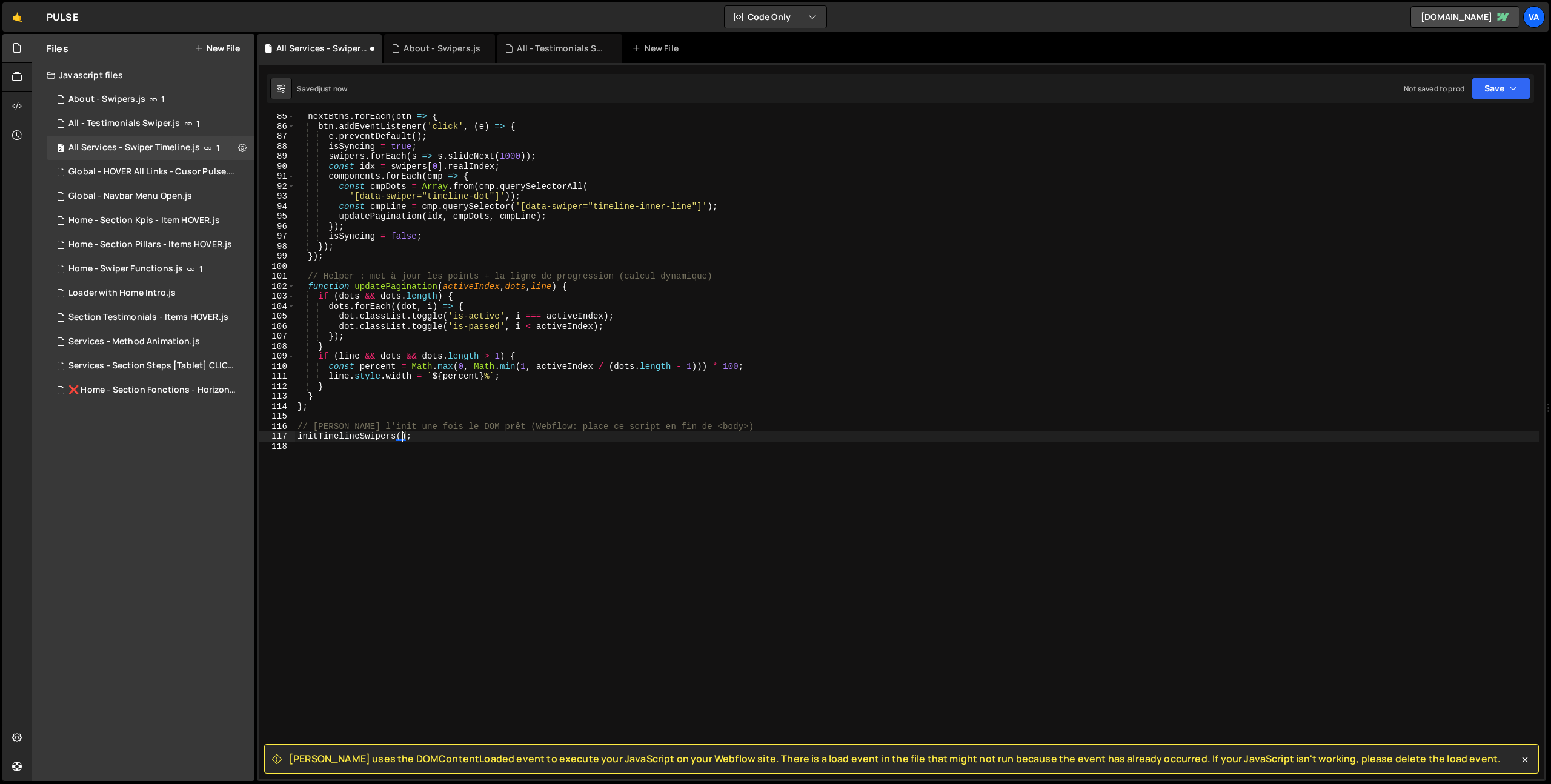
click at [466, 519] on div "nextBtns . forEach ( btn => { btn . addEventListener ( 'click' , ( e ) => { e .…" at bounding box center [917, 453] width 1244 height 684
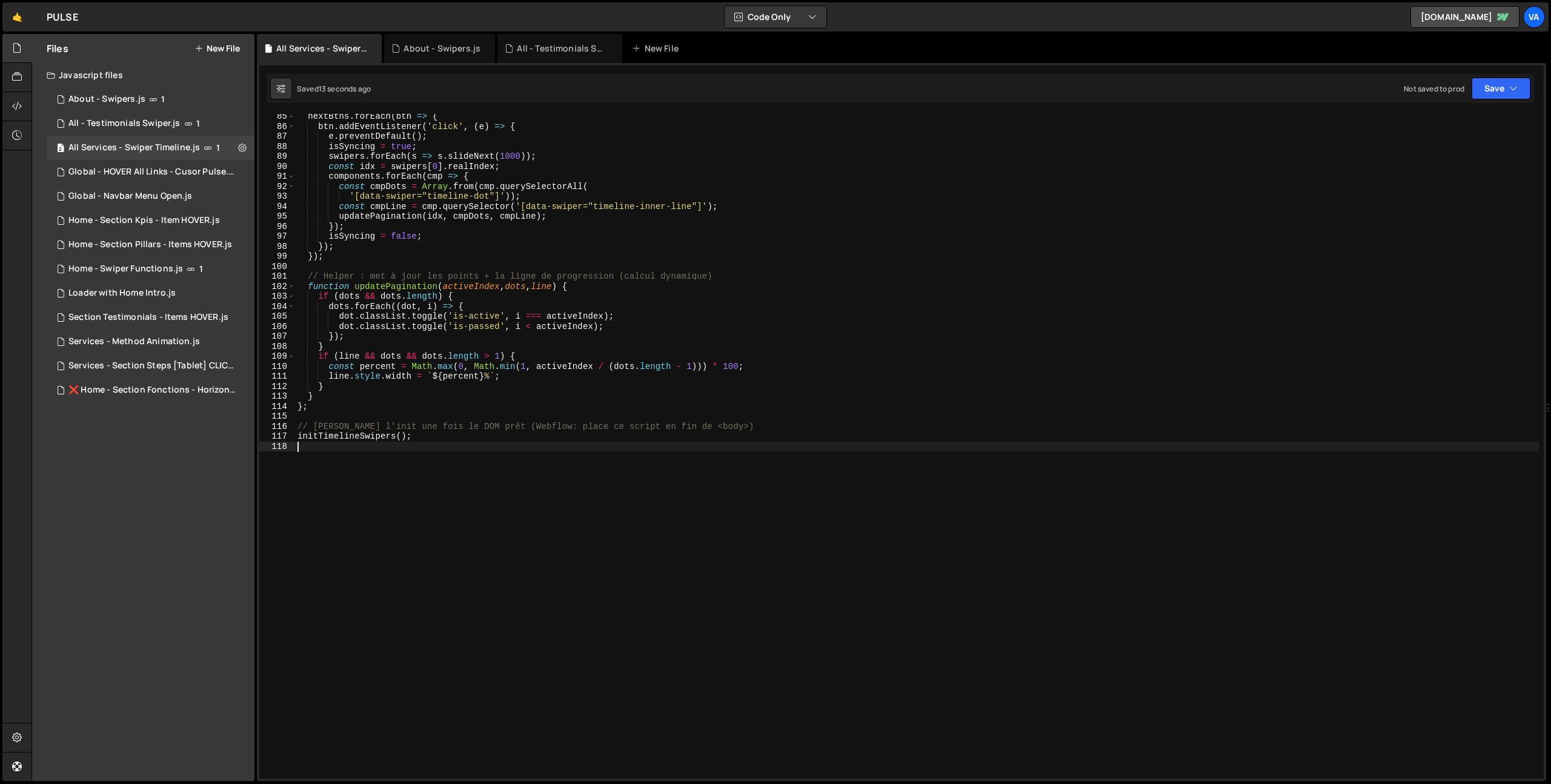
click at [600, 490] on div "nextBtns . forEach ( btn => { btn . addEventListener ( 'click' , ( e ) => { e .…" at bounding box center [917, 453] width 1244 height 684
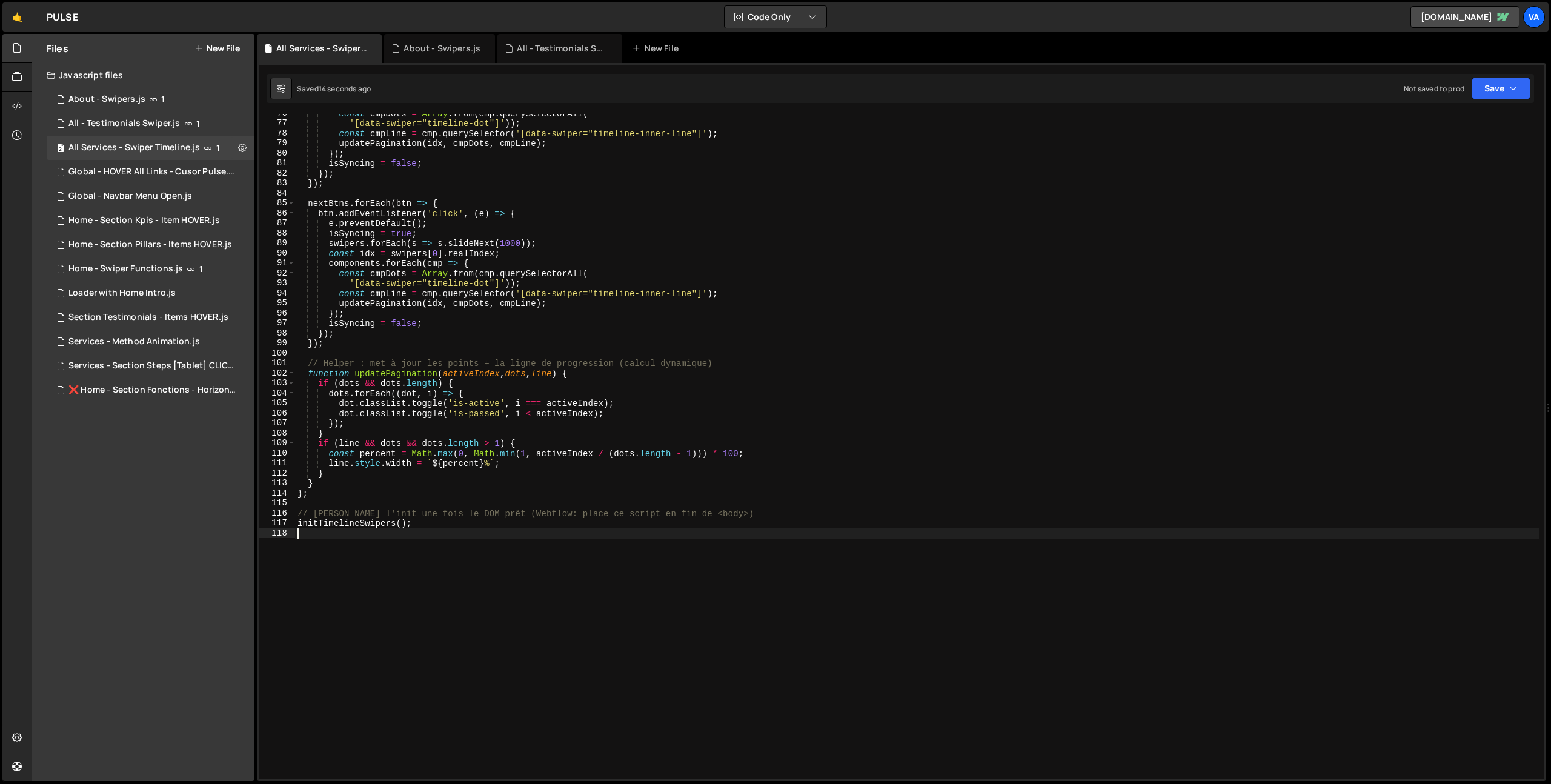
scroll to position [756, 0]
click at [449, 44] on div "About - Swipers.js" at bounding box center [442, 48] width 77 height 12
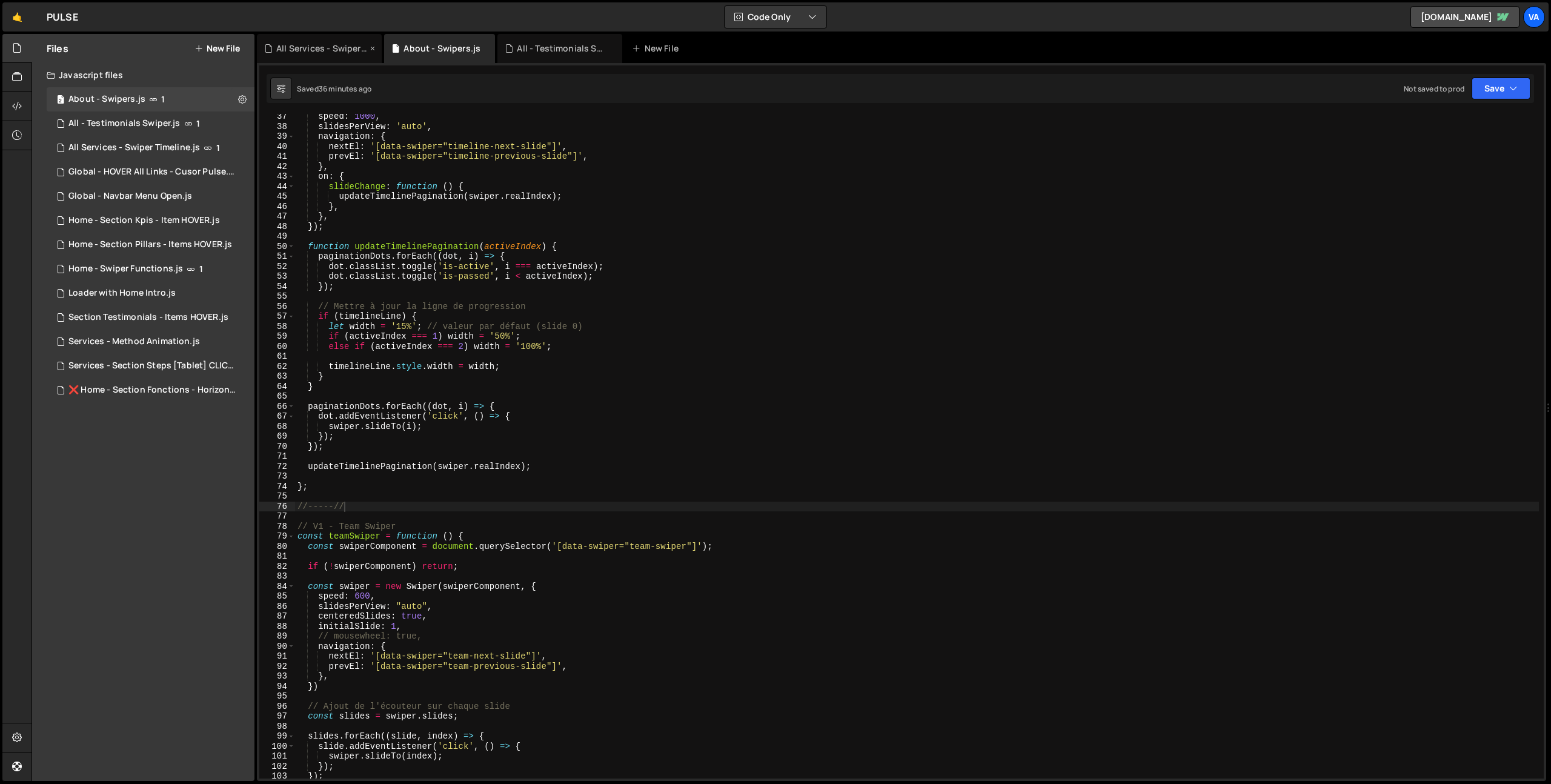
click at [314, 47] on div "All Services - Swiper Timeline.js" at bounding box center [321, 48] width 91 height 12
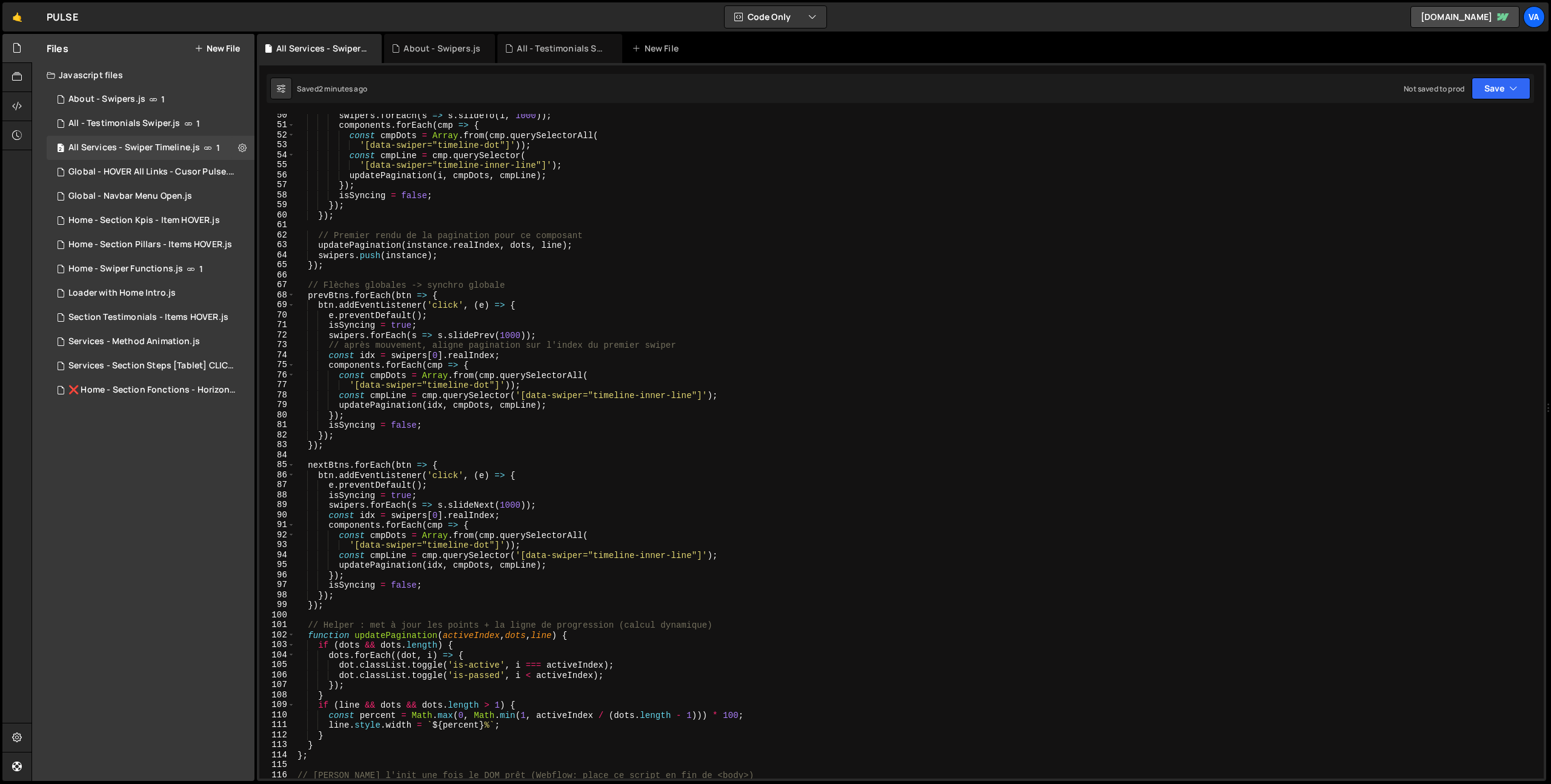
scroll to position [0, 0]
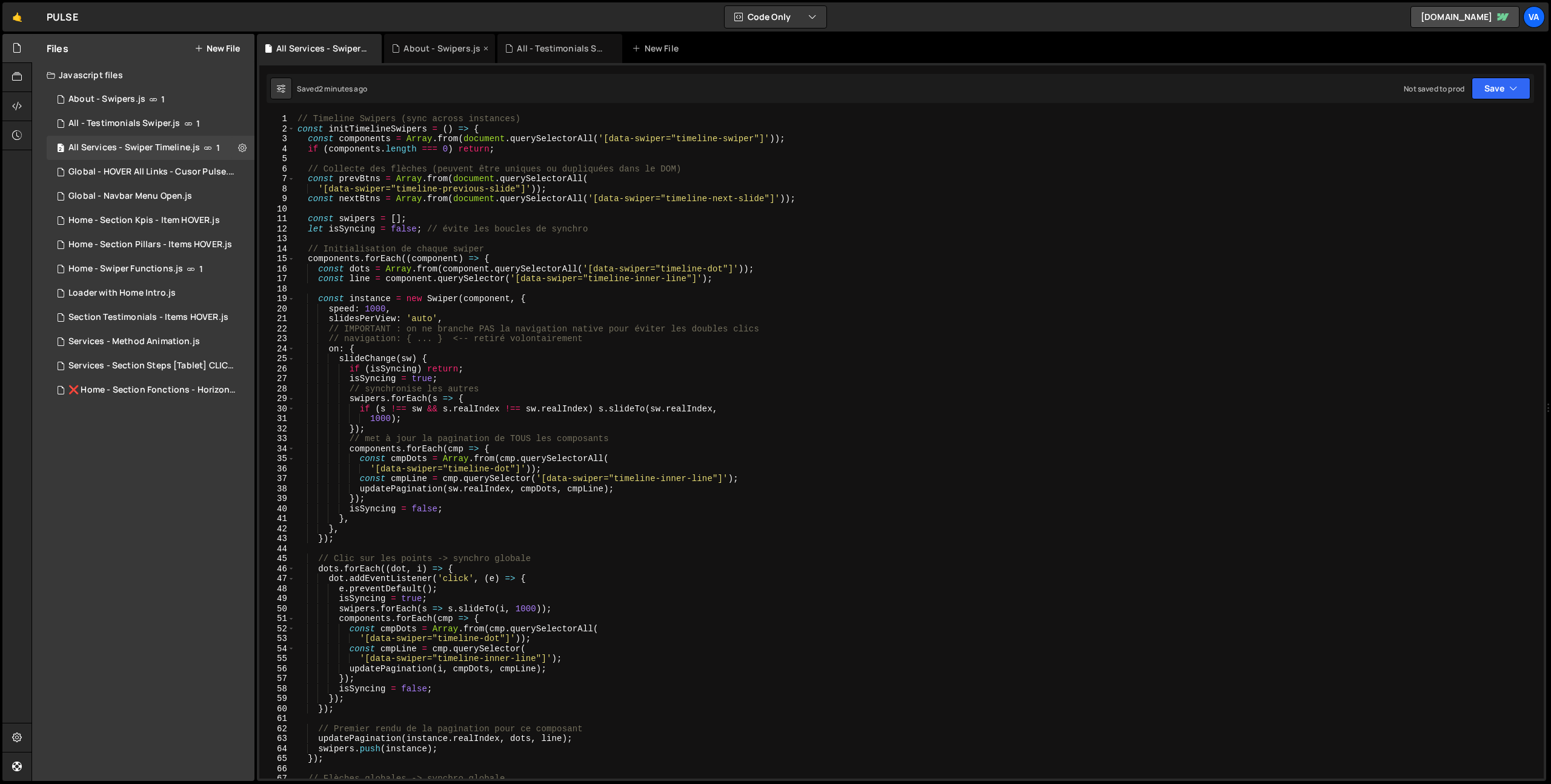
click at [439, 49] on div "About - Swipers.js" at bounding box center [442, 48] width 77 height 12
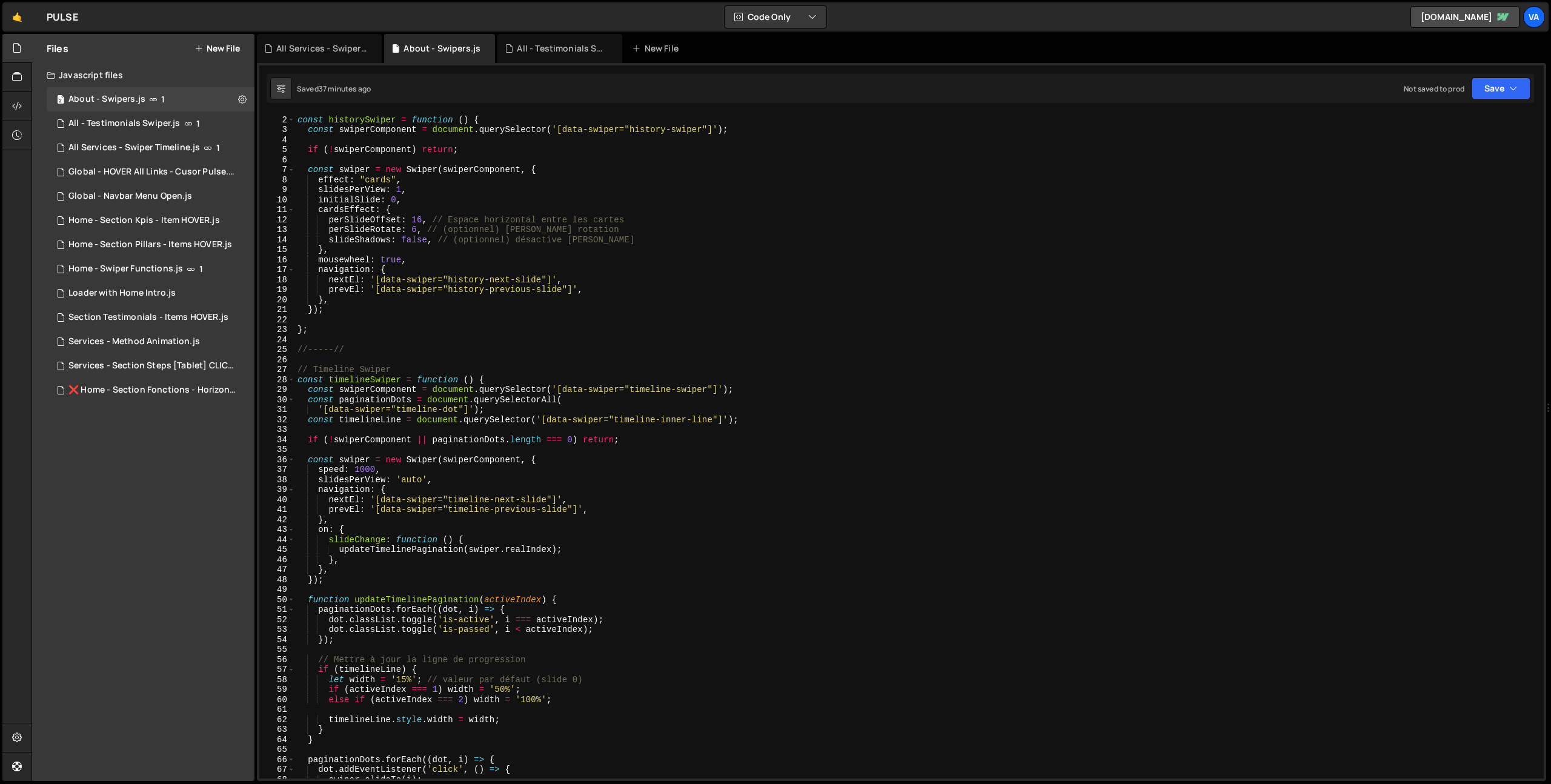
scroll to position [9, 0]
click at [296, 54] on div "All Services - Swiper Timeline.js" at bounding box center [321, 48] width 91 height 12
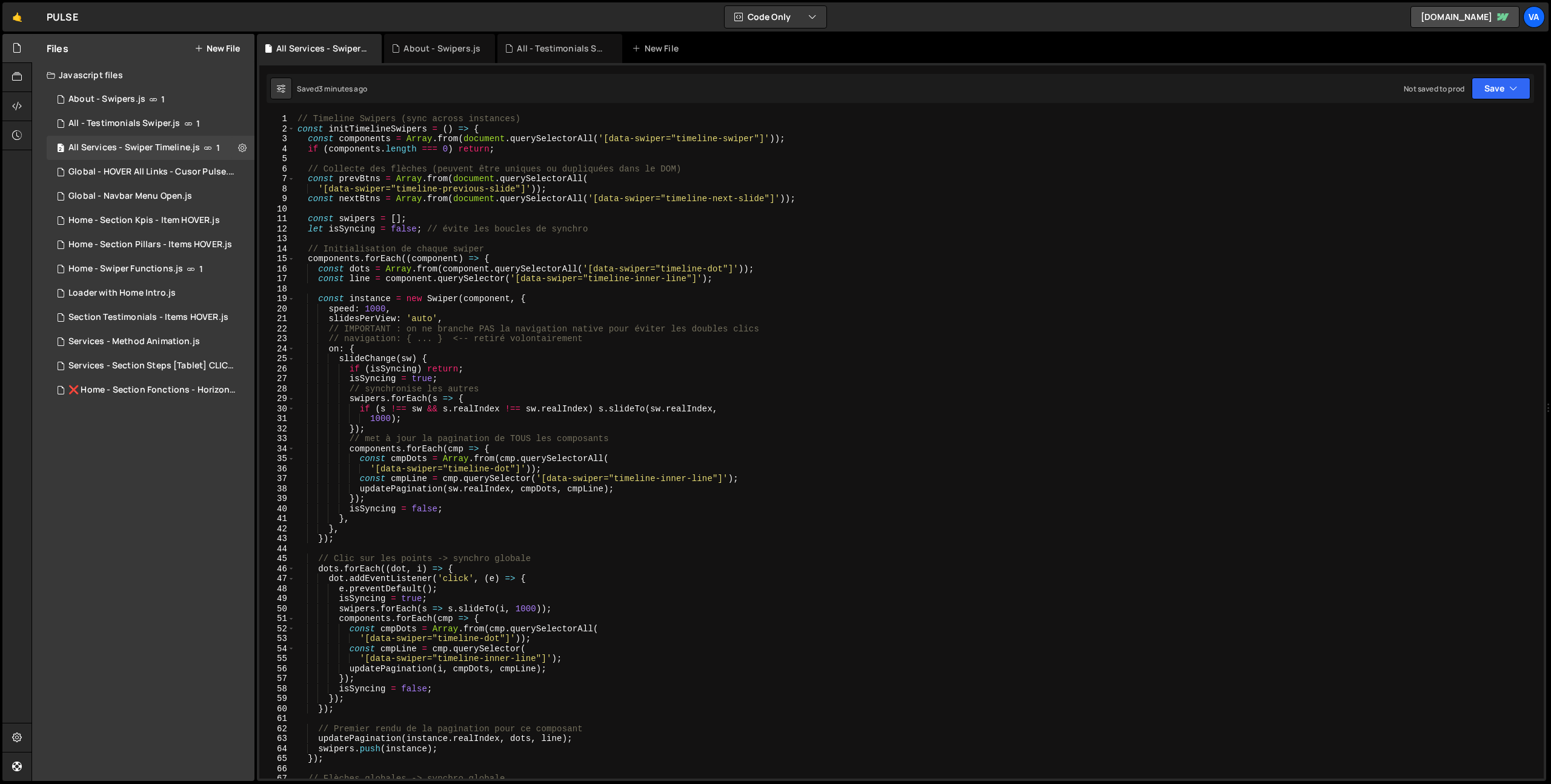
click at [678, 368] on div "// Timeline Swipers (sync across instances) const initTimelineSwipers = ( ) => …" at bounding box center [917, 456] width 1244 height 684
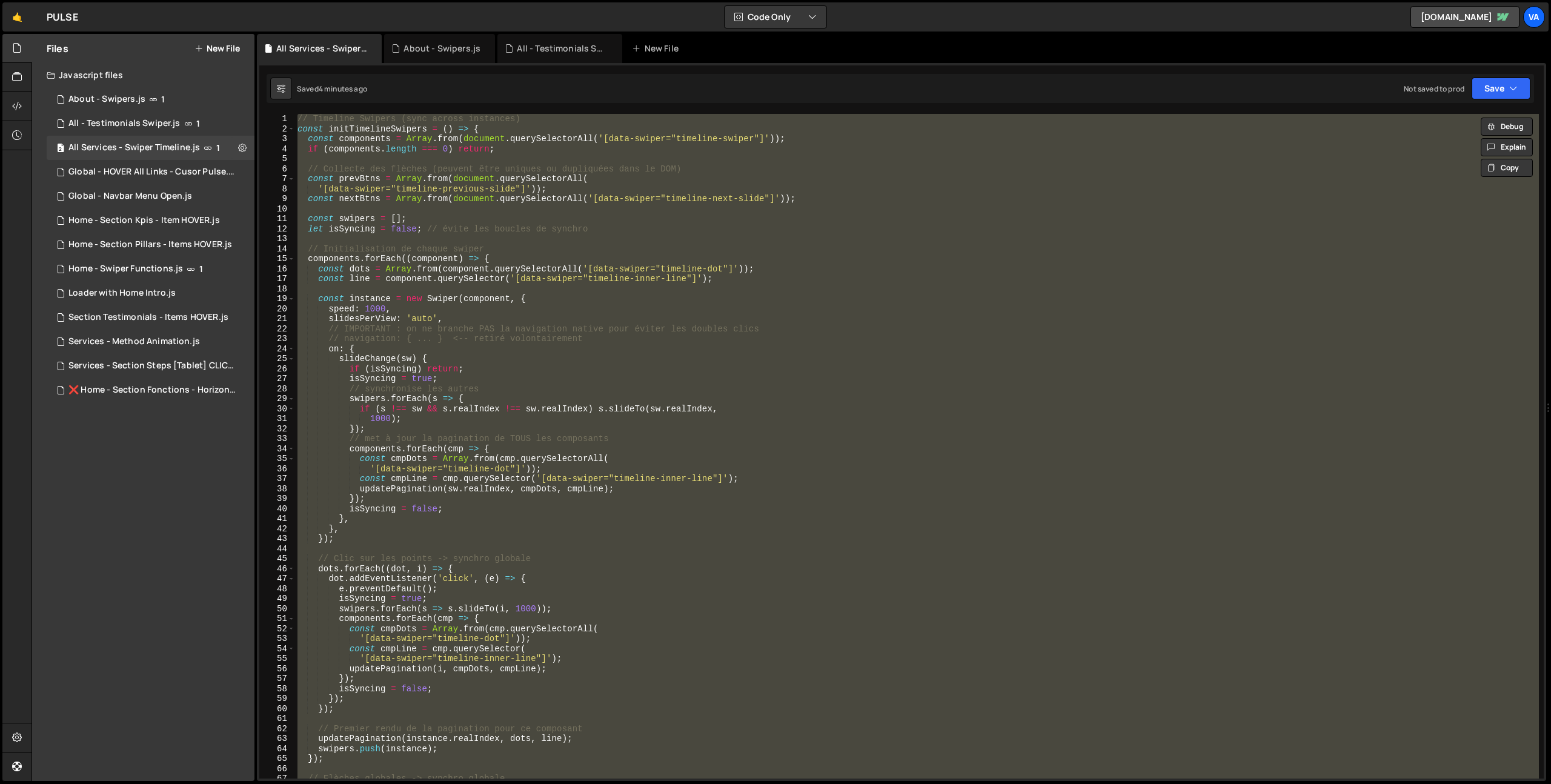
click at [843, 414] on div "// Timeline Swipers (sync across instances) const initTimelineSwipers = ( ) => …" at bounding box center [917, 446] width 1244 height 664
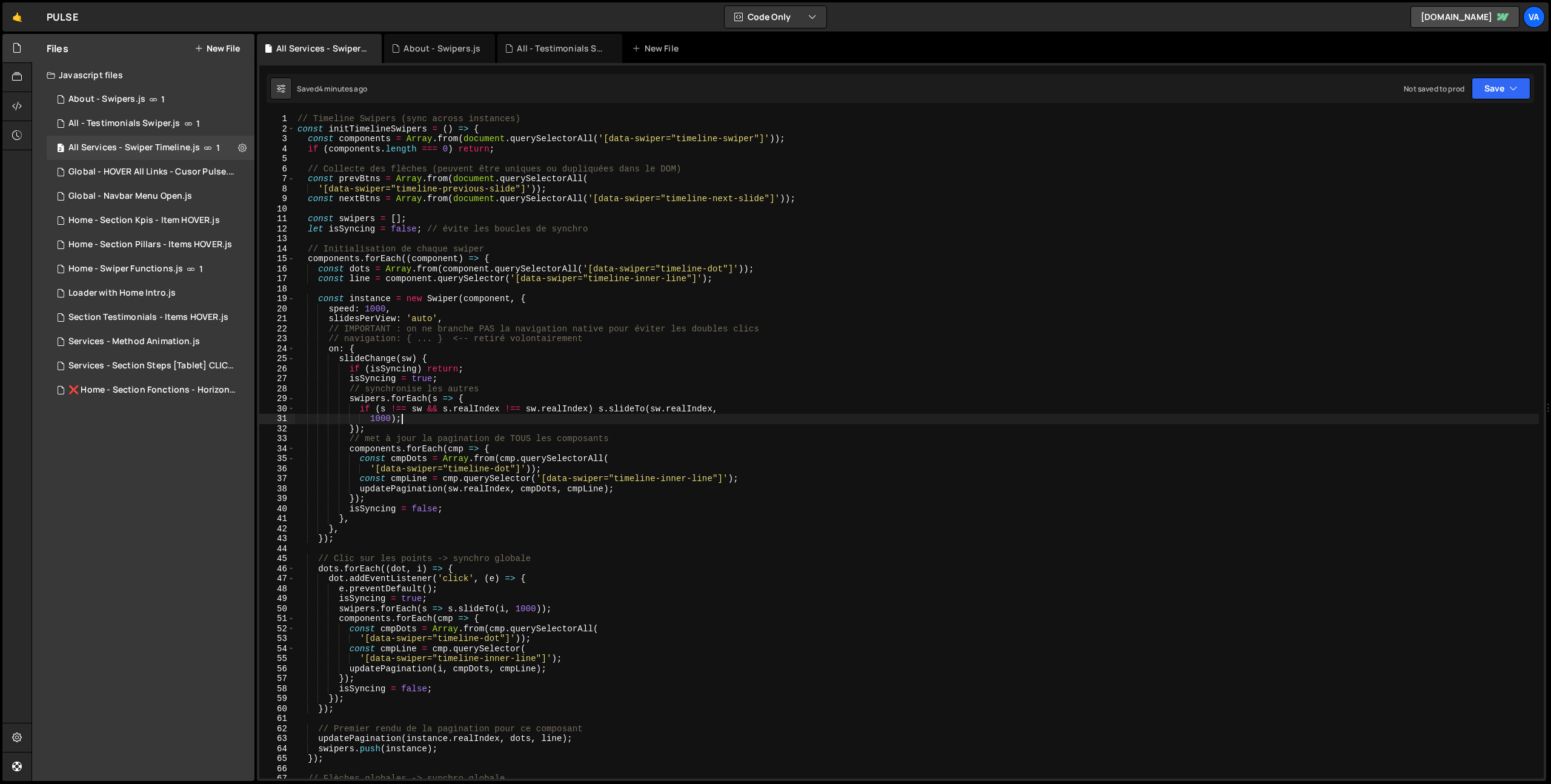
click at [298, 120] on div "// Timeline Swipers (sync across instances) const initTimelineSwipers = ( ) => …" at bounding box center [917, 456] width 1244 height 684
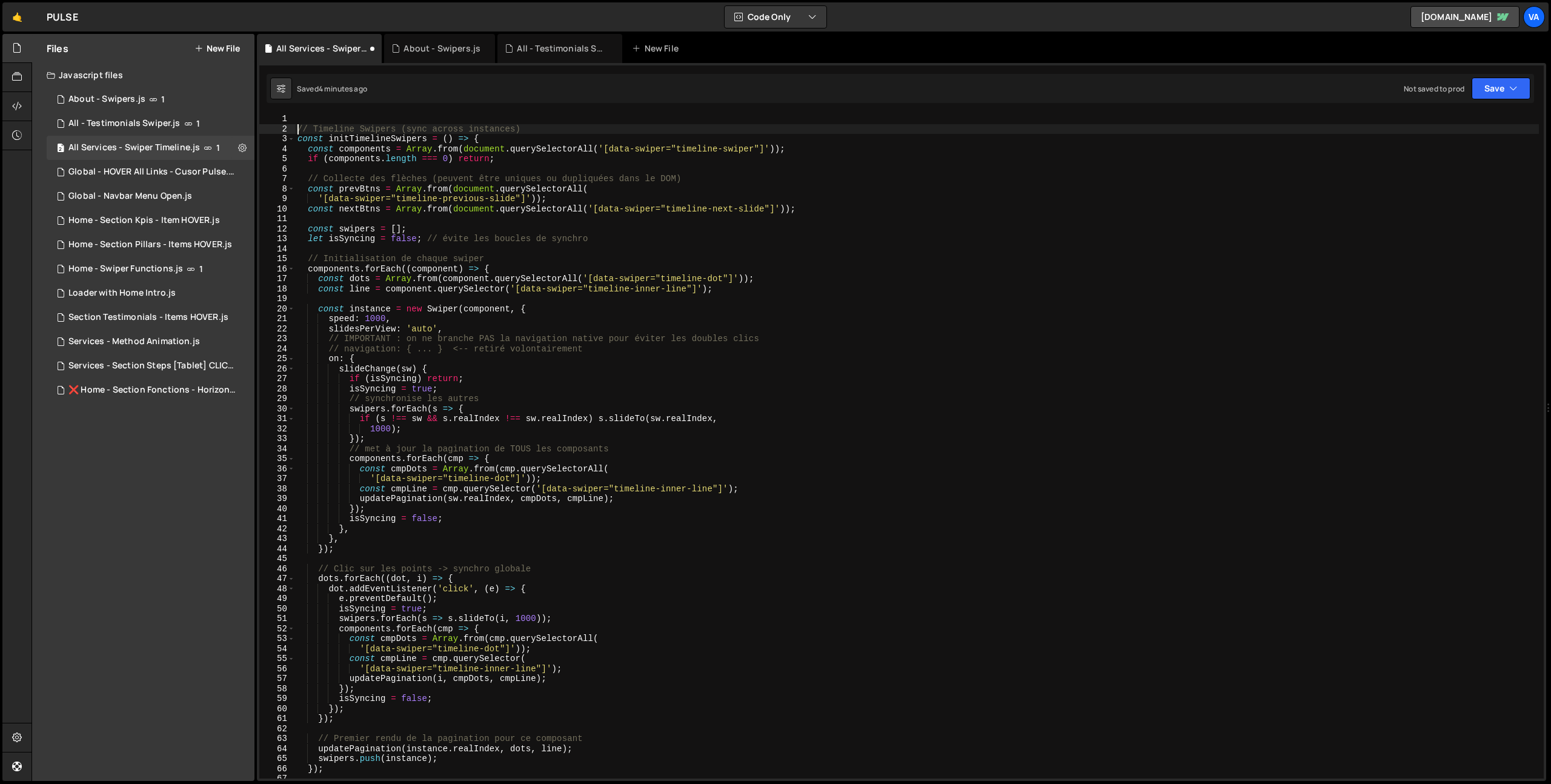
type textarea "// Timeline Swipers (sync across instances)"
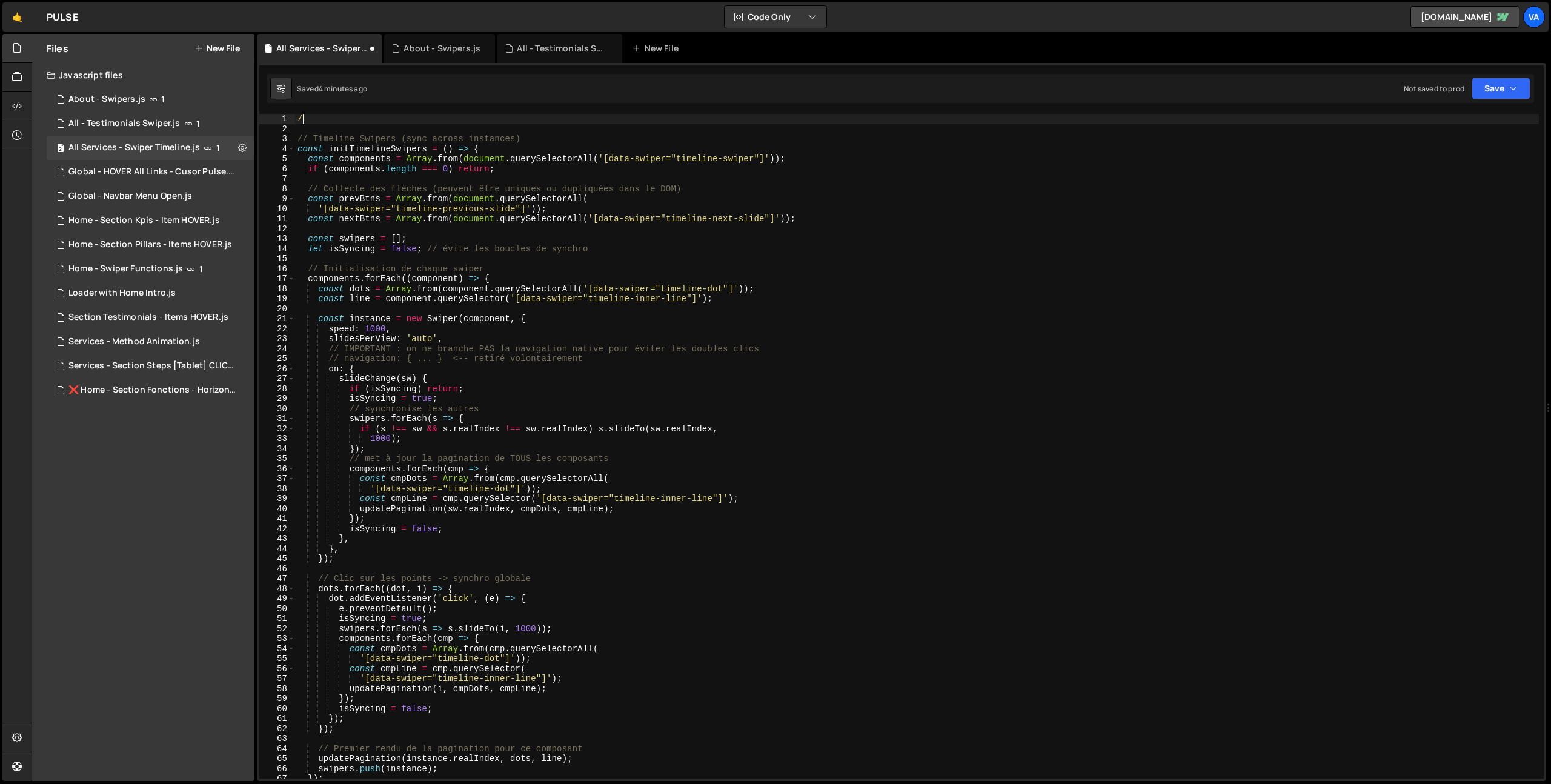
type textarea "/*"
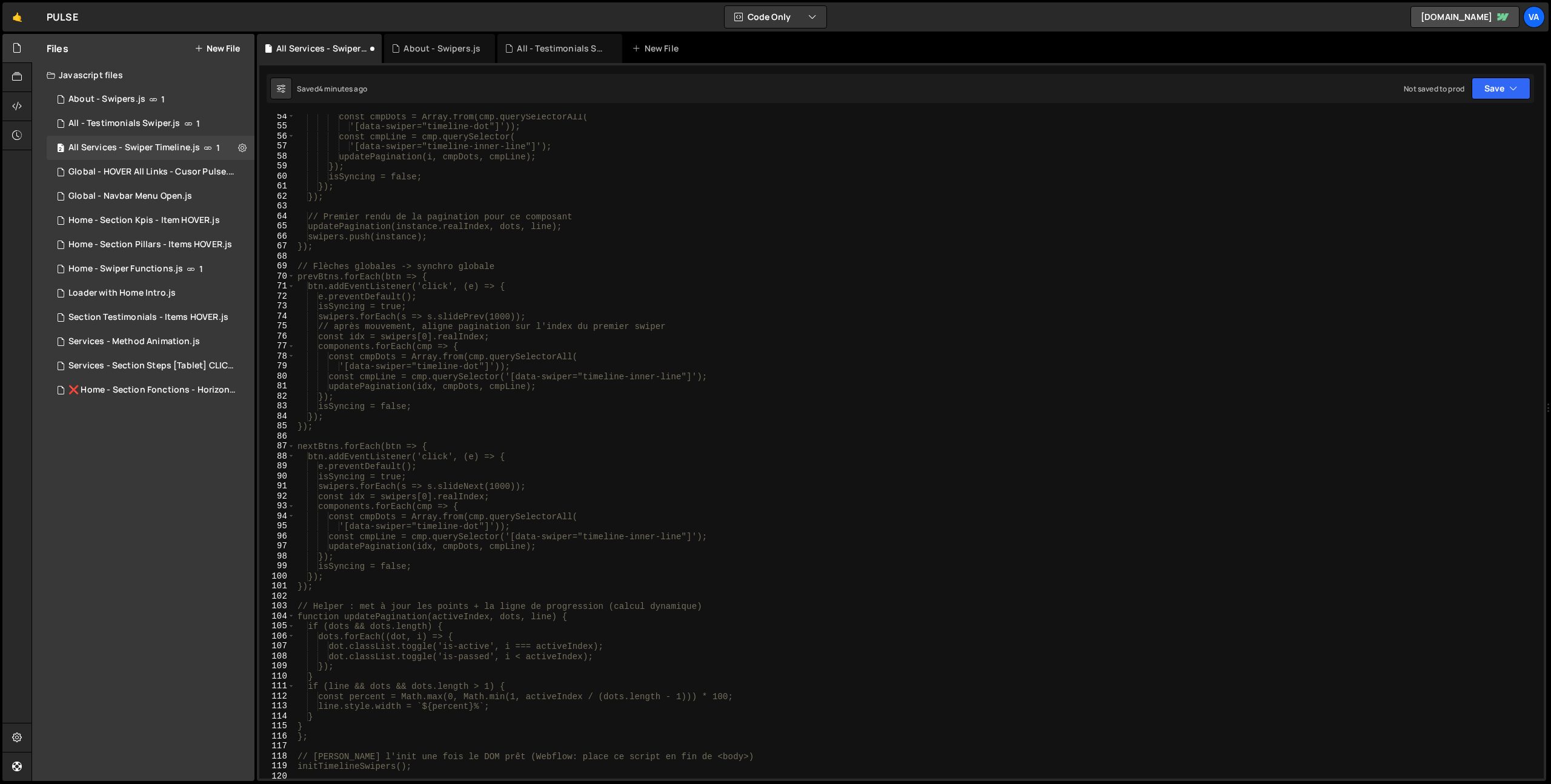
scroll to position [862, 0]
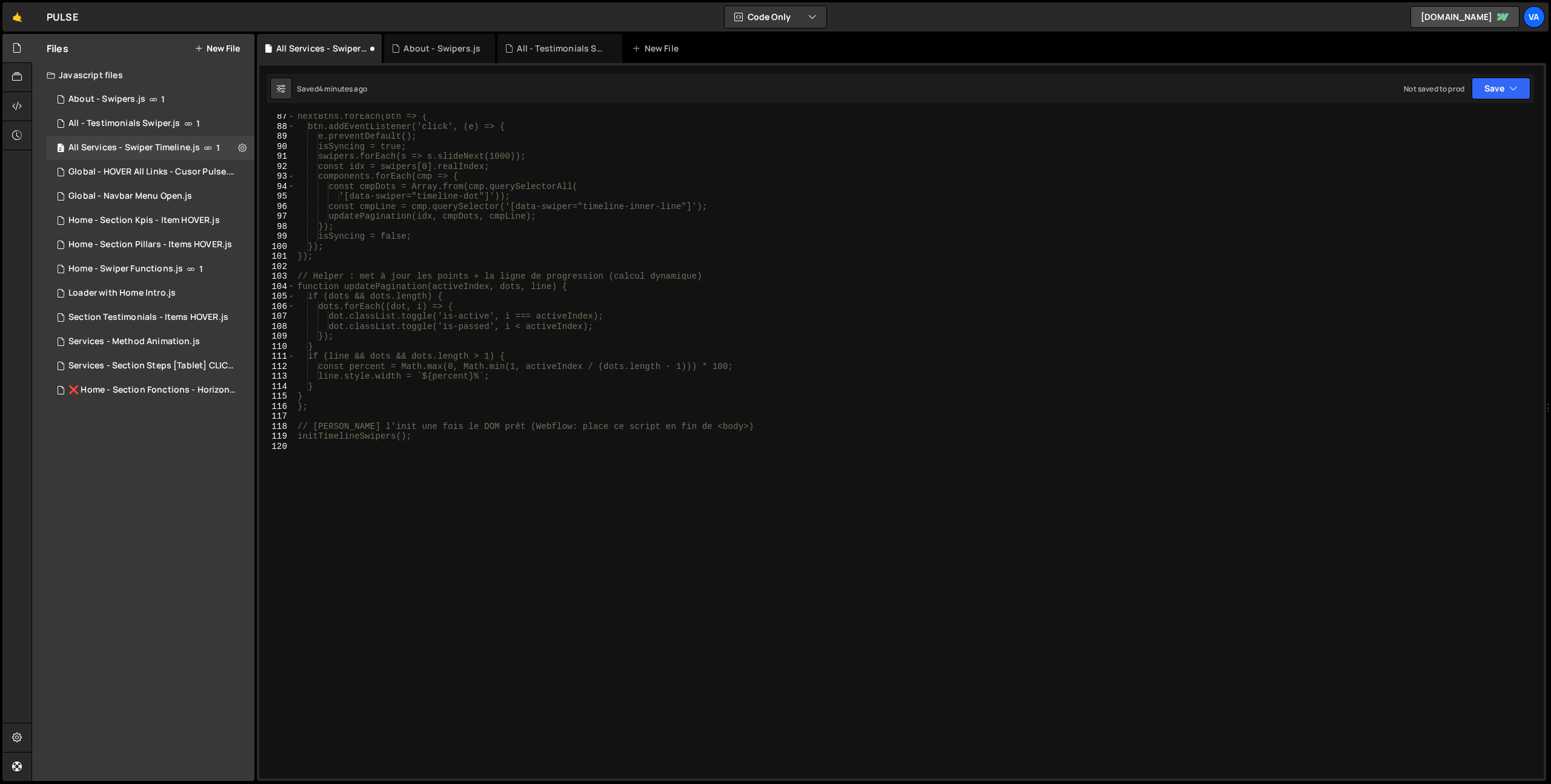
click at [421, 502] on div "nextBtns.forEach(btn => { btn.addEventListener('click', (e) => { e.preventDefau…" at bounding box center [917, 453] width 1244 height 684
type textarea "*/"
type textarea "//-----//"
paste textarea "document.addEventListener('DOMContentLoaded', initTimelineSwipers);"
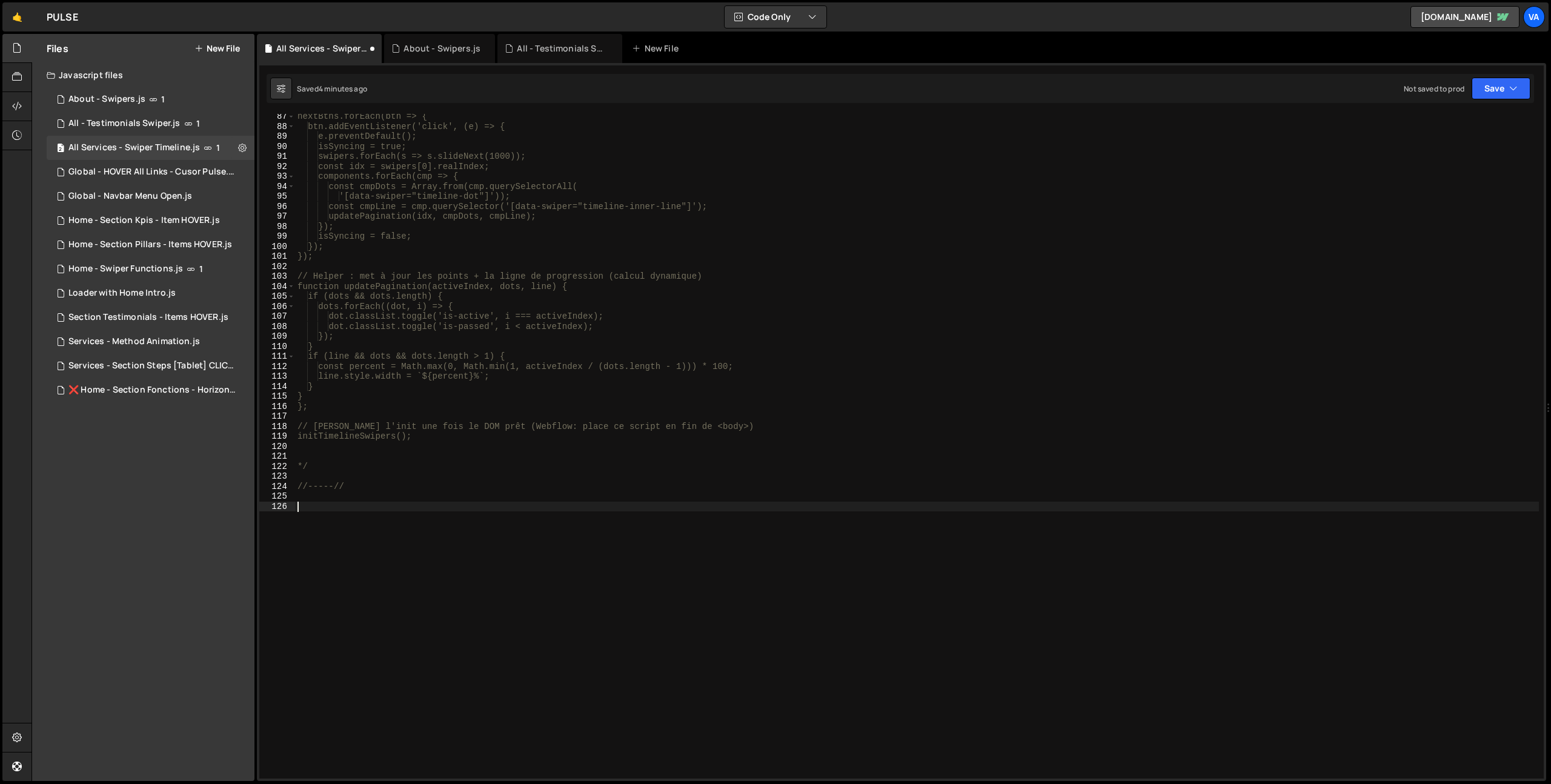
type textarea "document.addEventListener('DOMContentLoaded', initTimelineSwipers);"
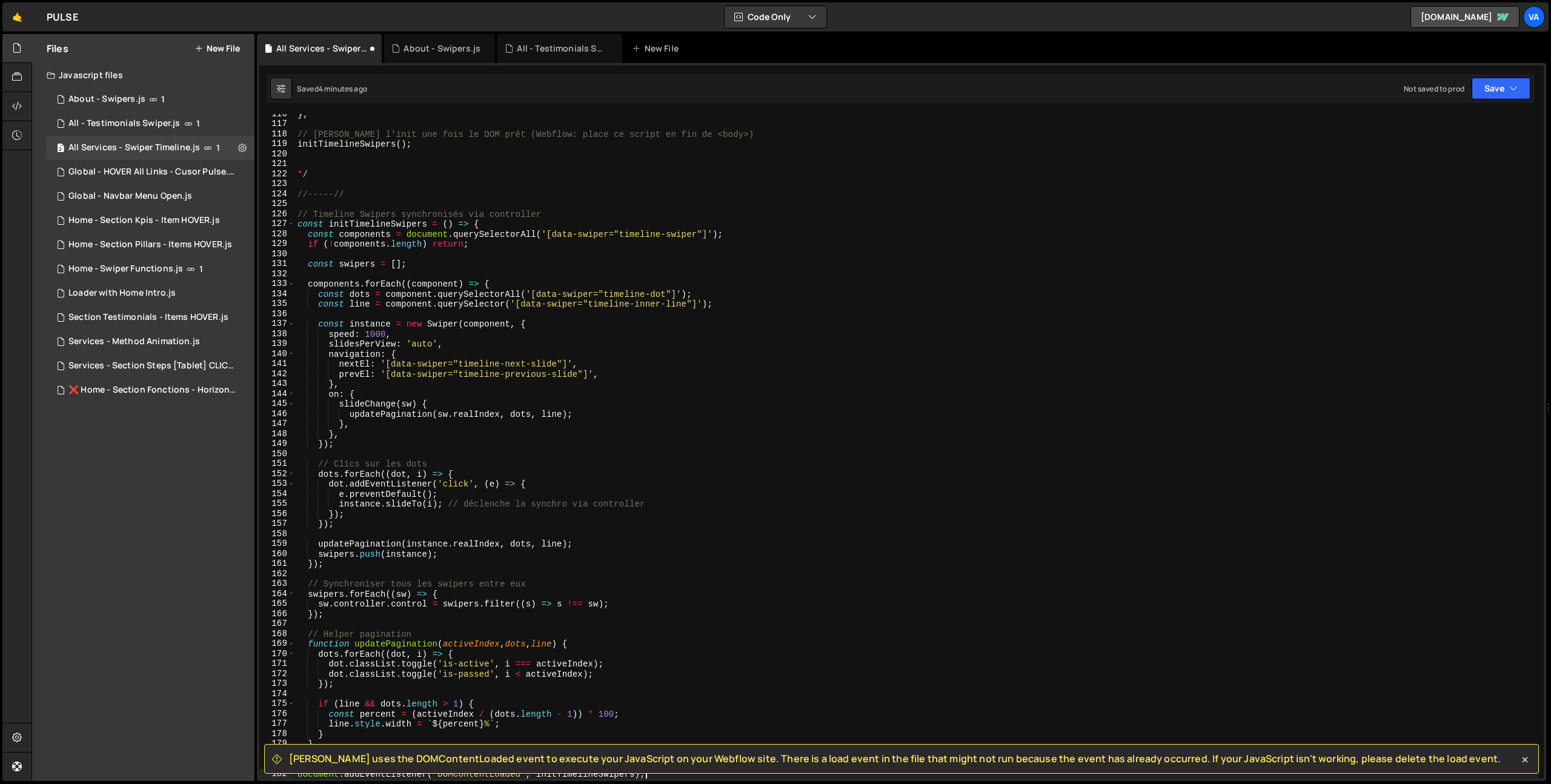
scroll to position [1296, 0]
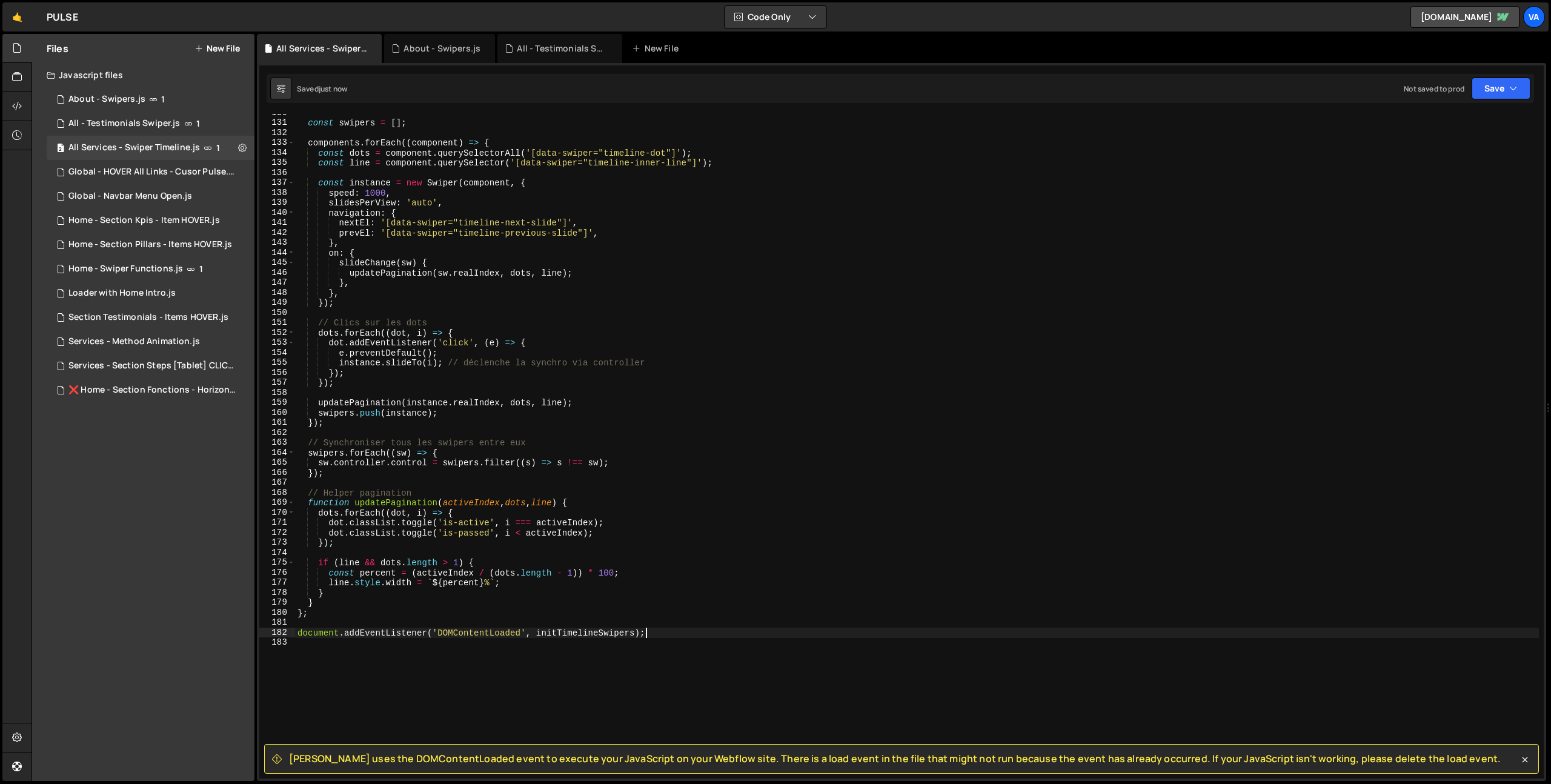
click at [550, 639] on div "const swipers = [ ] ; components . forEach (( component ) => { const dots = com…" at bounding box center [917, 450] width 1244 height 684
drag, startPoint x: 535, startPoint y: 634, endPoint x: 278, endPoint y: 637, distance: 257.0
click at [278, 637] on div "130 131 132 133 134 135 136 137 138 139 140 141 142 143 144 145 146 147 148 149…" at bounding box center [901, 446] width 1285 height 664
click at [397, 634] on div "const swipers = [ ] ; components . forEach (( component ) => { const dots = com…" at bounding box center [917, 450] width 1244 height 684
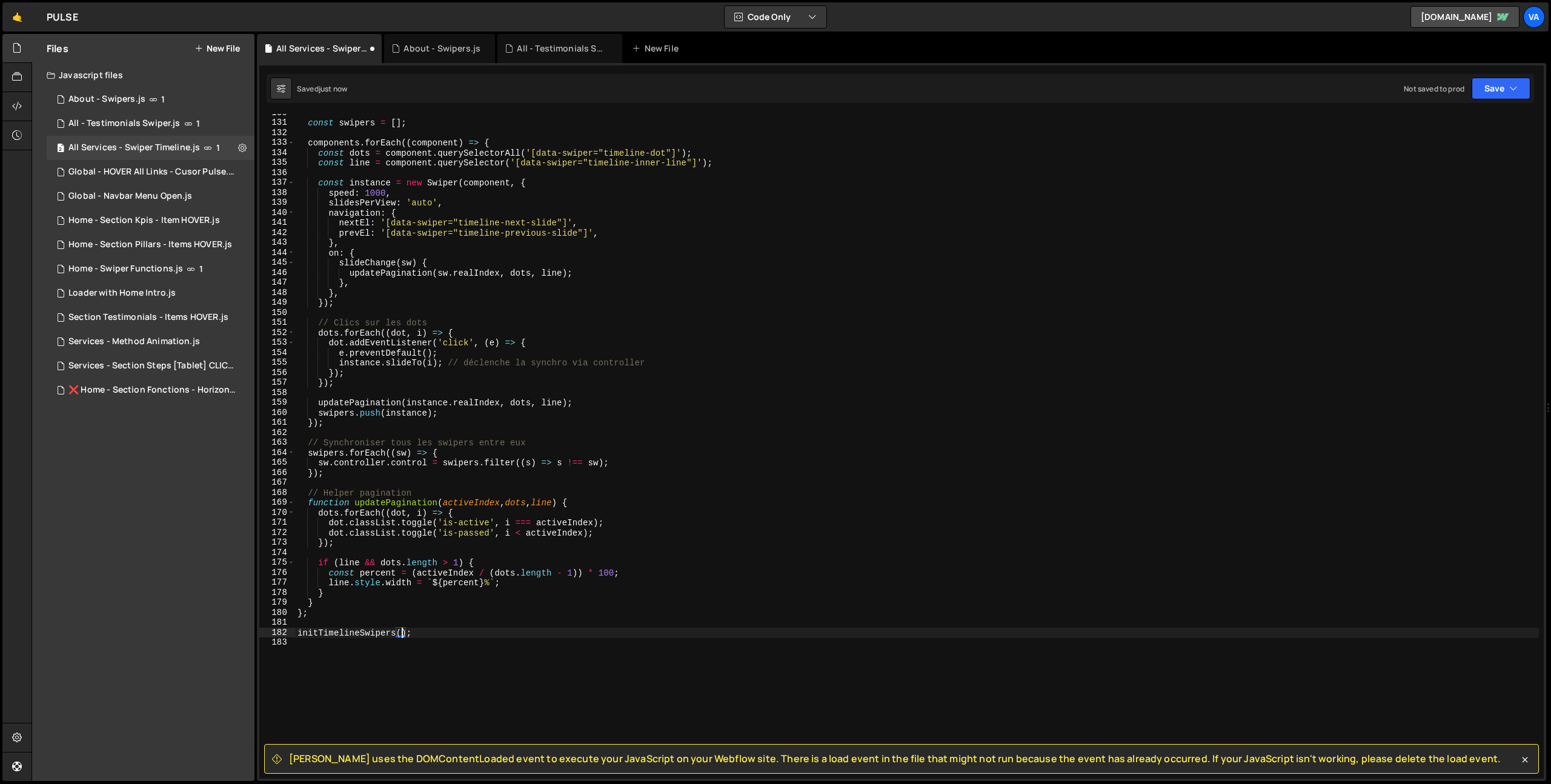
click at [502, 635] on div "const swipers = [ ] ; components . forEach (( component ) => { const dots = com…" at bounding box center [917, 450] width 1244 height 684
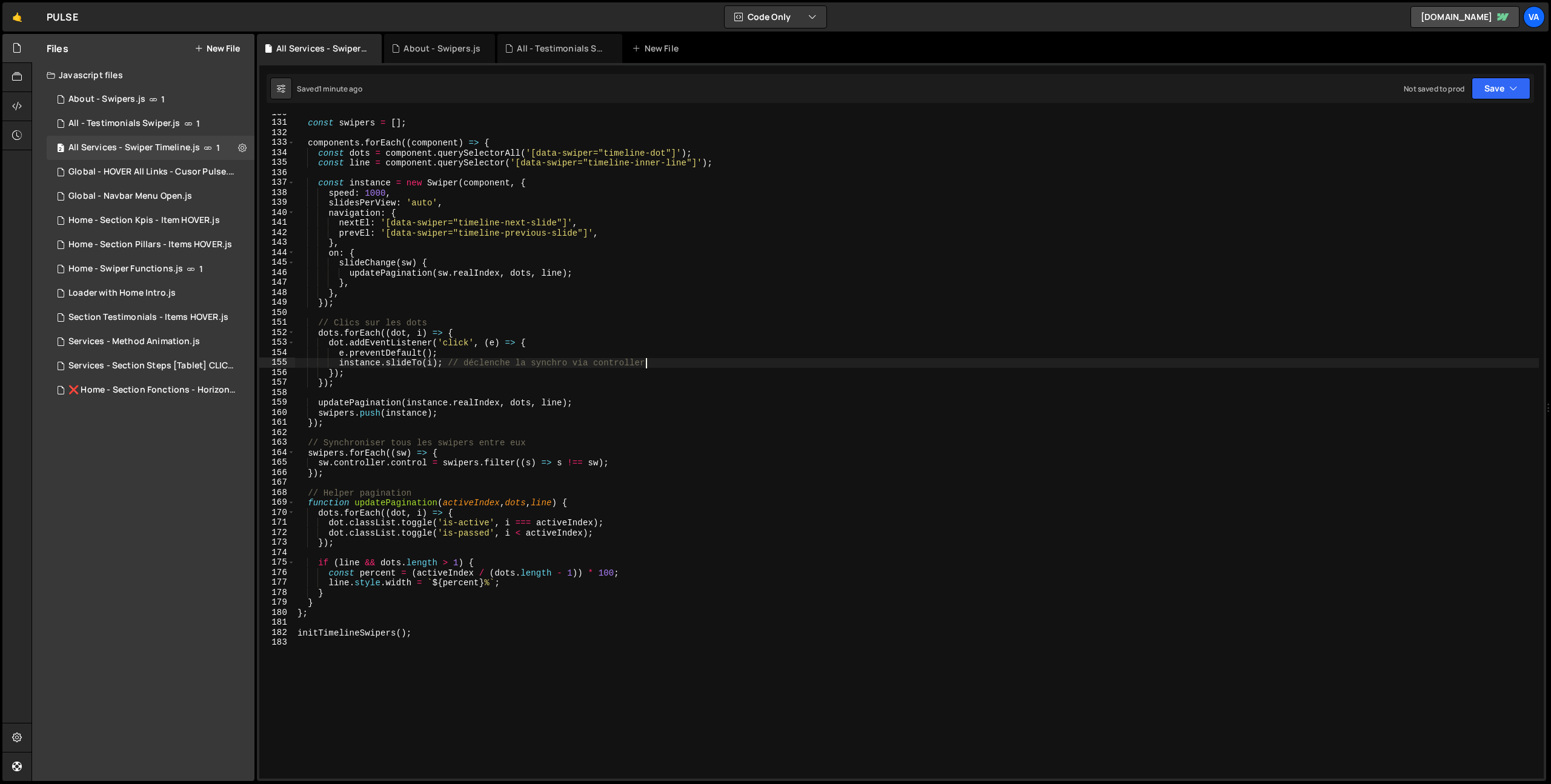
click at [674, 358] on div "const swipers = [ ] ; components . forEach (( component ) => { const dots = com…" at bounding box center [917, 450] width 1244 height 684
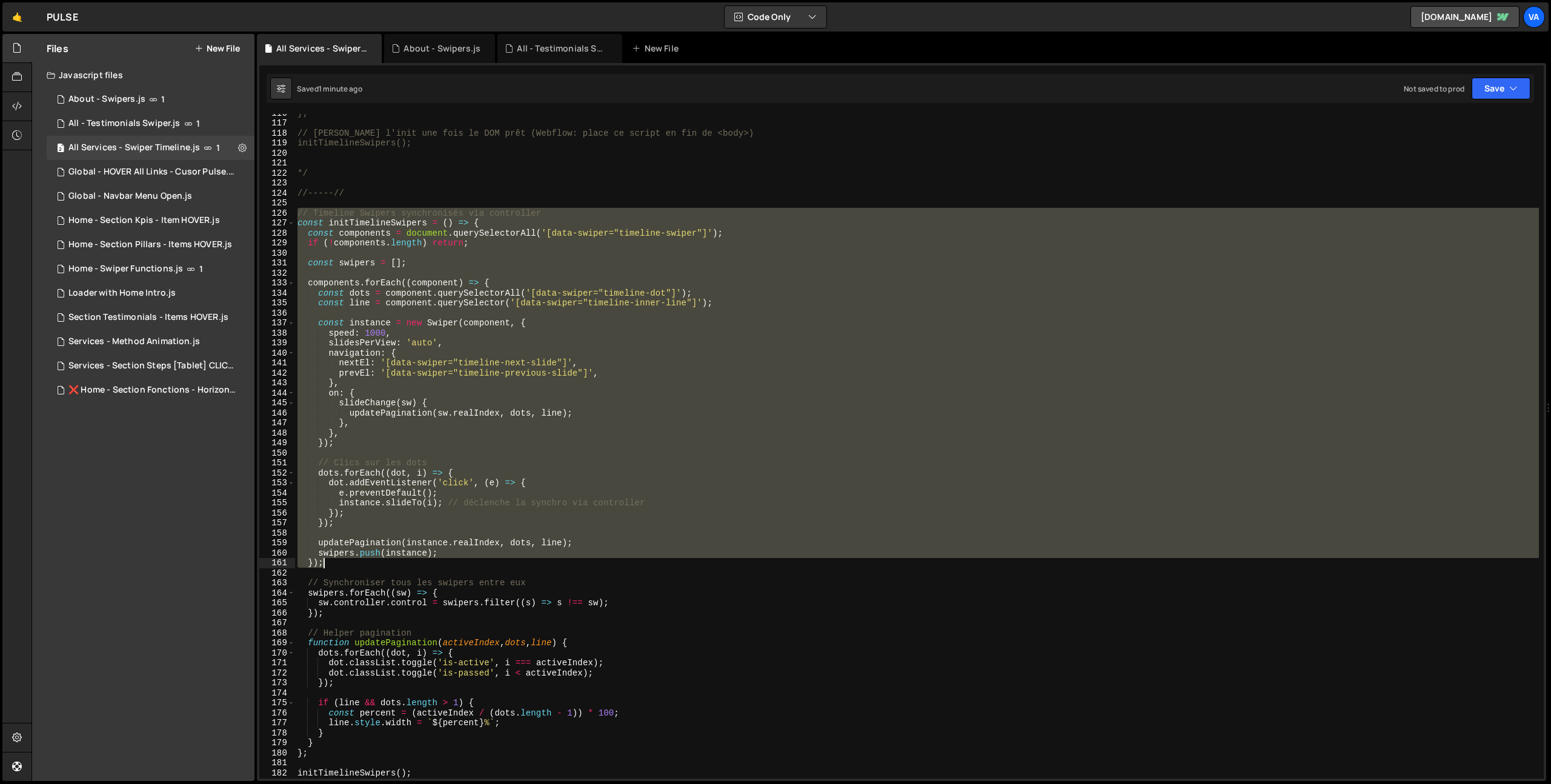
scroll to position [1347, 0]
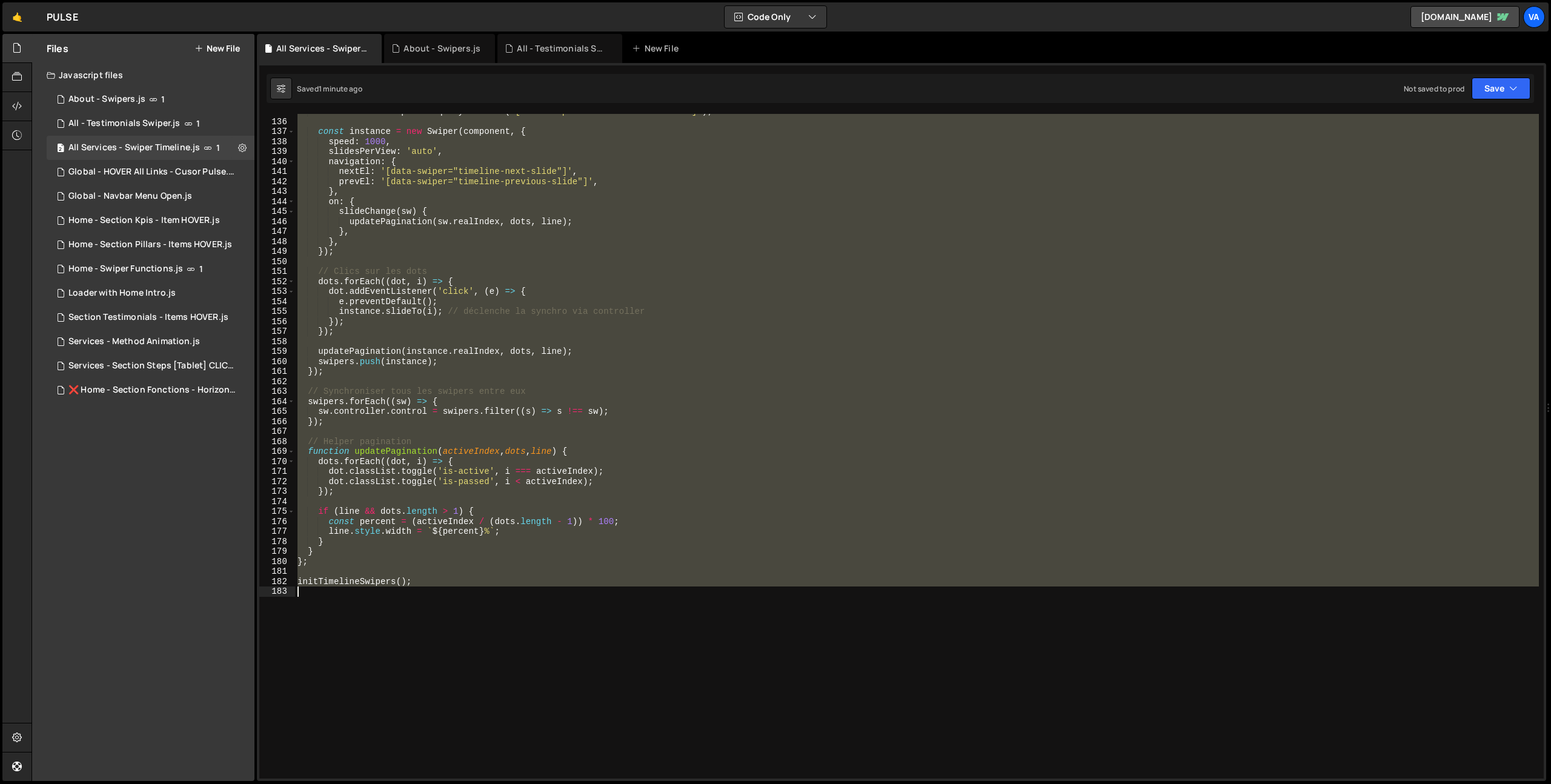
drag, startPoint x: 307, startPoint y: 214, endPoint x: 606, endPoint y: 614, distance: 499.4
click at [606, 614] on div "const line = component . querySelector ( '[data-swiper="timeline-inner-line"]' …" at bounding box center [917, 448] width 1244 height 684
paste textarea "document.addEventListener('DOMContentLoaded', initTimelineSwipers);"
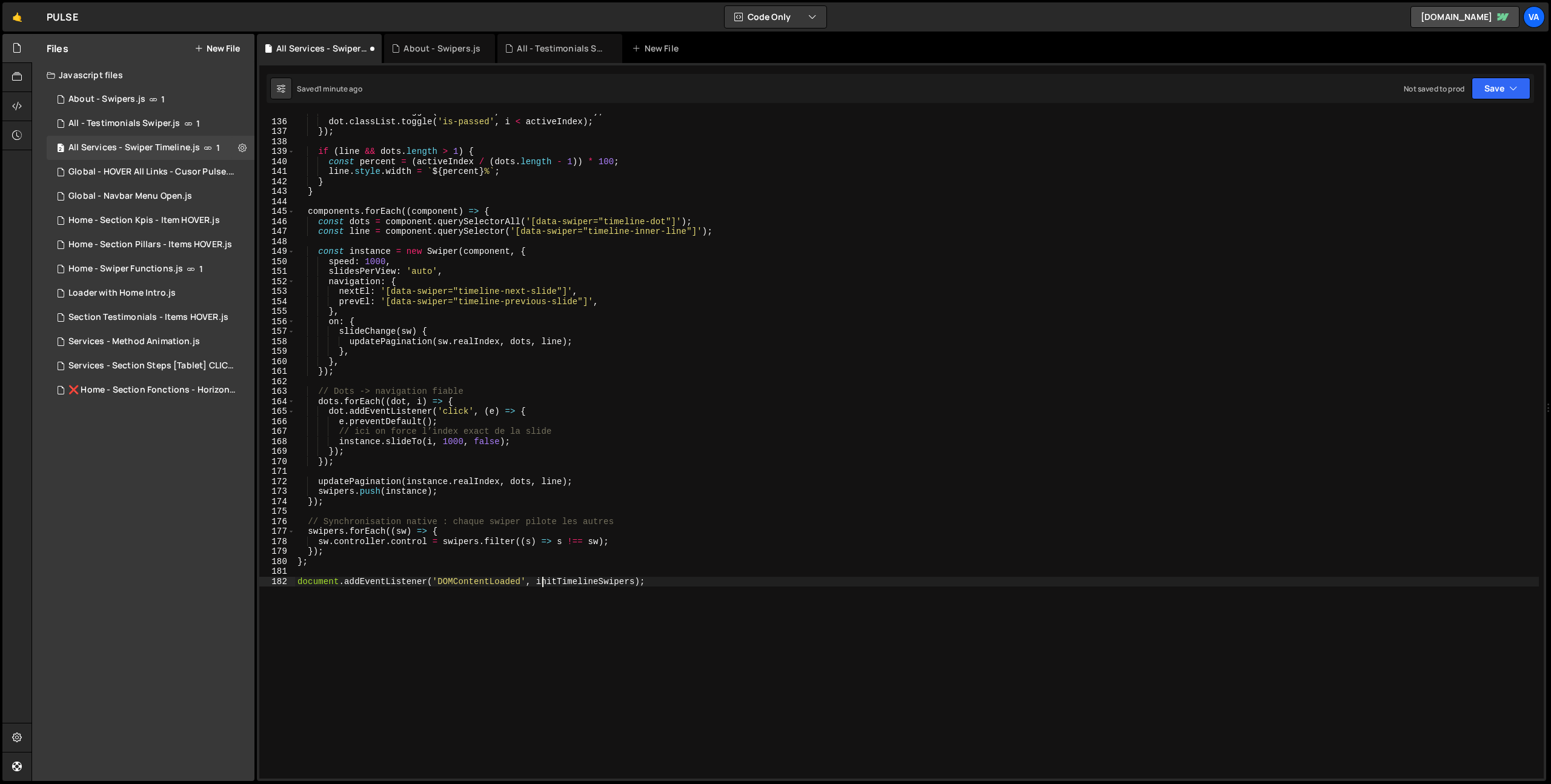
click at [544, 586] on div "dot . classList . toggle ( 'is-active' , i === activeIndex ) ; dot . classList …" at bounding box center [917, 448] width 1244 height 684
drag, startPoint x: 537, startPoint y: 580, endPoint x: 279, endPoint y: 579, distance: 258.0
click at [279, 579] on div "document.addEventListener('DOMContentLoaded', initTimelineSwipers); 135 136 137…" at bounding box center [901, 446] width 1285 height 664
click at [398, 581] on div "dot . classList . toggle ( 'is-active' , i === activeIndex ) ; dot . classList …" at bounding box center [917, 448] width 1244 height 684
click at [678, 332] on div "dot . classList . toggle ( 'is-active' , i === activeIndex ) ; dot . classList …" at bounding box center [917, 448] width 1244 height 684
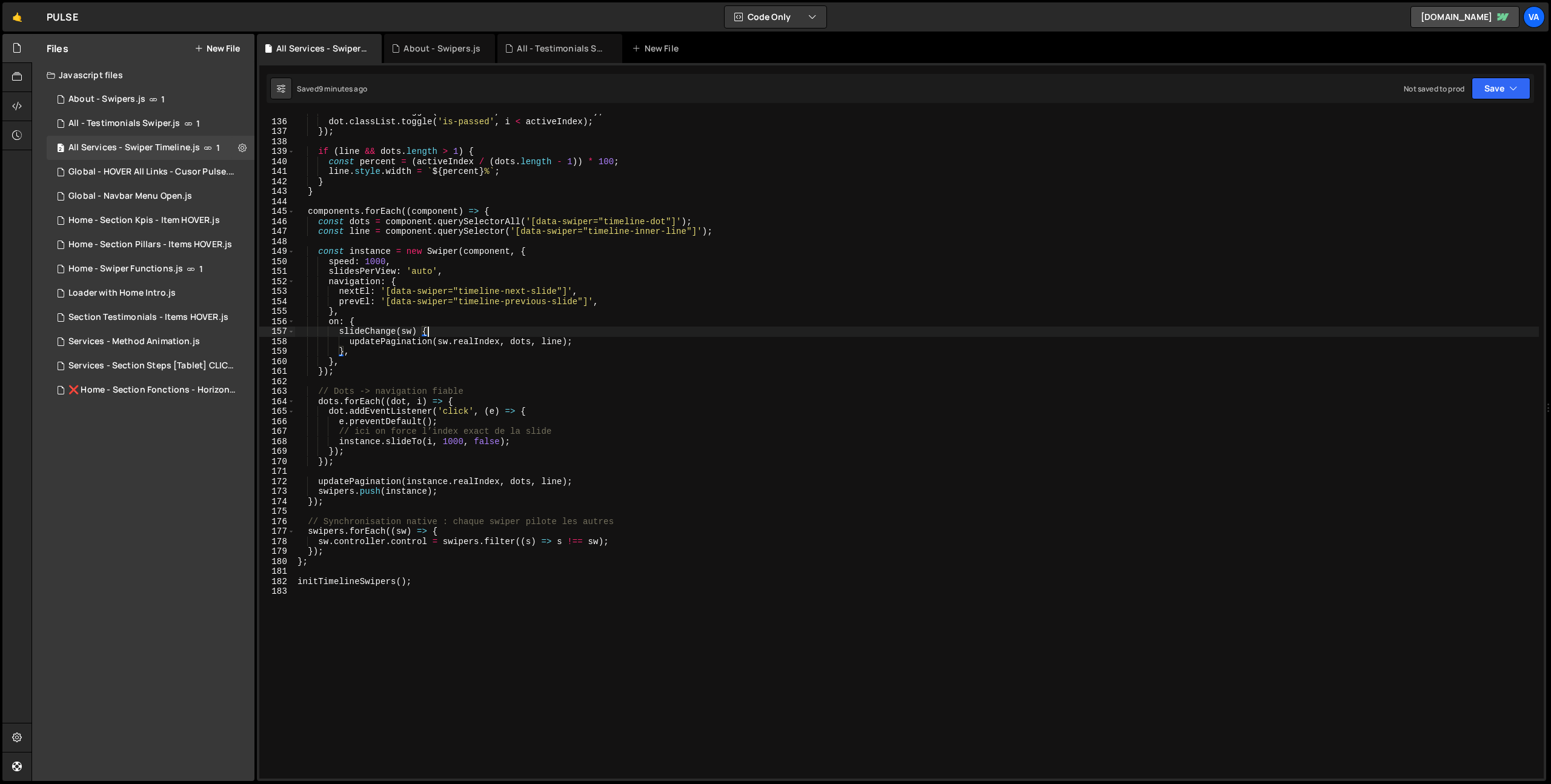
type textarea "initTimelineSwipers();"
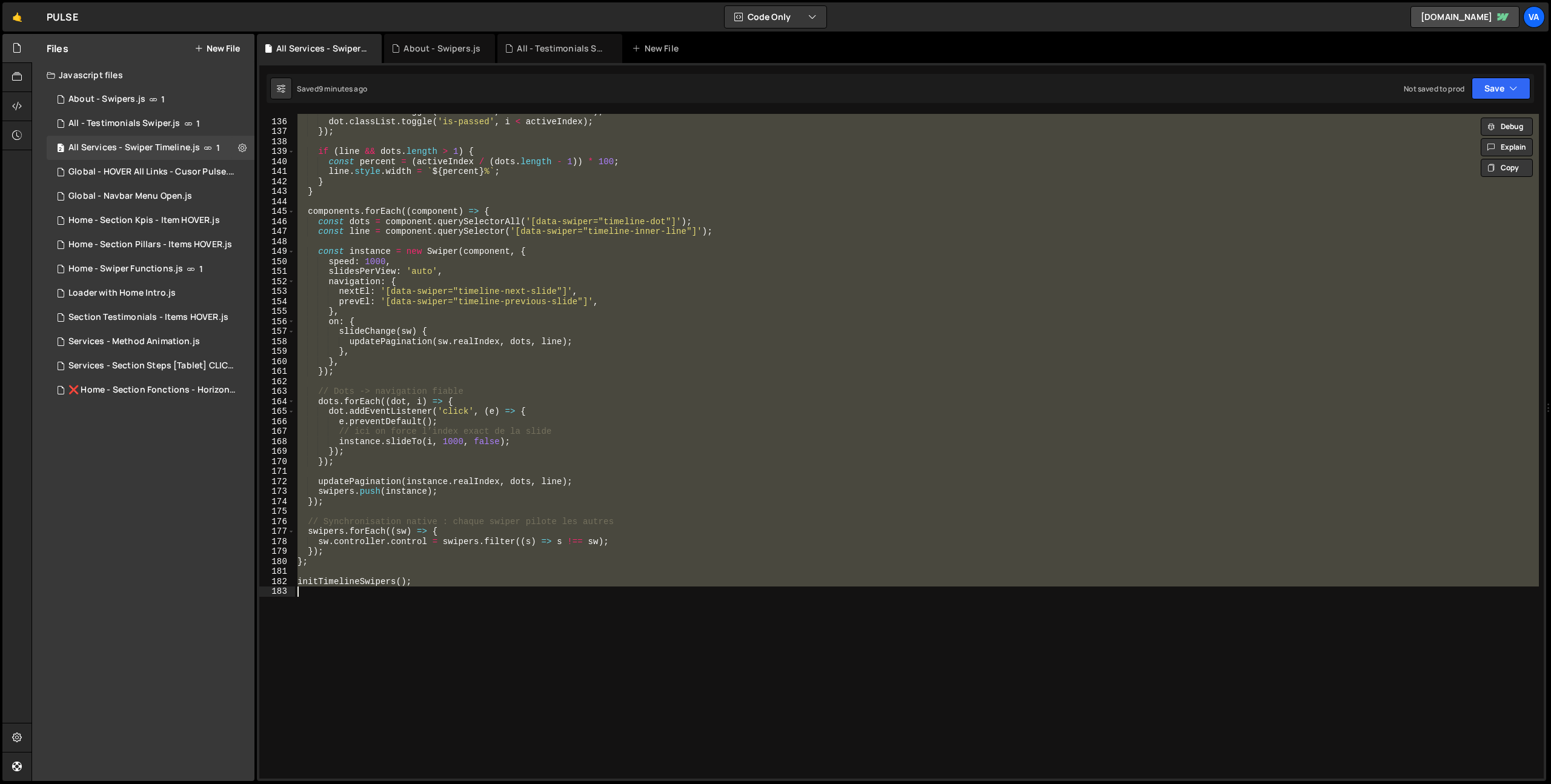
scroll to position [0, 0]
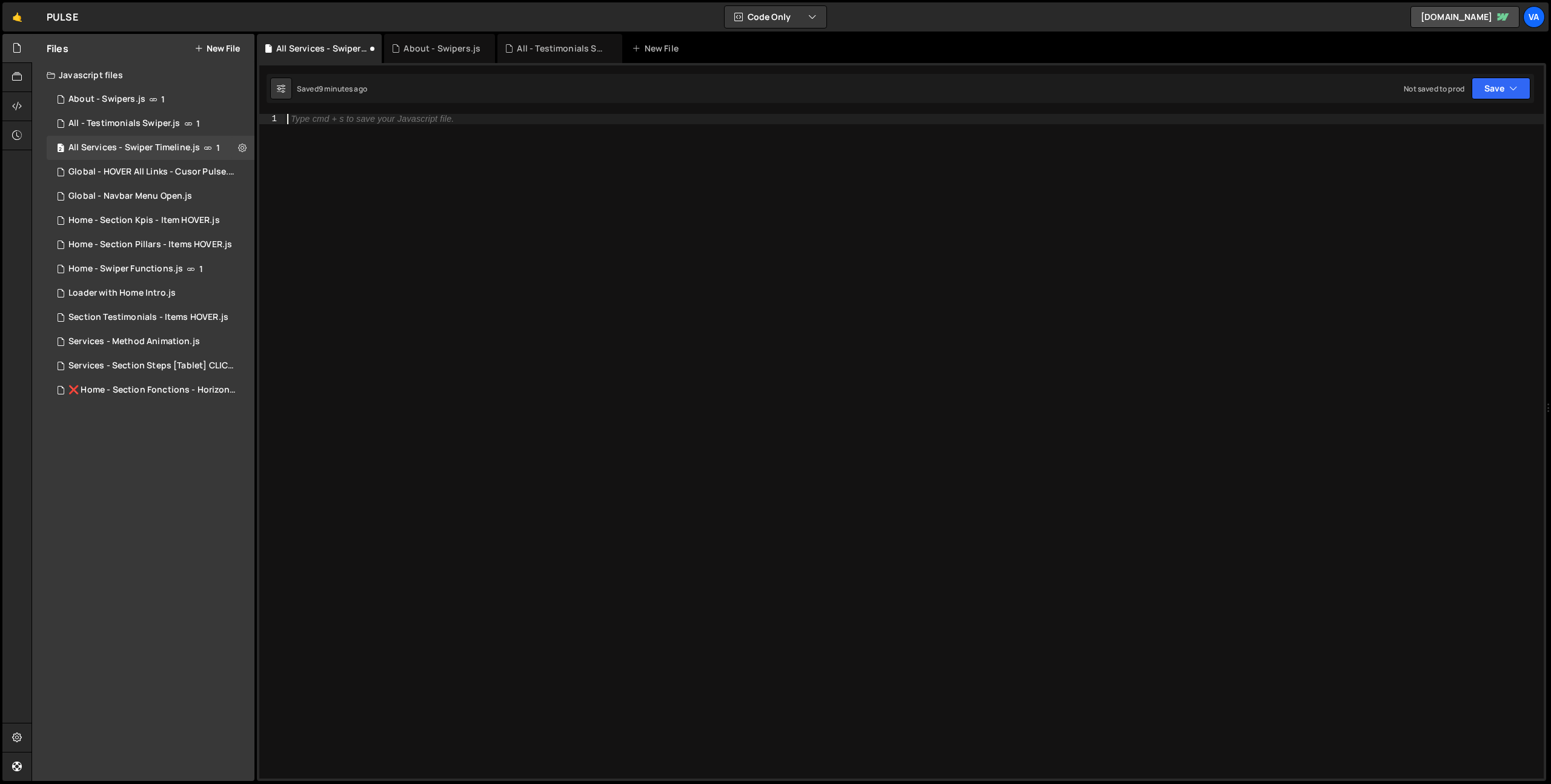
paste textarea "document.addEventListener('DOMContentLoaded', initTimelines);"
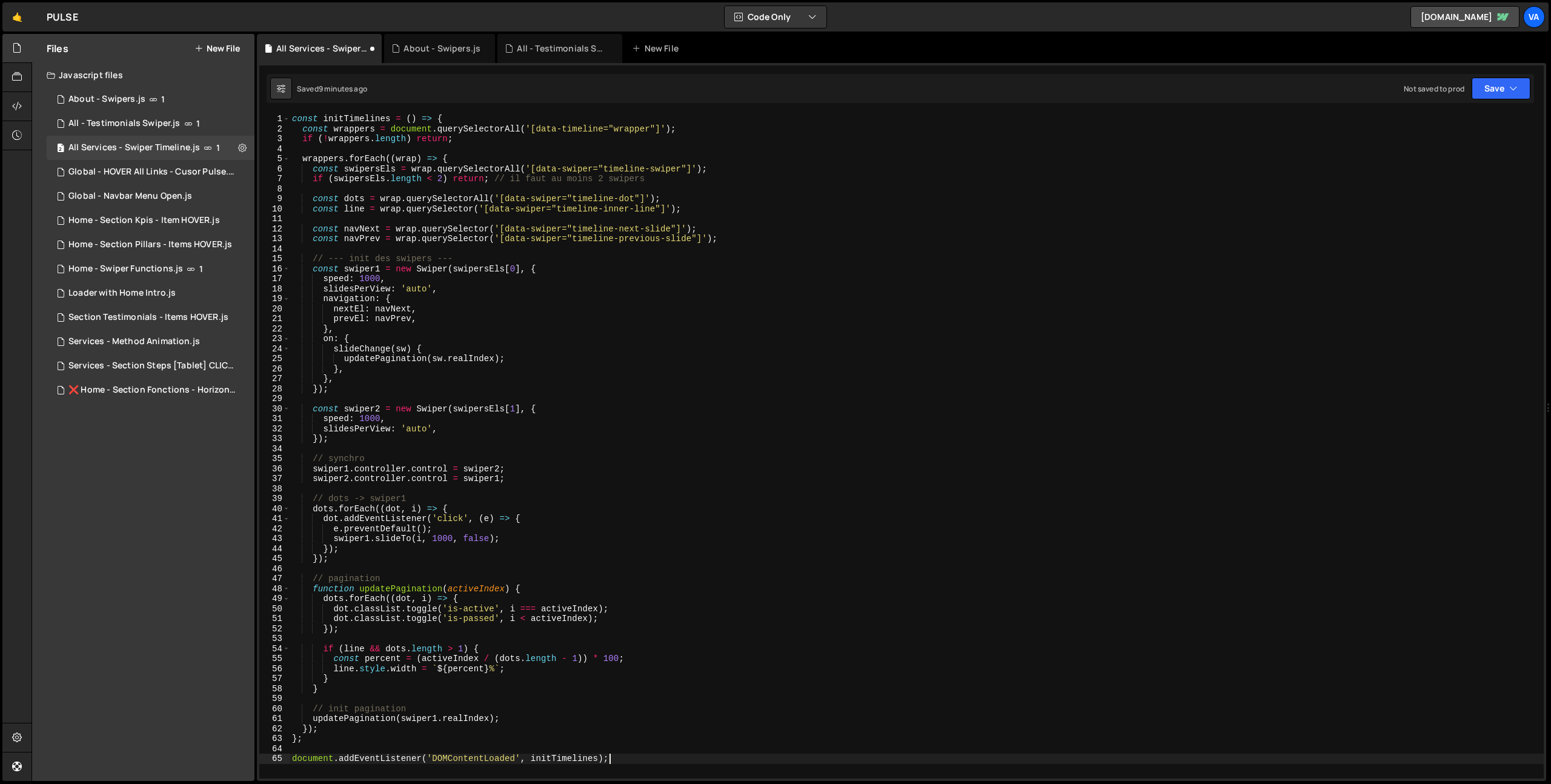
scroll to position [234, 0]
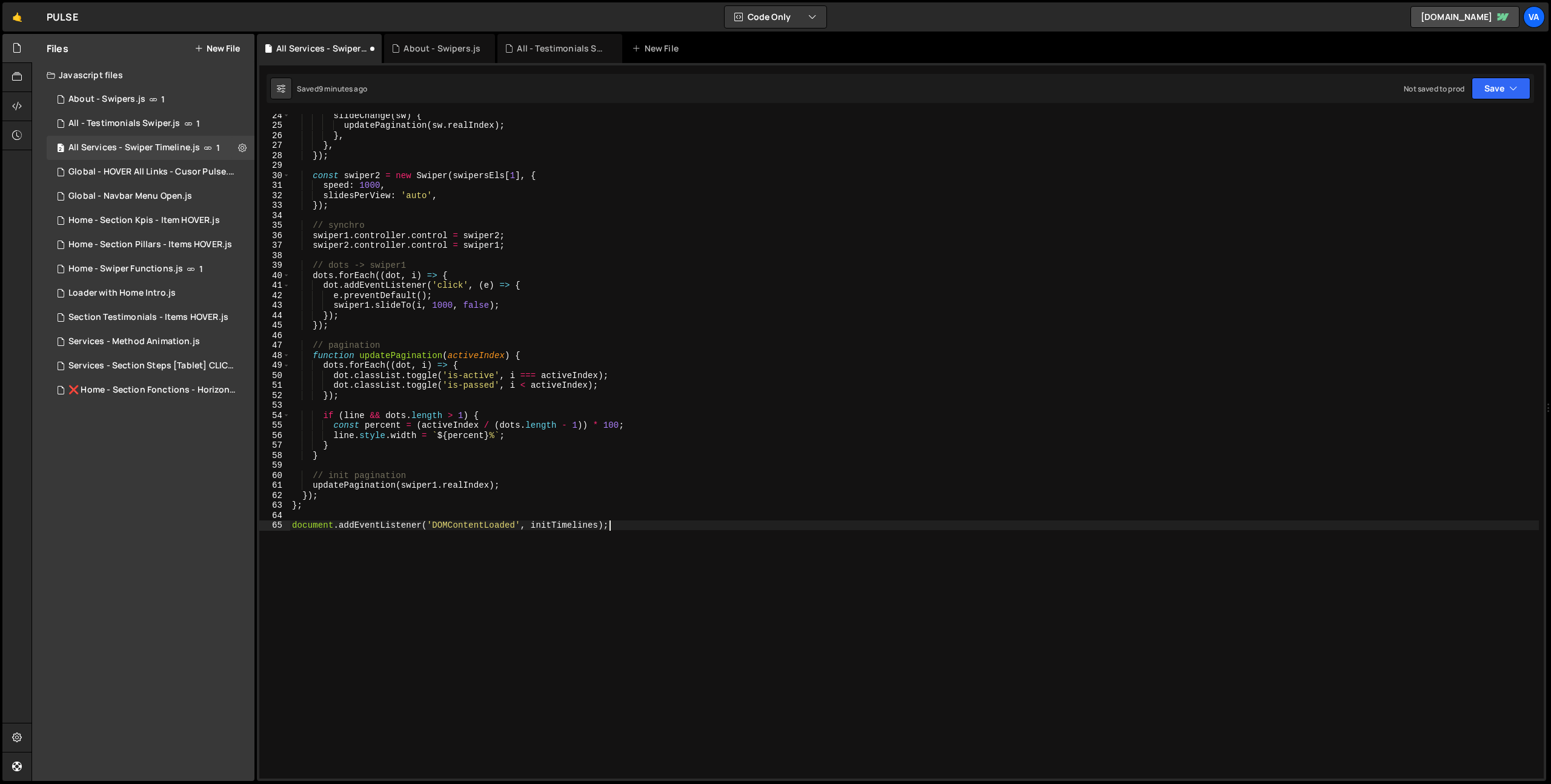
click at [526, 528] on div "slideChange ( sw ) { updatePagination ( sw . realIndex ) ; } , } , }) ; const s…" at bounding box center [914, 452] width 1249 height 684
drag, startPoint x: 531, startPoint y: 525, endPoint x: 289, endPoint y: 527, distance: 242.0
click at [290, 525] on div "slideChange ( sw ) { updatePagination ( sw . realIndex ) ; } , } , }) ; const s…" at bounding box center [914, 452] width 1249 height 684
click at [358, 526] on div "slideChange ( sw ) { updatePagination ( sw . realIndex ) ; } , } , }) ; const s…" at bounding box center [914, 452] width 1249 height 684
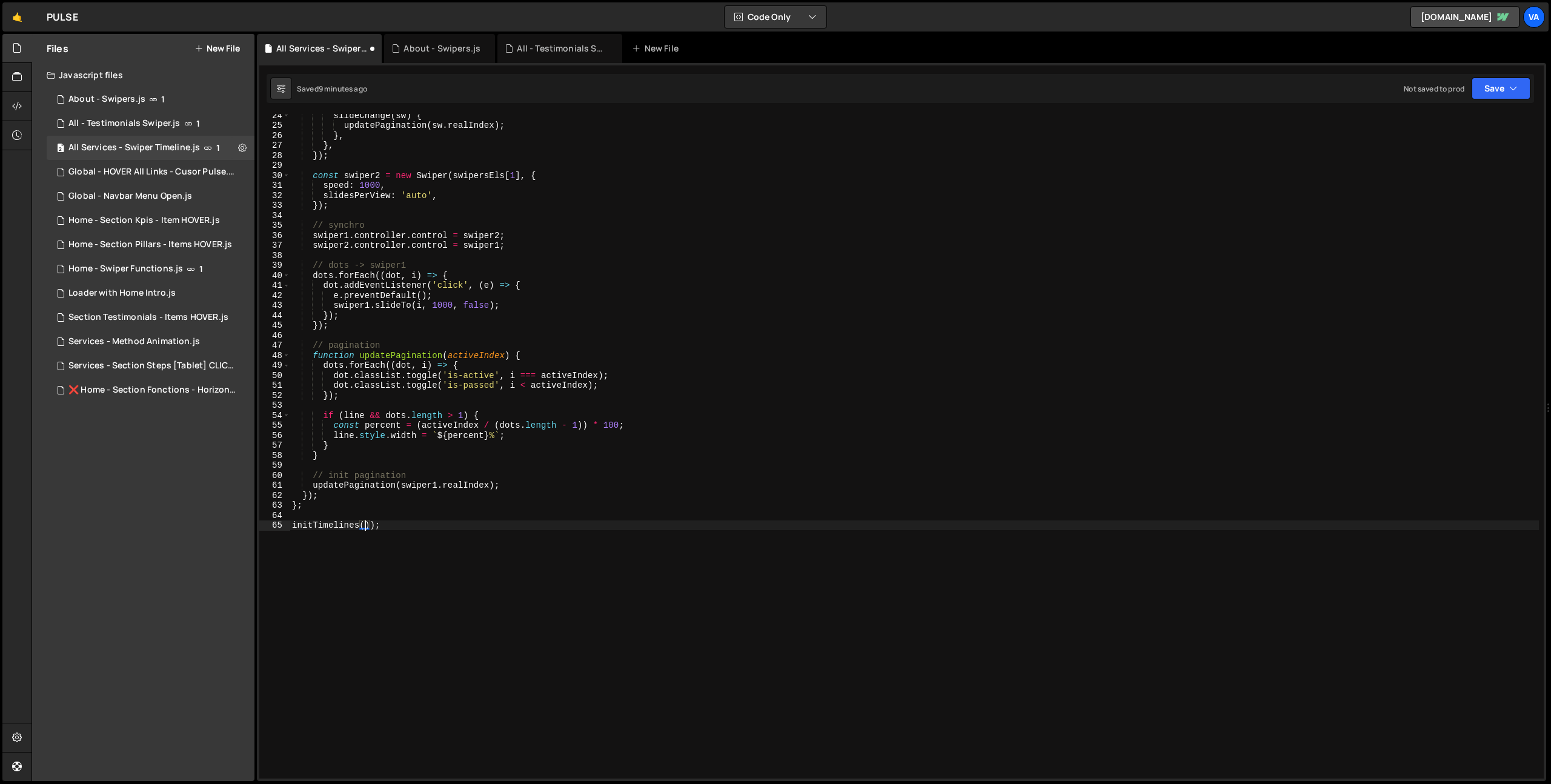
click at [417, 586] on div "slideChange ( sw ) { updatePagination ( sw . realIndex ) ; } , } , }) ; const s…" at bounding box center [914, 452] width 1249 height 684
click at [372, 527] on div "slideChange ( sw ) { updatePagination ( sw . realIndex ) ; } , } , }) ; const s…" at bounding box center [914, 452] width 1249 height 684
click at [393, 574] on div "slideChange ( sw ) { updatePagination ( sw . realIndex ) ; } , } , }) ; const s…" at bounding box center [914, 452] width 1249 height 684
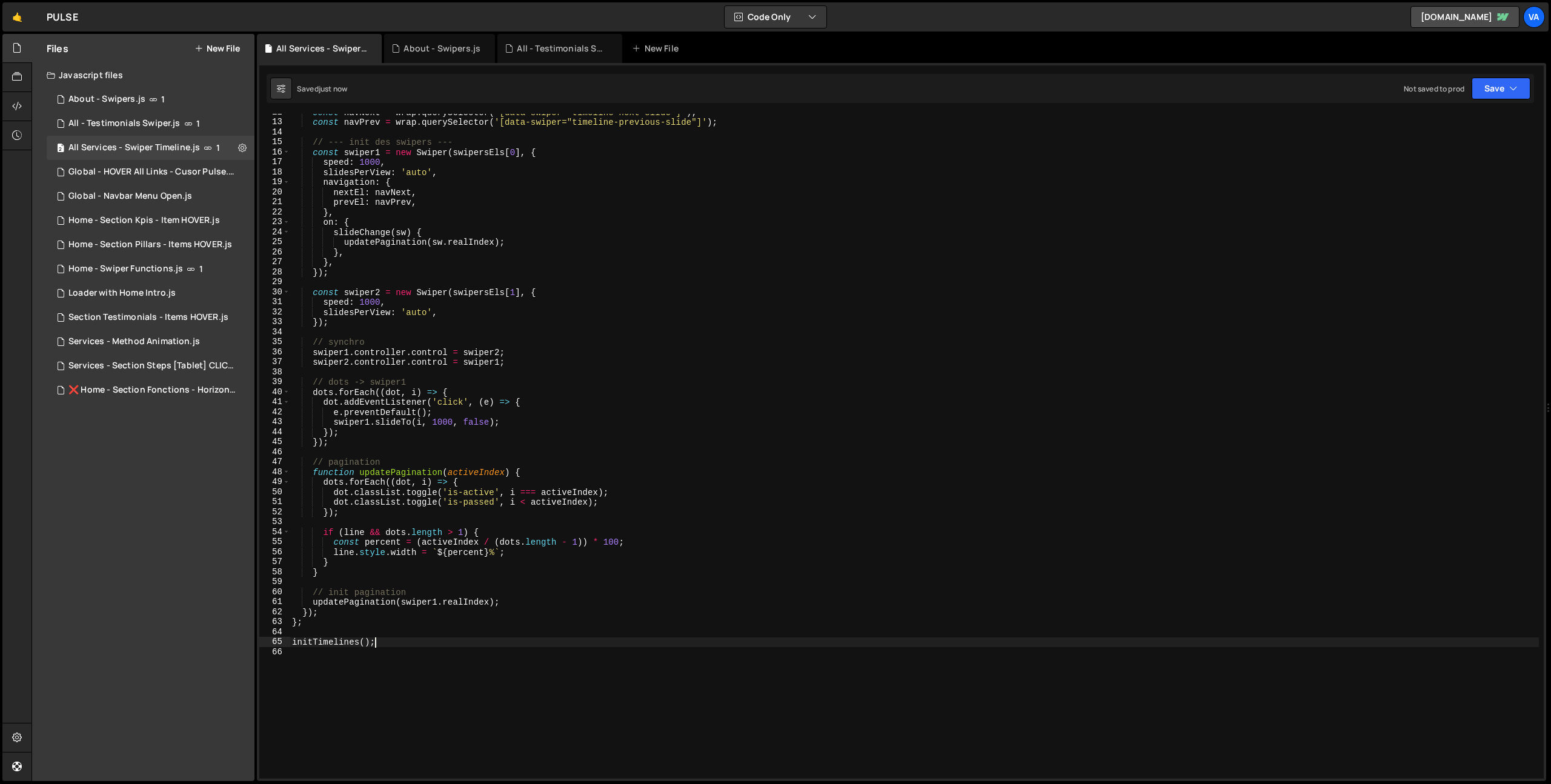
scroll to position [0, 0]
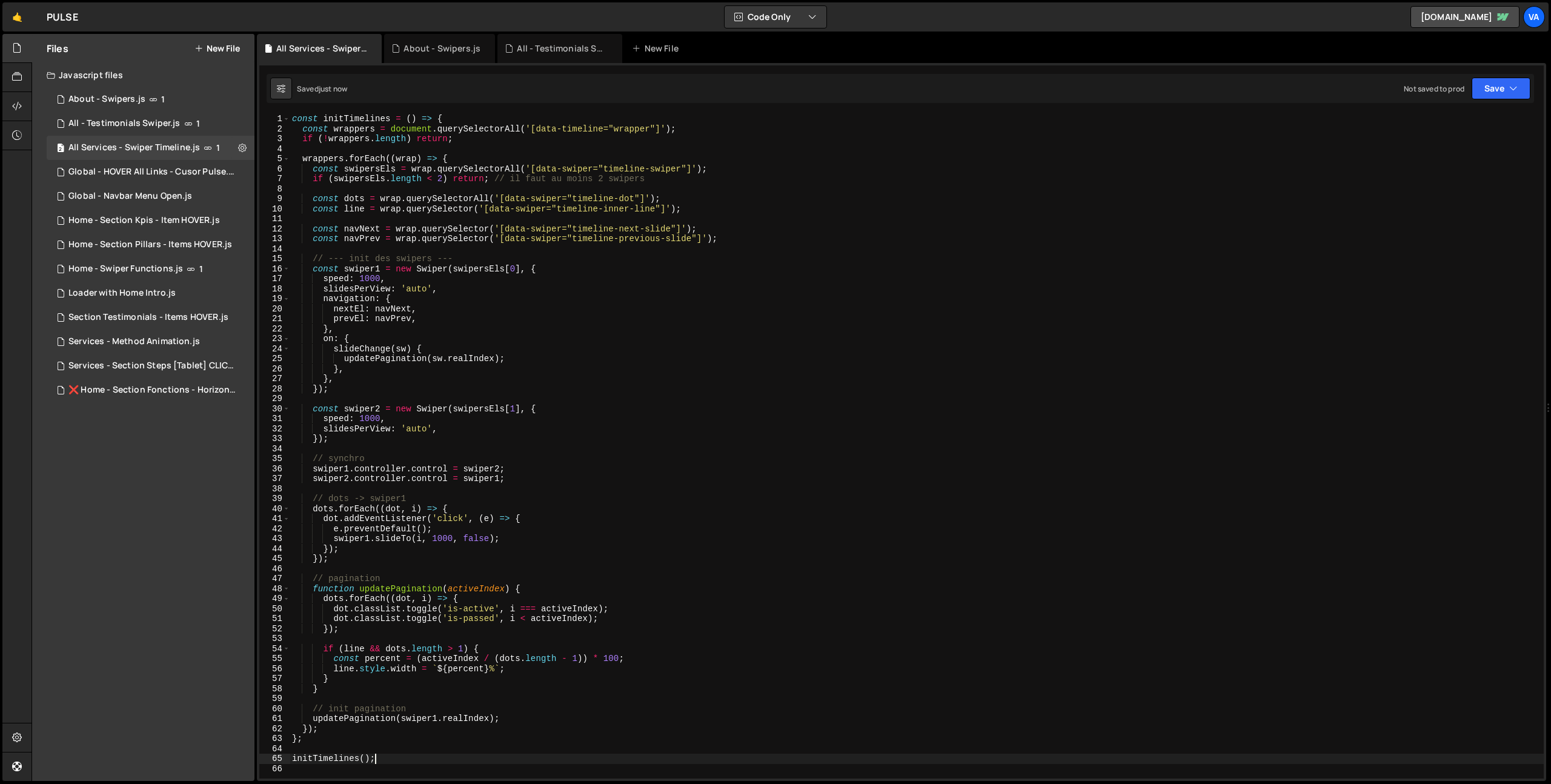
type textarea "initTimelines();"
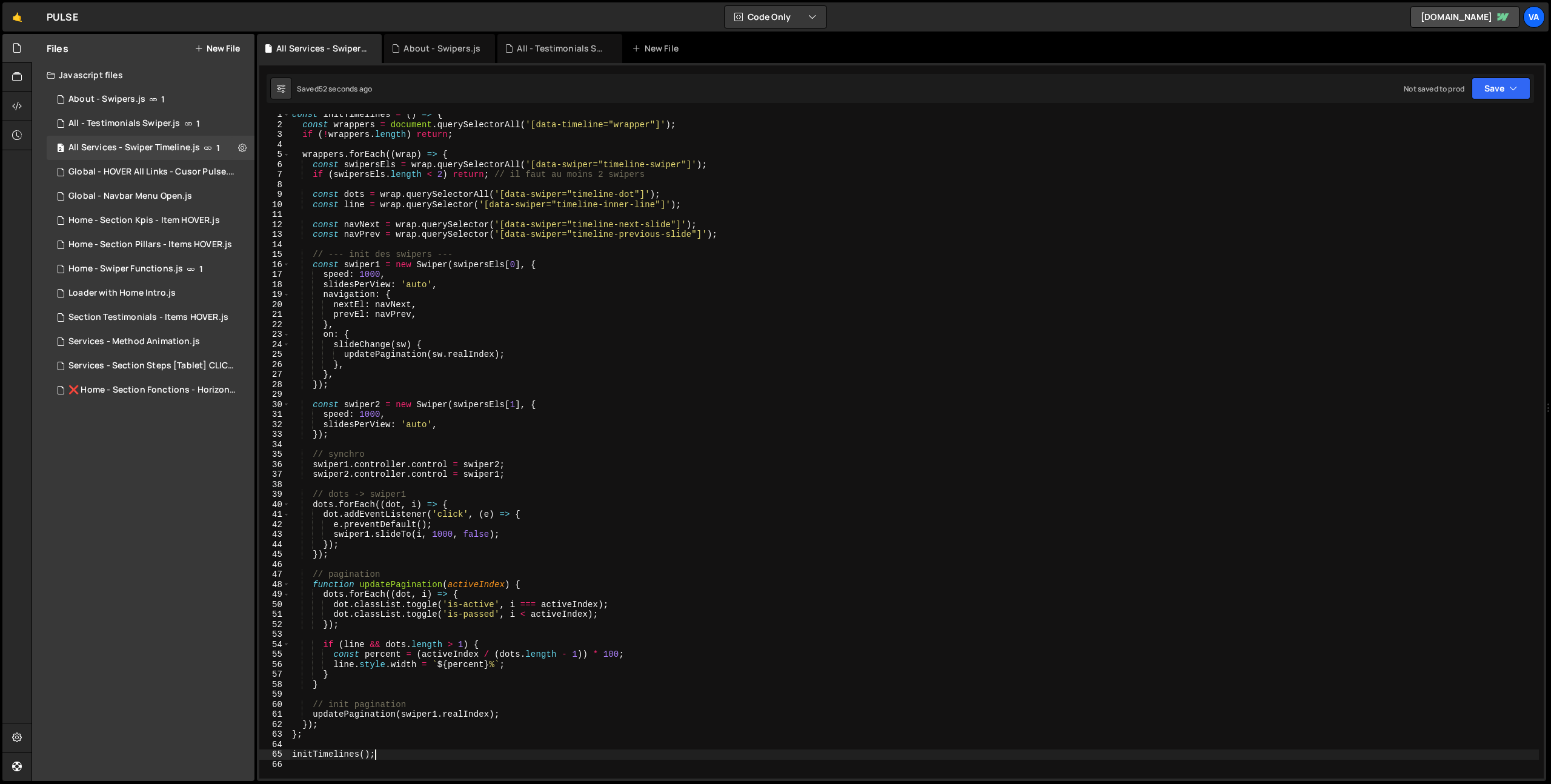
scroll to position [14, 0]
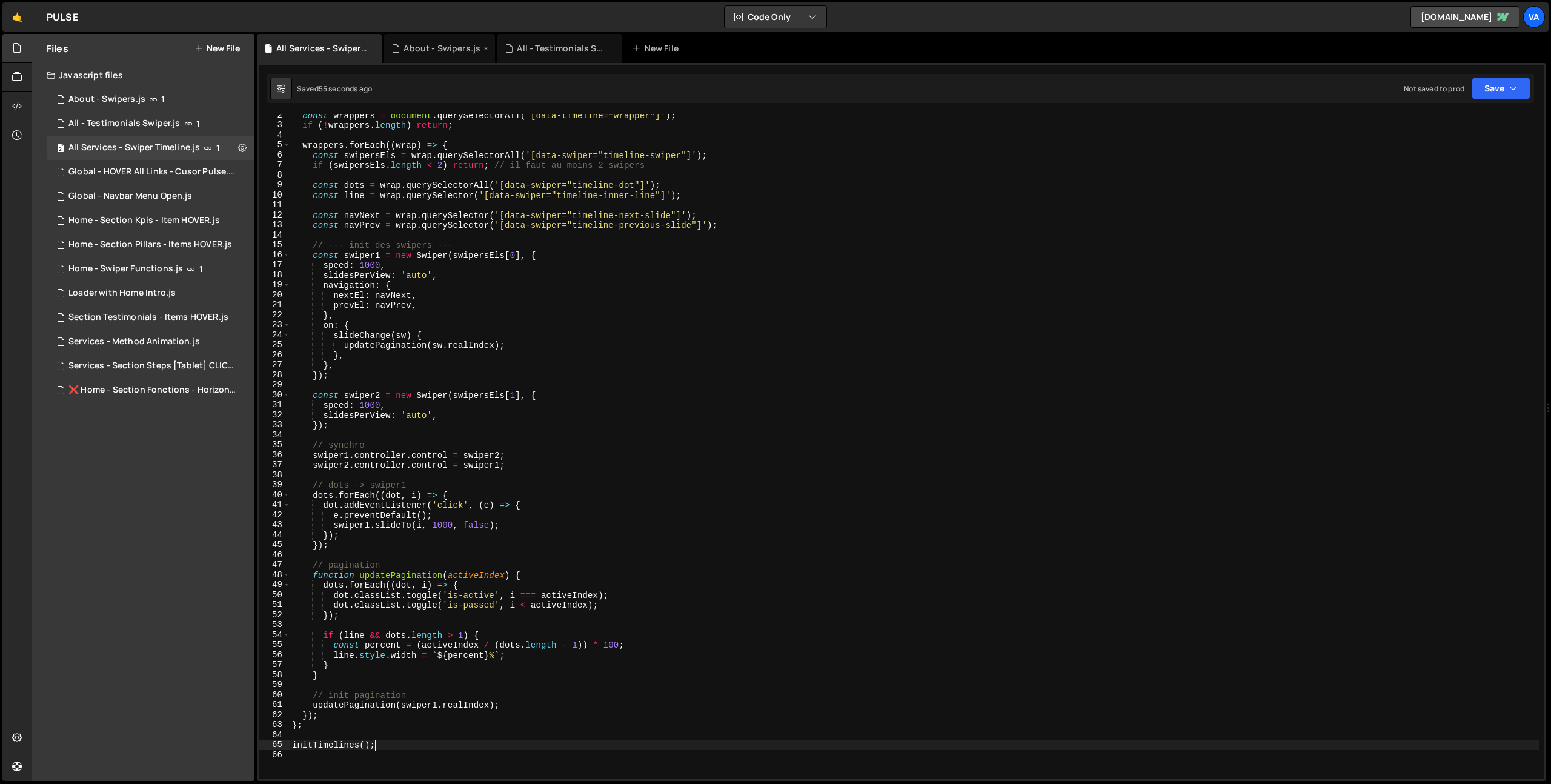
click at [443, 54] on div "About - Swipers.js" at bounding box center [442, 48] width 77 height 12
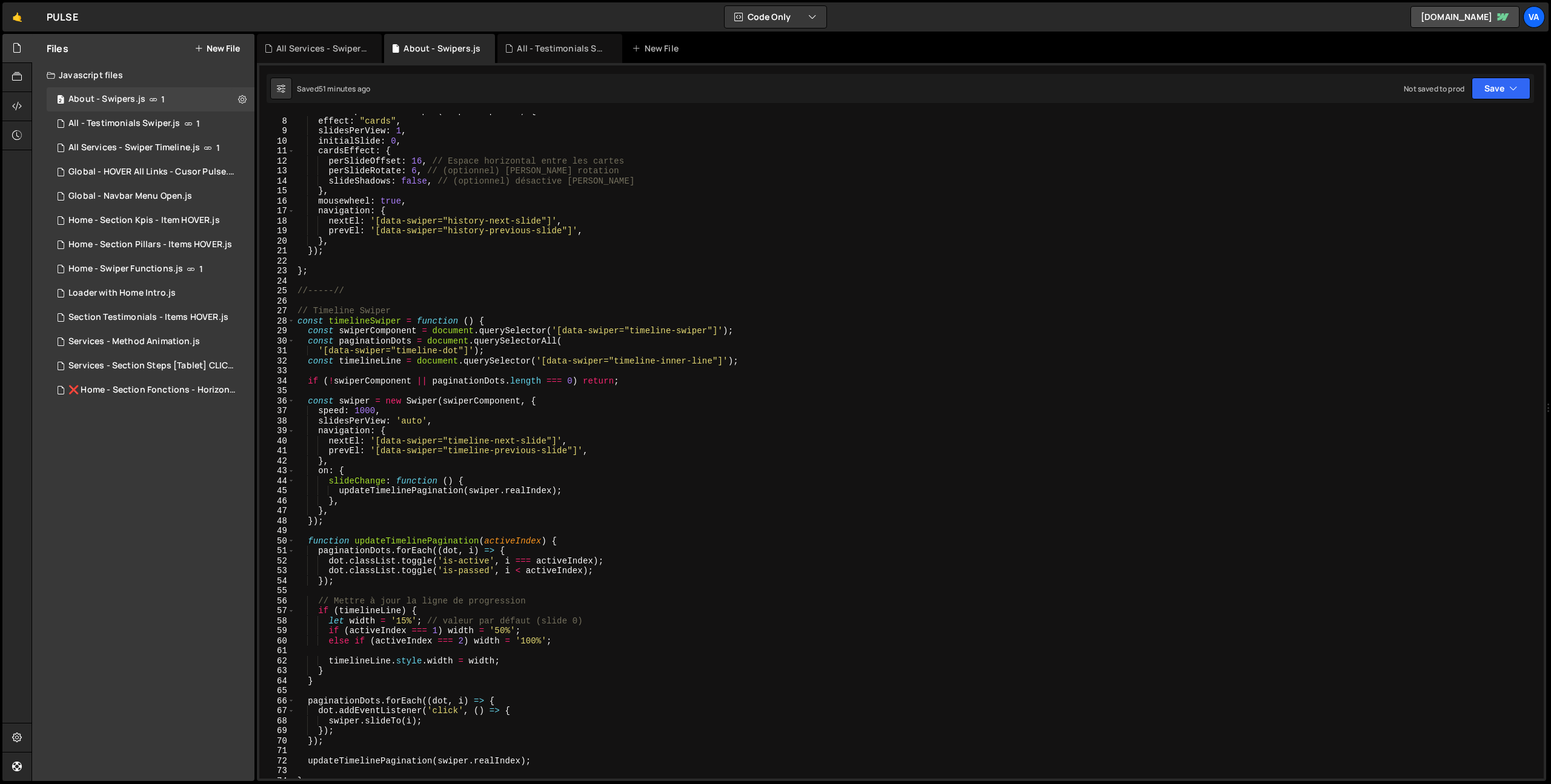
scroll to position [67, 0]
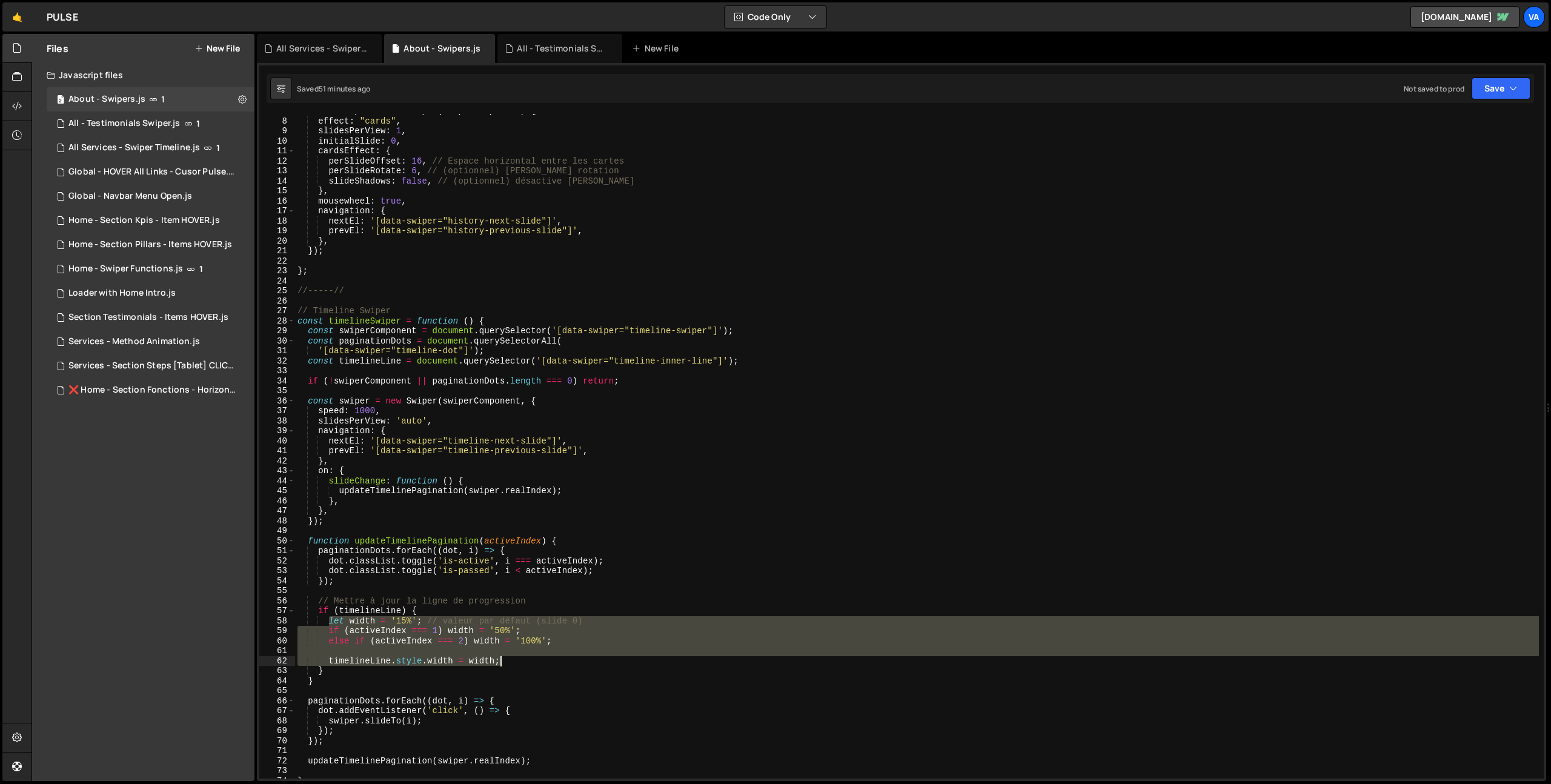
drag, startPoint x: 330, startPoint y: 622, endPoint x: 511, endPoint y: 660, distance: 184.9
click at [511, 660] on div "const swiper = new Swiper ( swiperComponent , { effect : "cards" , slidesPerVie…" at bounding box center [917, 448] width 1244 height 684
type textarea "timelineLine.style.width = width;"
click at [328, 51] on div "All Services - Swiper Timeline.js" at bounding box center [321, 48] width 91 height 12
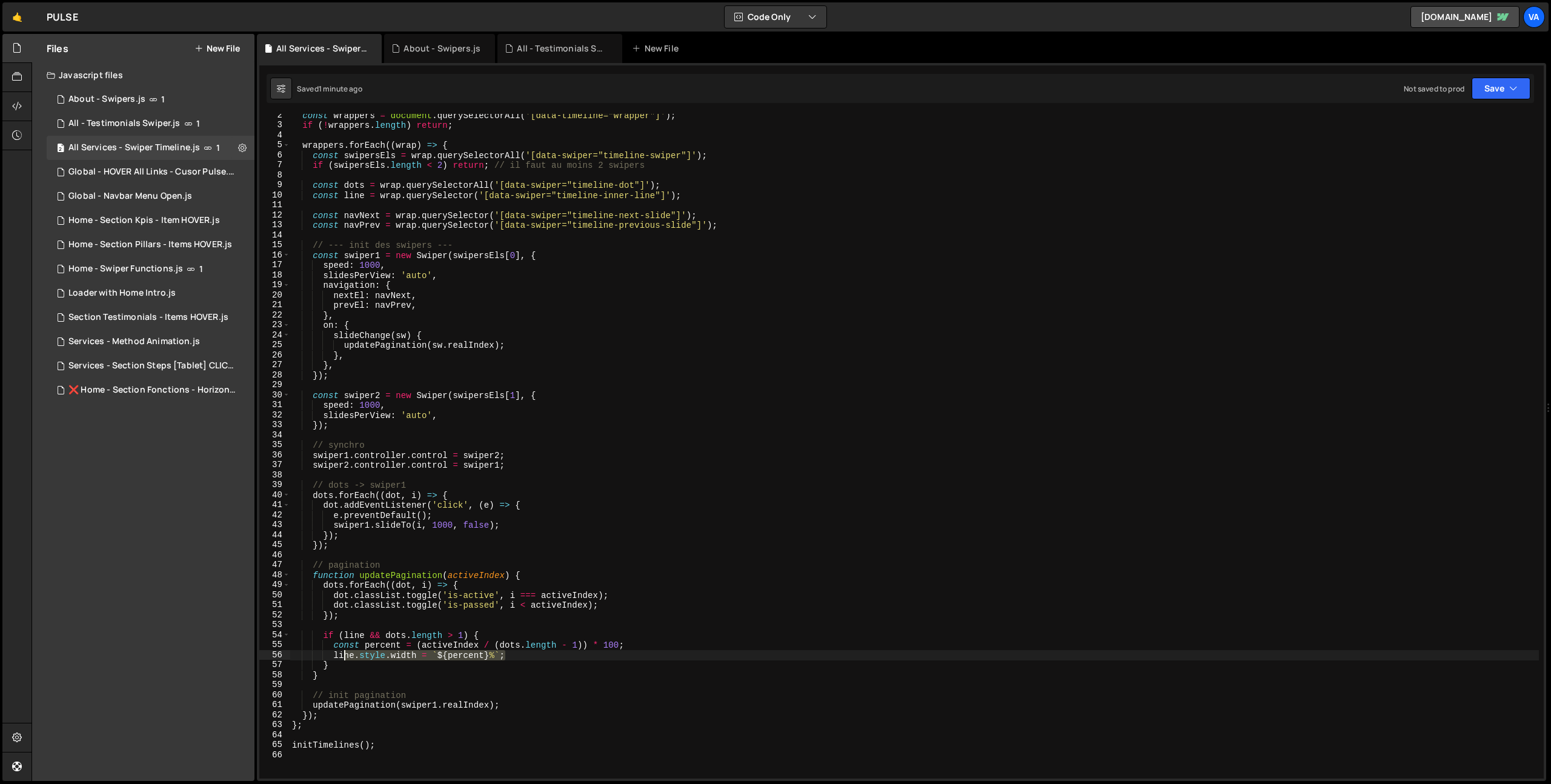
drag, startPoint x: 522, startPoint y: 657, endPoint x: 343, endPoint y: 653, distance: 179.0
click at [343, 653] on div "const wrappers = document . querySelectorAll ( '[data-timeline="wrapper"]' ) ; …" at bounding box center [914, 452] width 1249 height 684
click at [492, 634] on div "const wrappers = document . querySelectorAll ( '[data-timeline="wrapper"]' ) ; …" at bounding box center [914, 452] width 1249 height 684
type textarea "if (line && dots.length > 1) {"
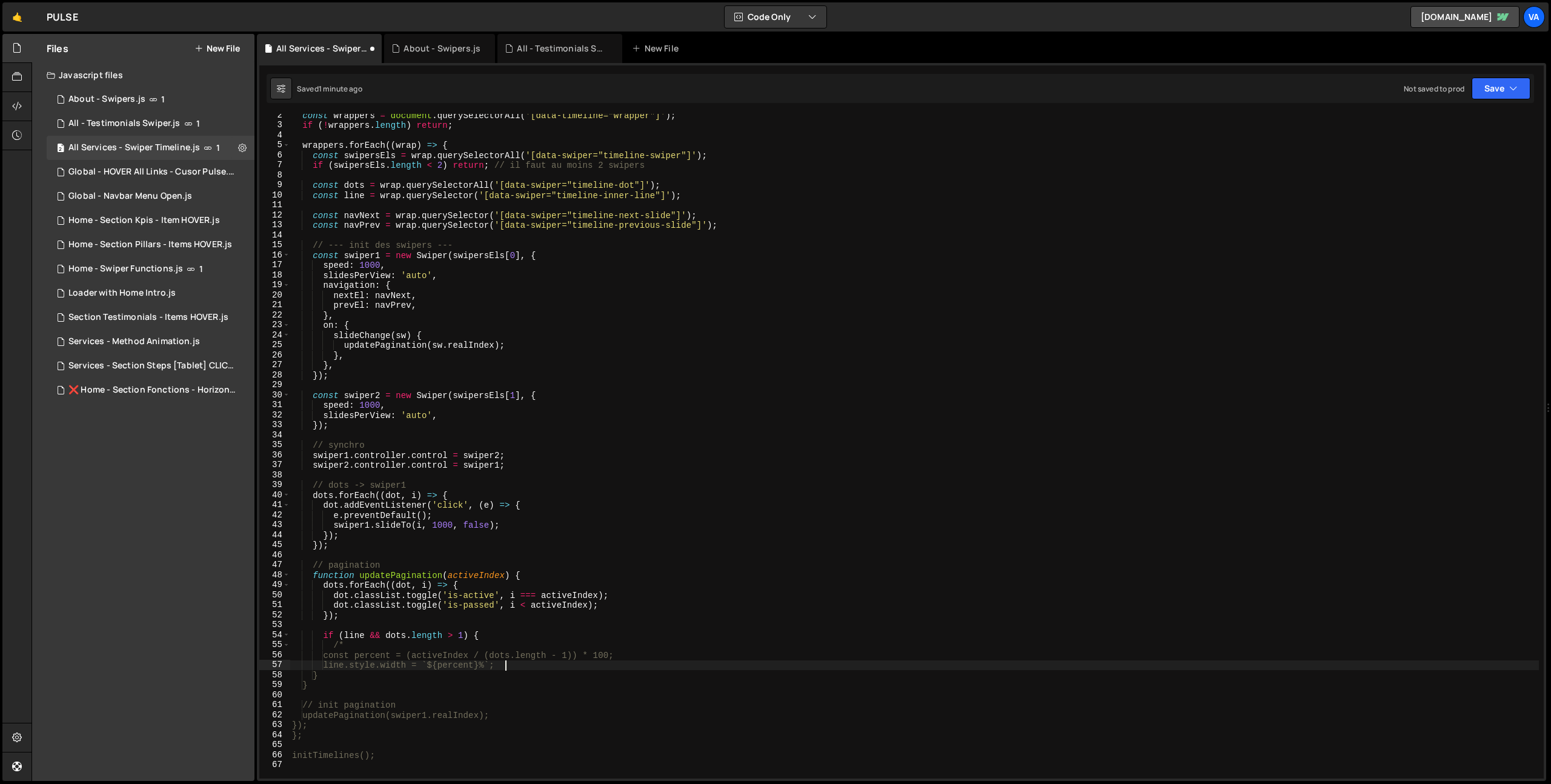
click at [526, 663] on div "const wrappers = document . querySelectorAll ( '[data-timeline="wrapper"]' ) ; …" at bounding box center [914, 452] width 1249 height 684
type textarea "line.style.width = `${percent}%`;"
type textarea "*/"
paste textarea "timelineLine.style.width = width;"
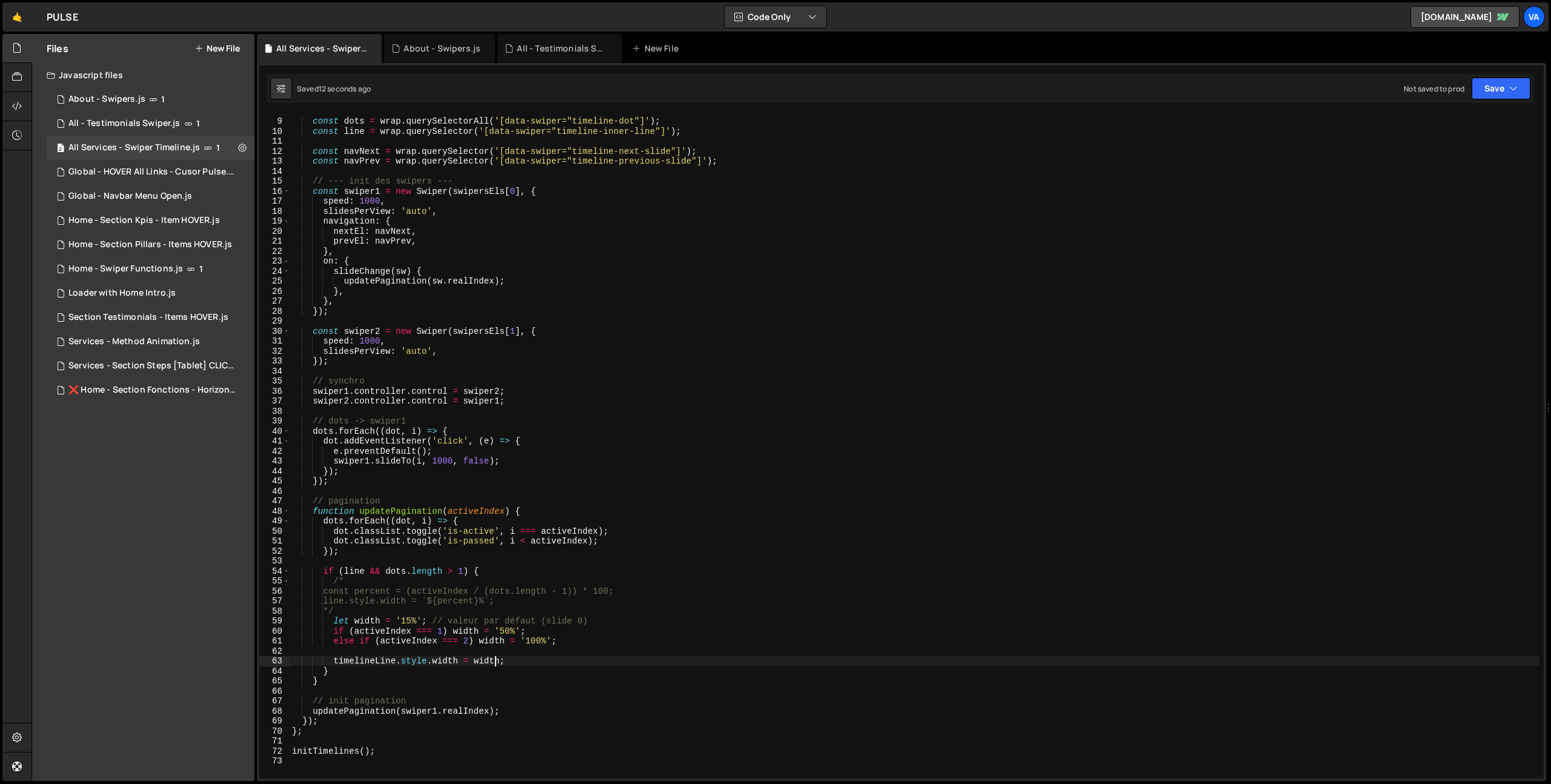
scroll to position [77, 0]
click at [517, 664] on div "const dots = wrap . querySelectorAll ( '[data-swiper="timeline-dot"]' ) ; const…" at bounding box center [914, 448] width 1249 height 684
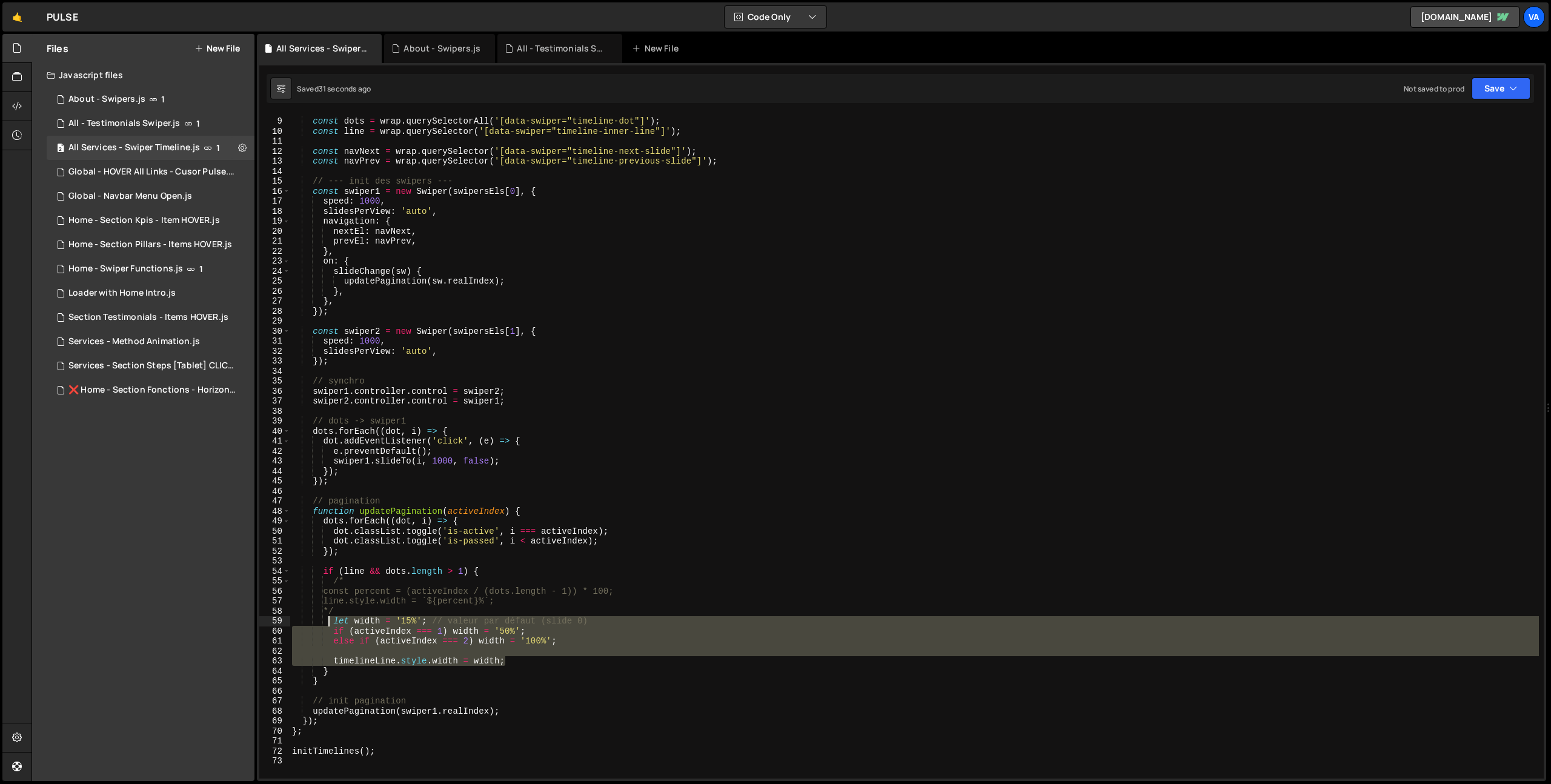
drag, startPoint x: 513, startPoint y: 662, endPoint x: 330, endPoint y: 624, distance: 186.9
click at [330, 624] on div "const dots = wrap . querySelectorAll ( '[data-swiper="timeline-dot"]' ) ; const…" at bounding box center [914, 448] width 1249 height 684
type textarea "let width = '15%'; // valeur par défaut (slide 0) if (activeIndex === 1) width …"
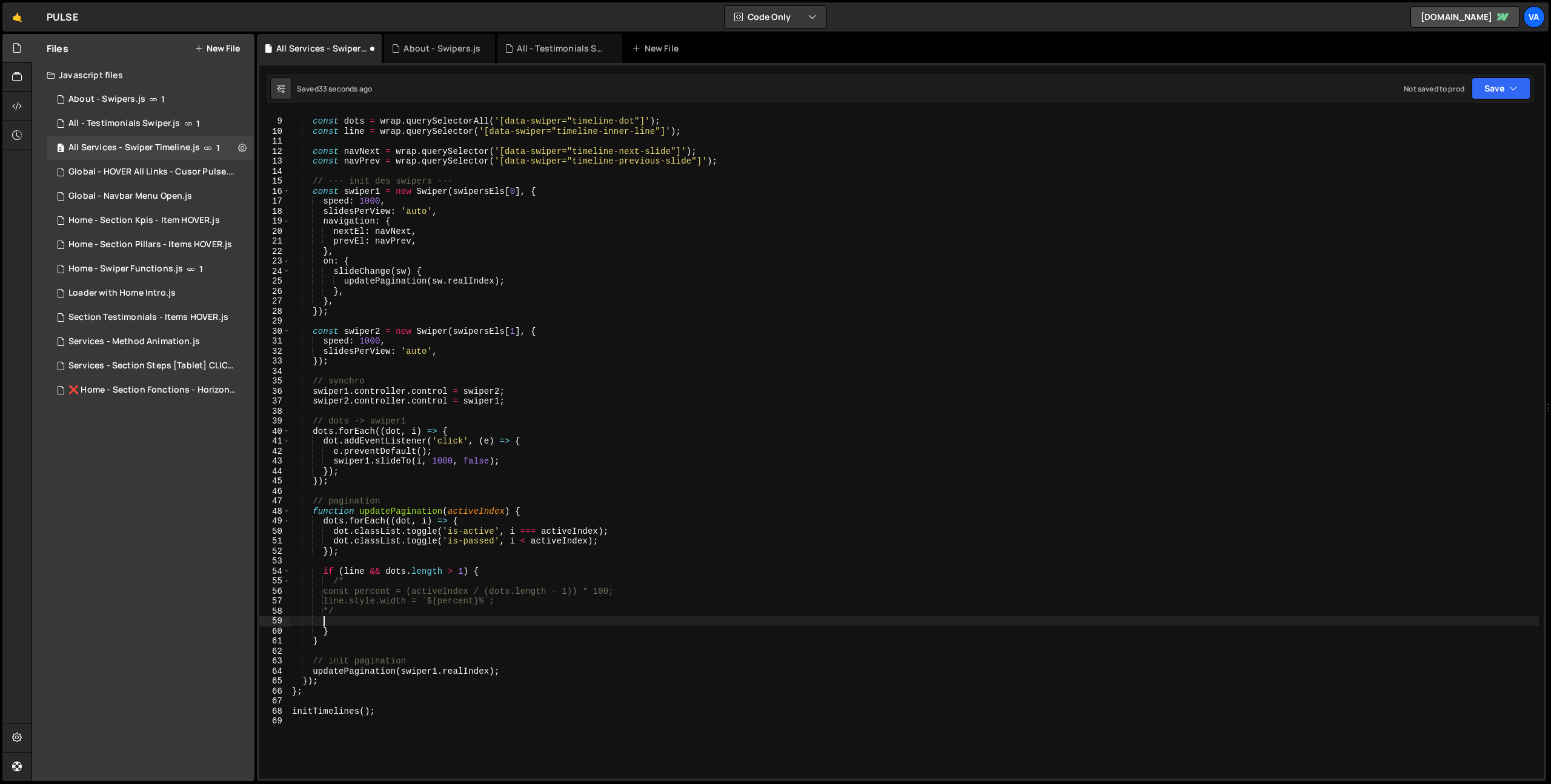
scroll to position [0, 0]
type textarea "*"
drag, startPoint x: 349, startPoint y: 584, endPoint x: 294, endPoint y: 583, distance: 55.0
click at [294, 583] on div "const dots = wrap . querySelectorAll ( '[data-swiper="timeline-dot"]' ) ; const…" at bounding box center [914, 448] width 1249 height 684
type textarea "/*"
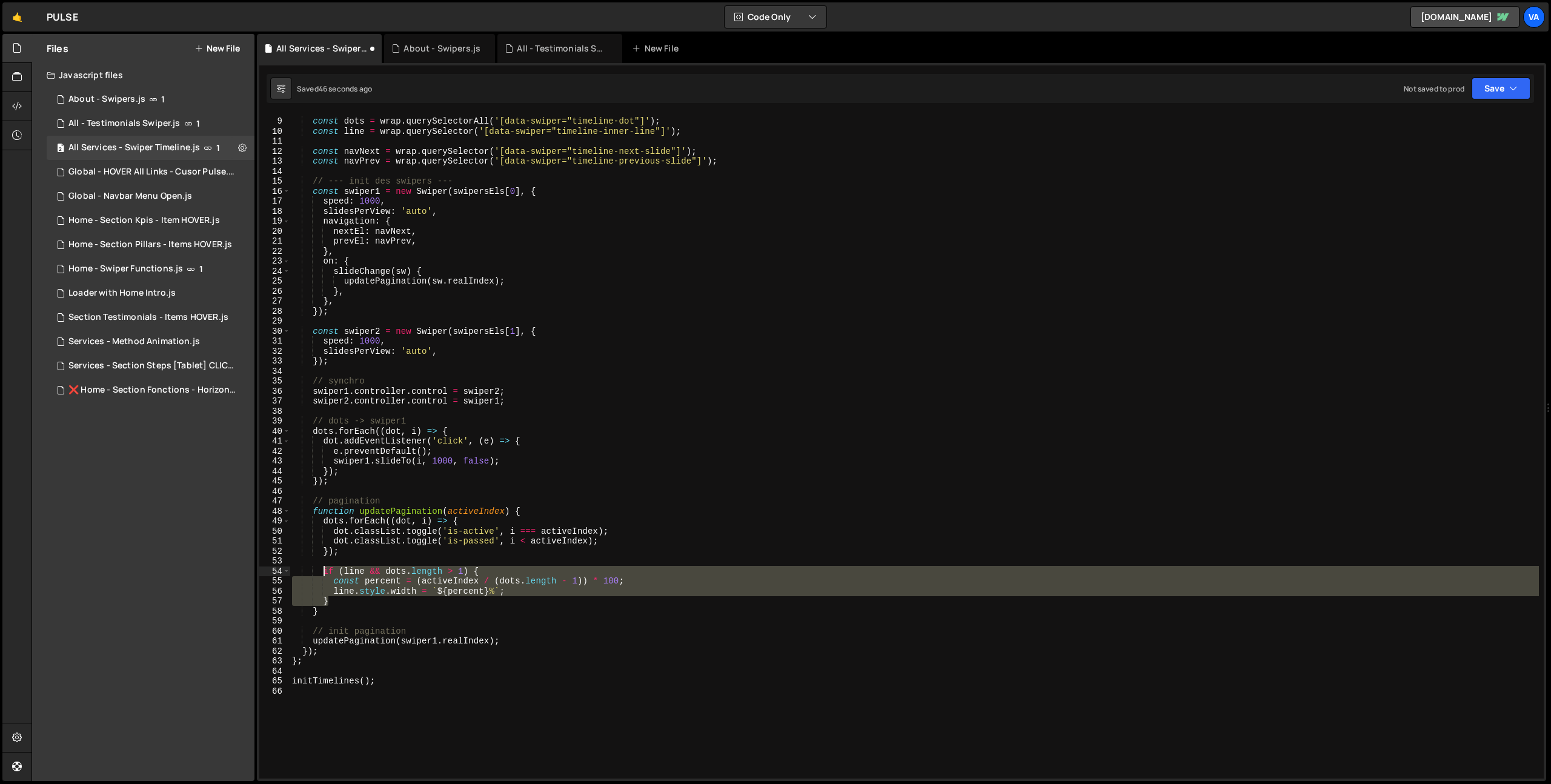
drag, startPoint x: 338, startPoint y: 602, endPoint x: 321, endPoint y: 572, distance: 34.5
click at [321, 572] on div "const dots = wrap . querySelectorAll ( '[data-swiper="timeline-dot"]' ) ; const…" at bounding box center [914, 448] width 1249 height 684
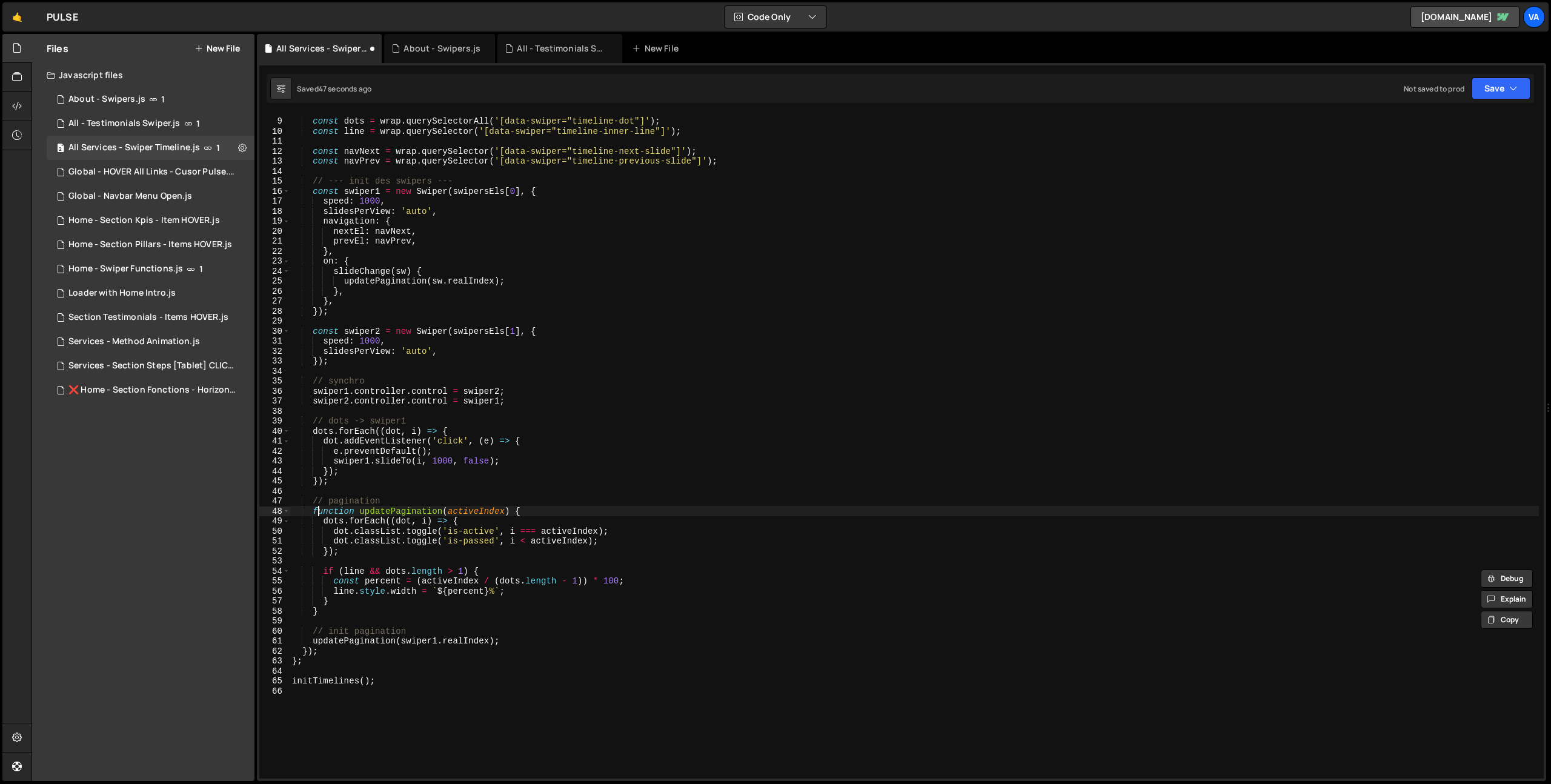
click at [317, 509] on div "const dots = wrap . querySelectorAll ( '[data-swiper="timeline-dot"]' ) ; const…" at bounding box center [914, 448] width 1249 height 684
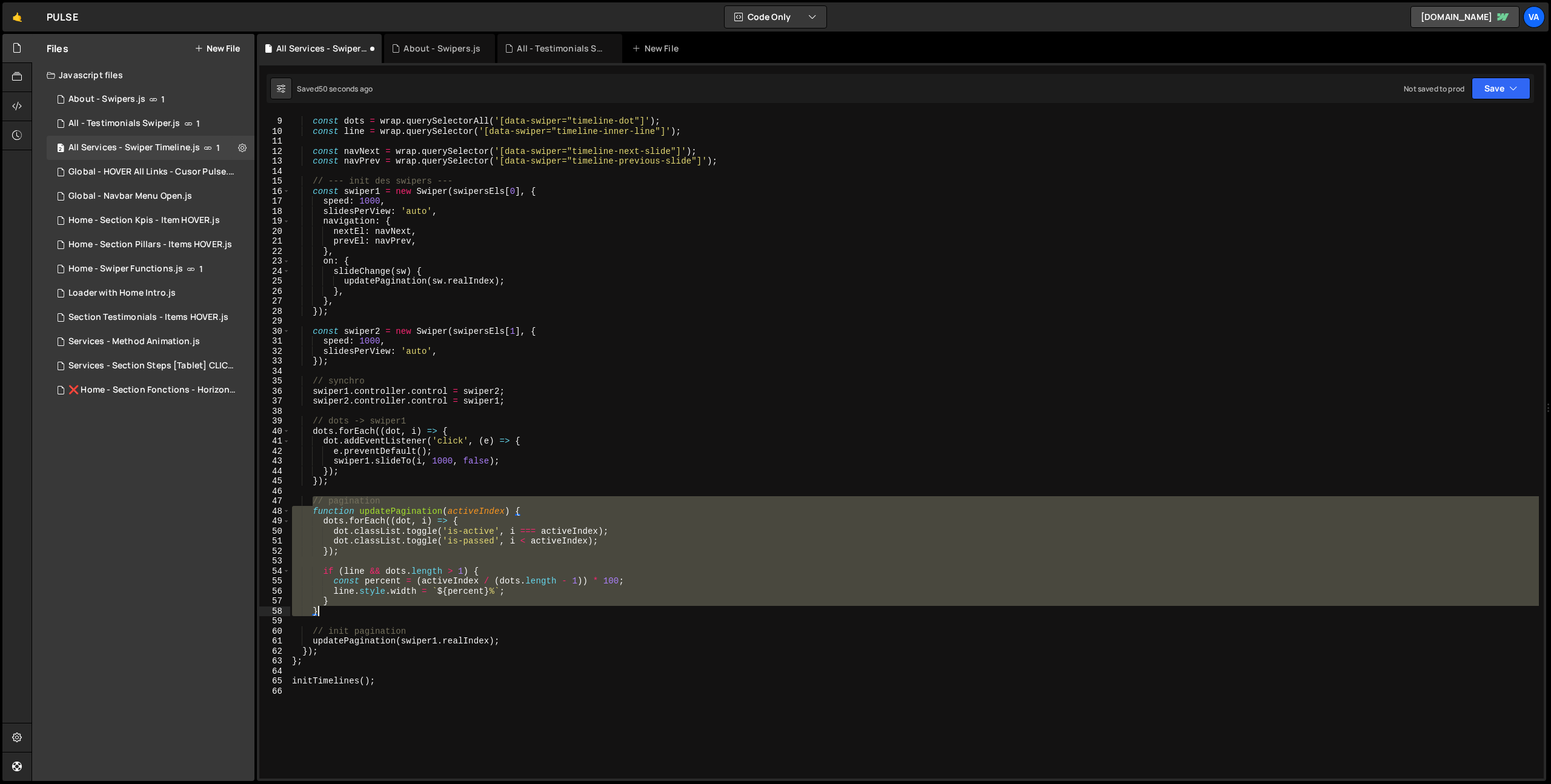
drag, startPoint x: 314, startPoint y: 500, endPoint x: 381, endPoint y: 611, distance: 129.7
click at [381, 611] on div "const dots = wrap . querySelectorAll ( '[data-swiper="timeline-dot"]' ) ; const…" at bounding box center [914, 448] width 1249 height 684
click at [378, 606] on div "const dots = wrap . querySelectorAll ( '[data-swiper="timeline-dot"]' ) ; const…" at bounding box center [914, 446] width 1249 height 664
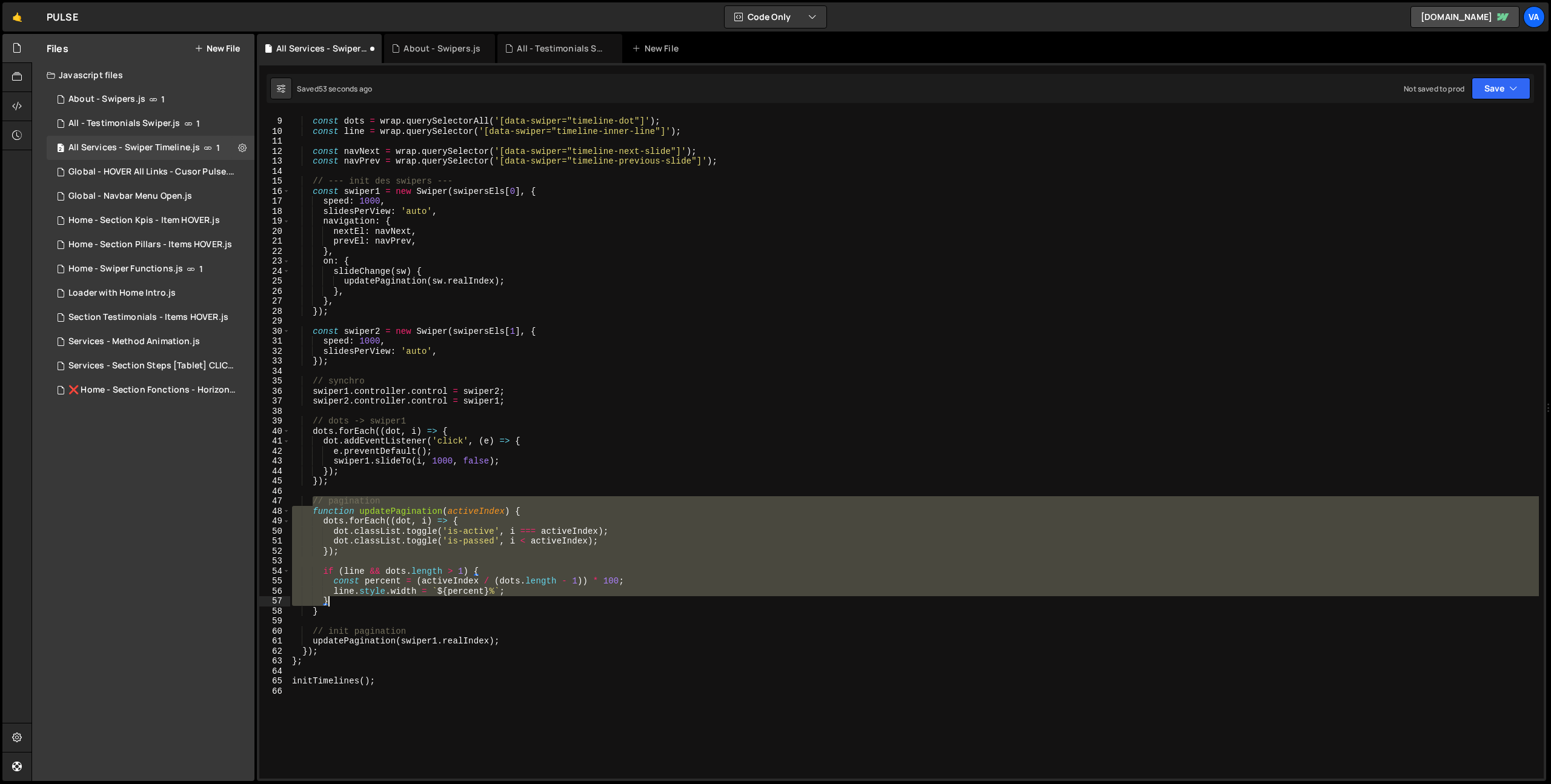
drag, startPoint x: 312, startPoint y: 503, endPoint x: 358, endPoint y: 603, distance: 110.1
click at [358, 603] on div "const dots = wrap . querySelectorAll ( '[data-swiper="timeline-dot"]' ) ; const…" at bounding box center [914, 448] width 1249 height 684
click at [333, 579] on div "const dots = wrap . querySelectorAll ( '[data-swiper="timeline-dot"]' ) ; const…" at bounding box center [914, 446] width 1249 height 664
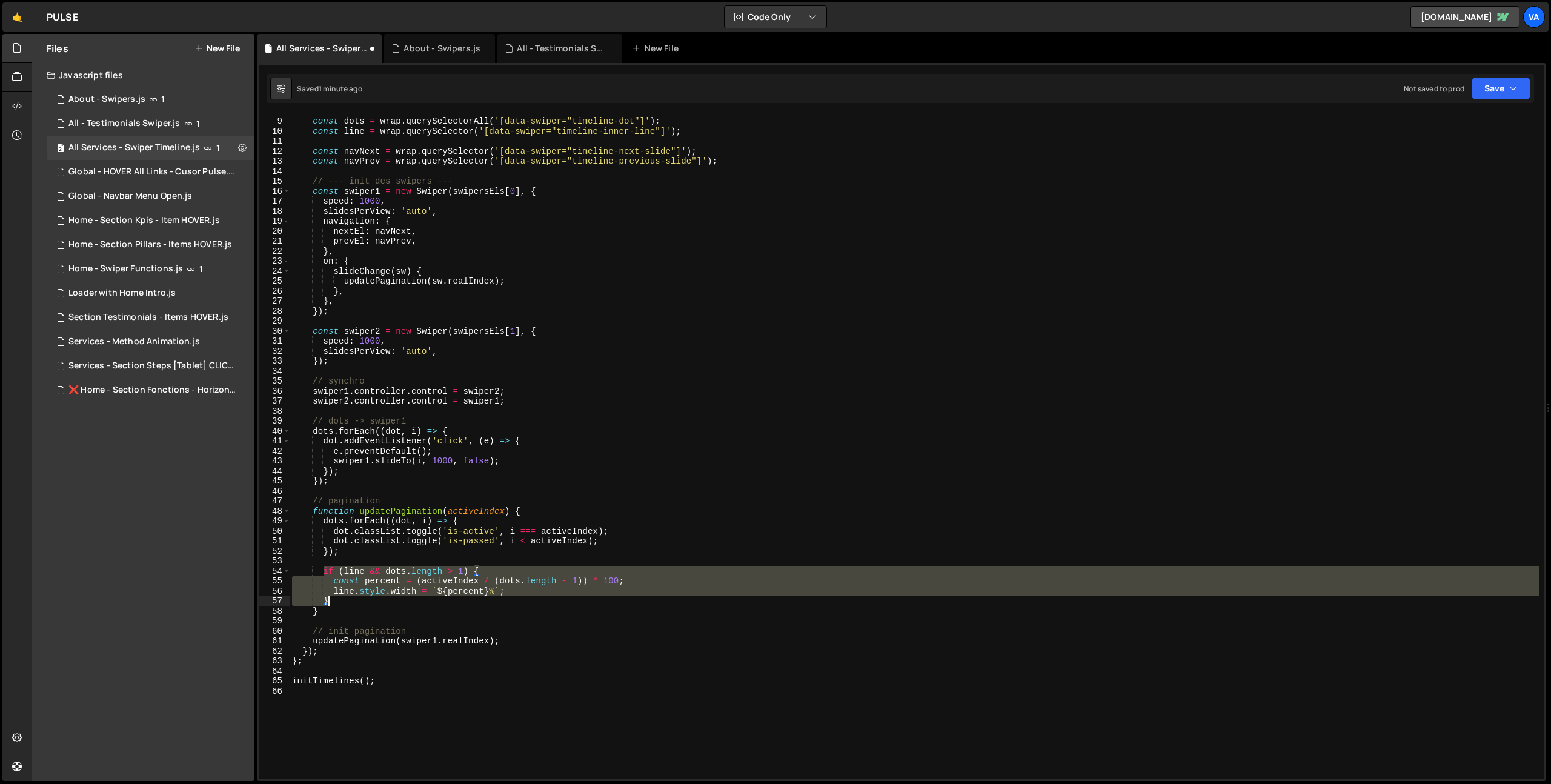
drag, startPoint x: 324, startPoint y: 570, endPoint x: 343, endPoint y: 599, distance: 34.7
click at [343, 599] on div "const dots = wrap . querySelectorAll ( '[data-swiper="timeline-dot"]' ) ; const…" at bounding box center [914, 448] width 1249 height 684
paste textarea
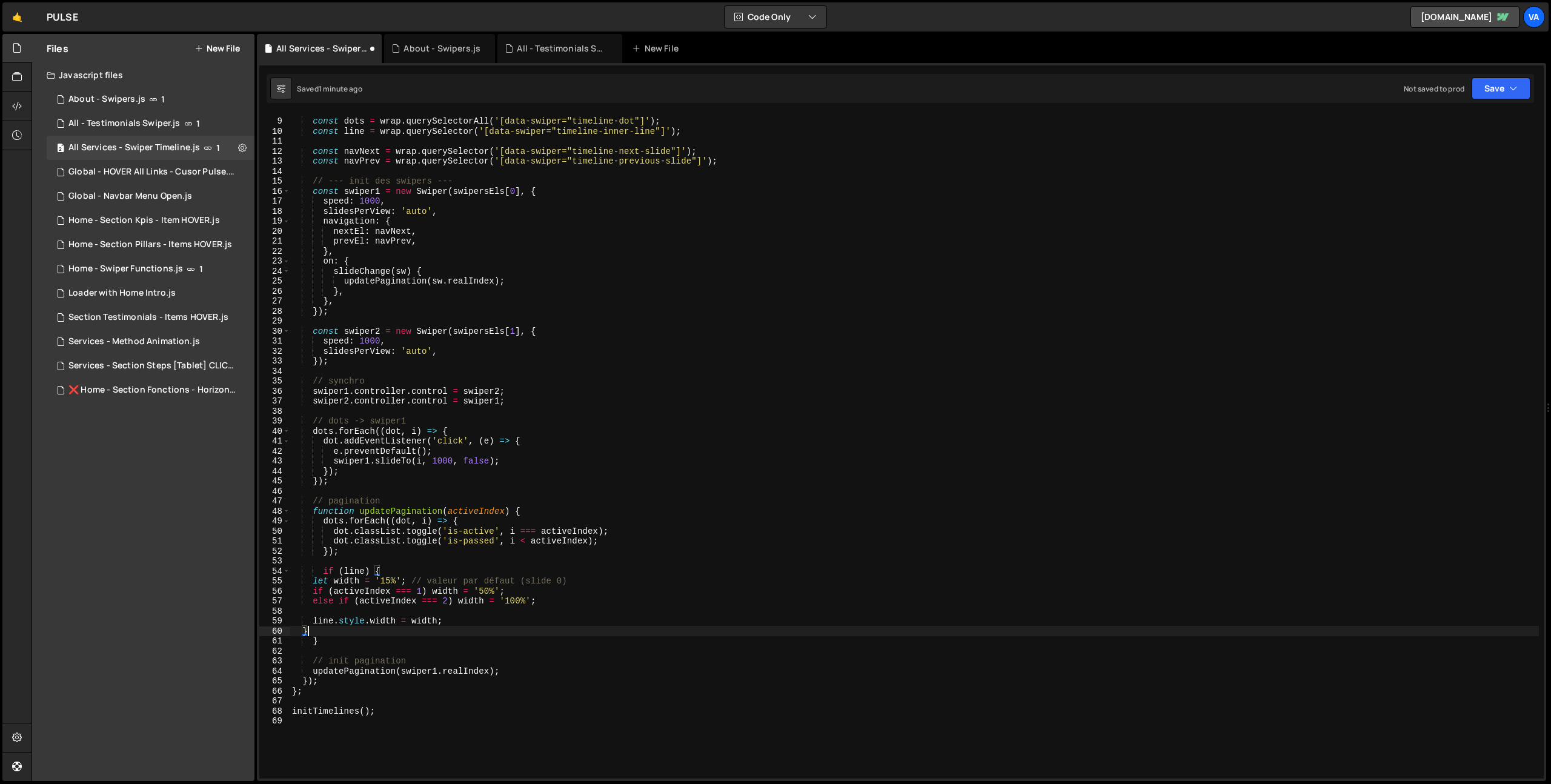
type textarea "}"
click at [245, 149] on icon at bounding box center [242, 147] width 8 height 12
drag, startPoint x: 307, startPoint y: 175, endPoint x: 368, endPoint y: 198, distance: 65.2
click at [307, 175] on button "Edit File Settings" at bounding box center [316, 173] width 119 height 24
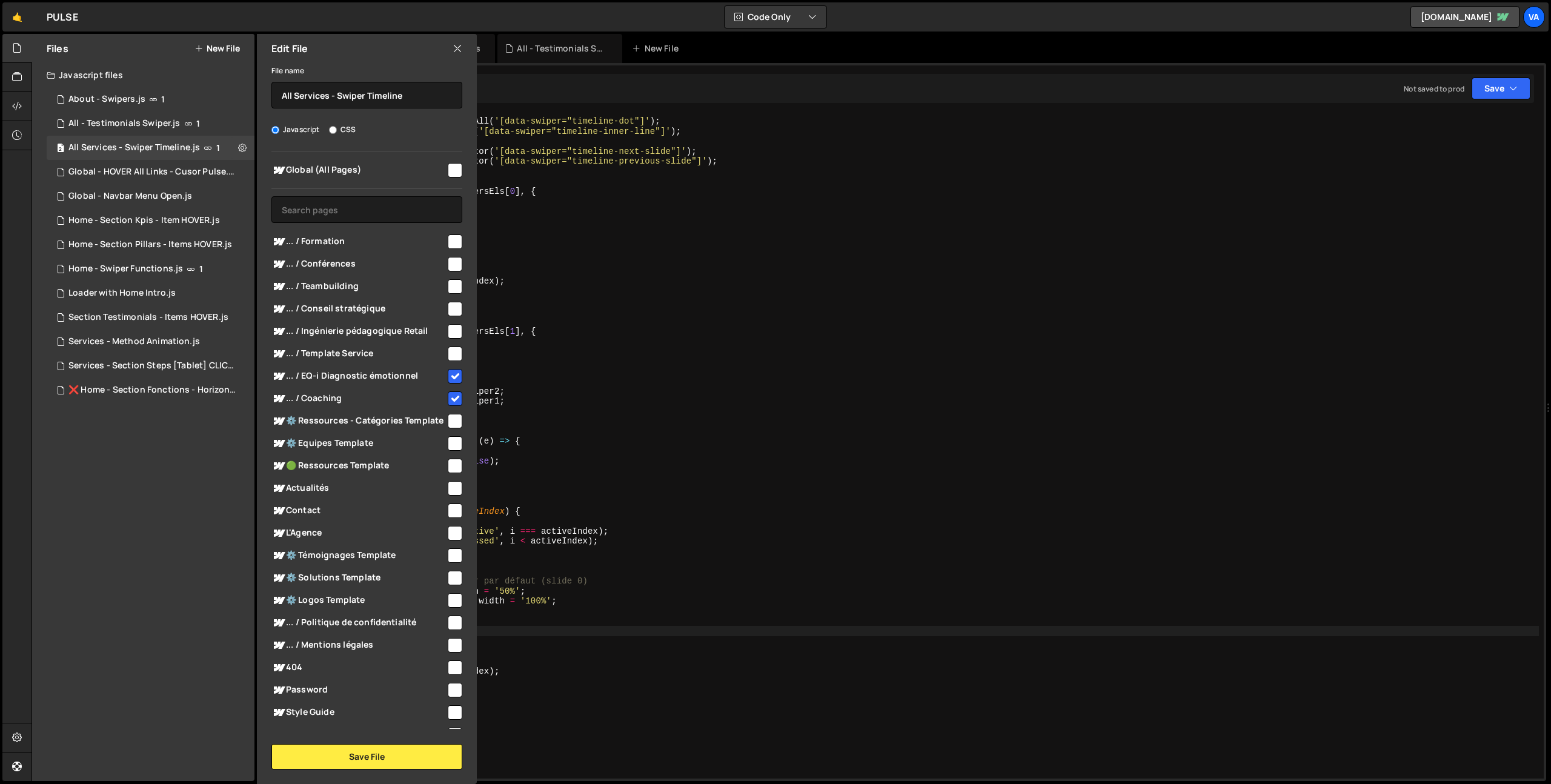
click at [447, 331] on input "checkbox" at bounding box center [454, 331] width 14 height 14
checkbox input "true"
click at [368, 752] on button "Save File" at bounding box center [367, 757] width 191 height 26
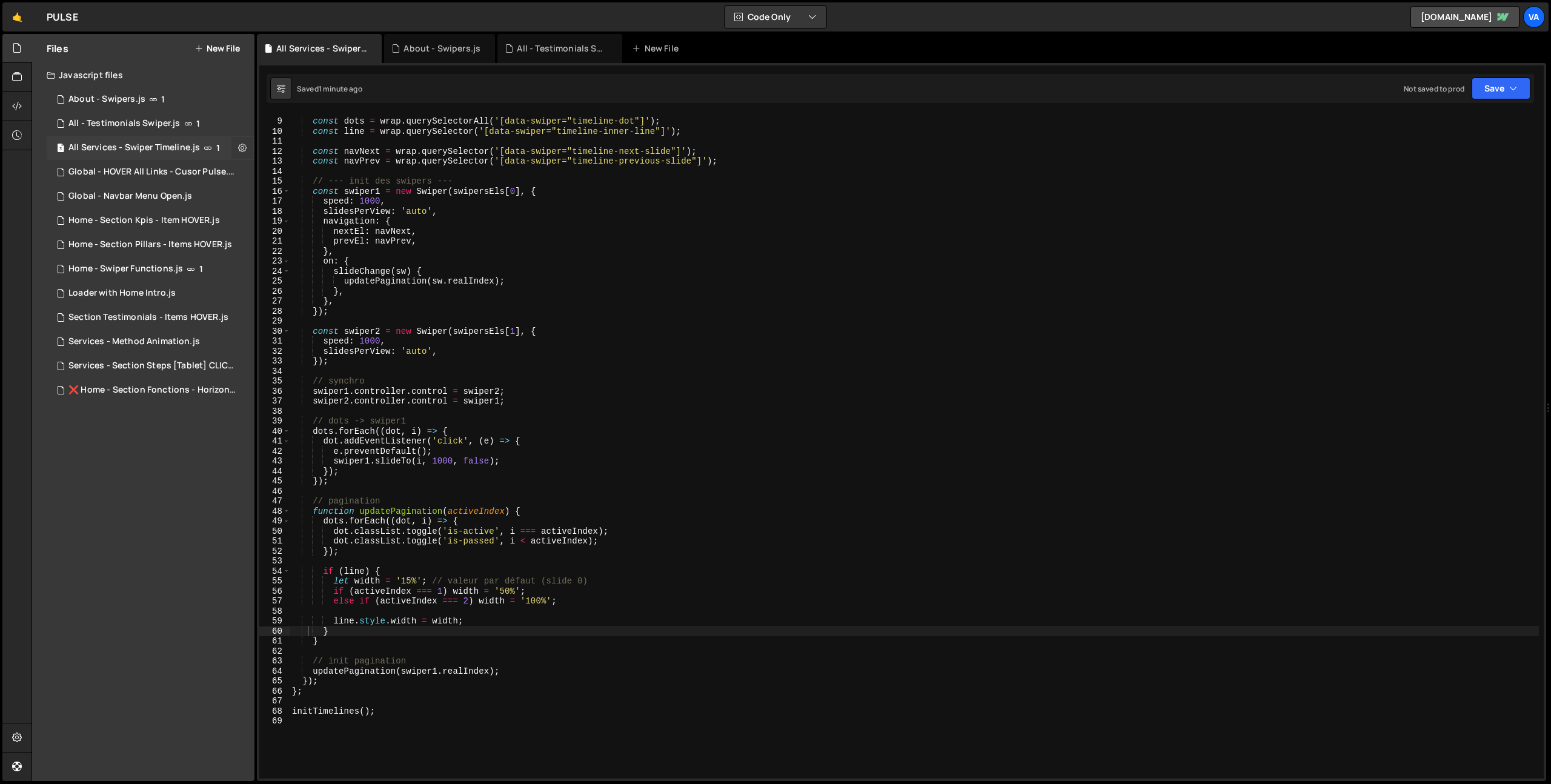
click at [245, 146] on icon at bounding box center [242, 147] width 8 height 12
click at [289, 173] on button "Edit File Settings" at bounding box center [316, 173] width 119 height 24
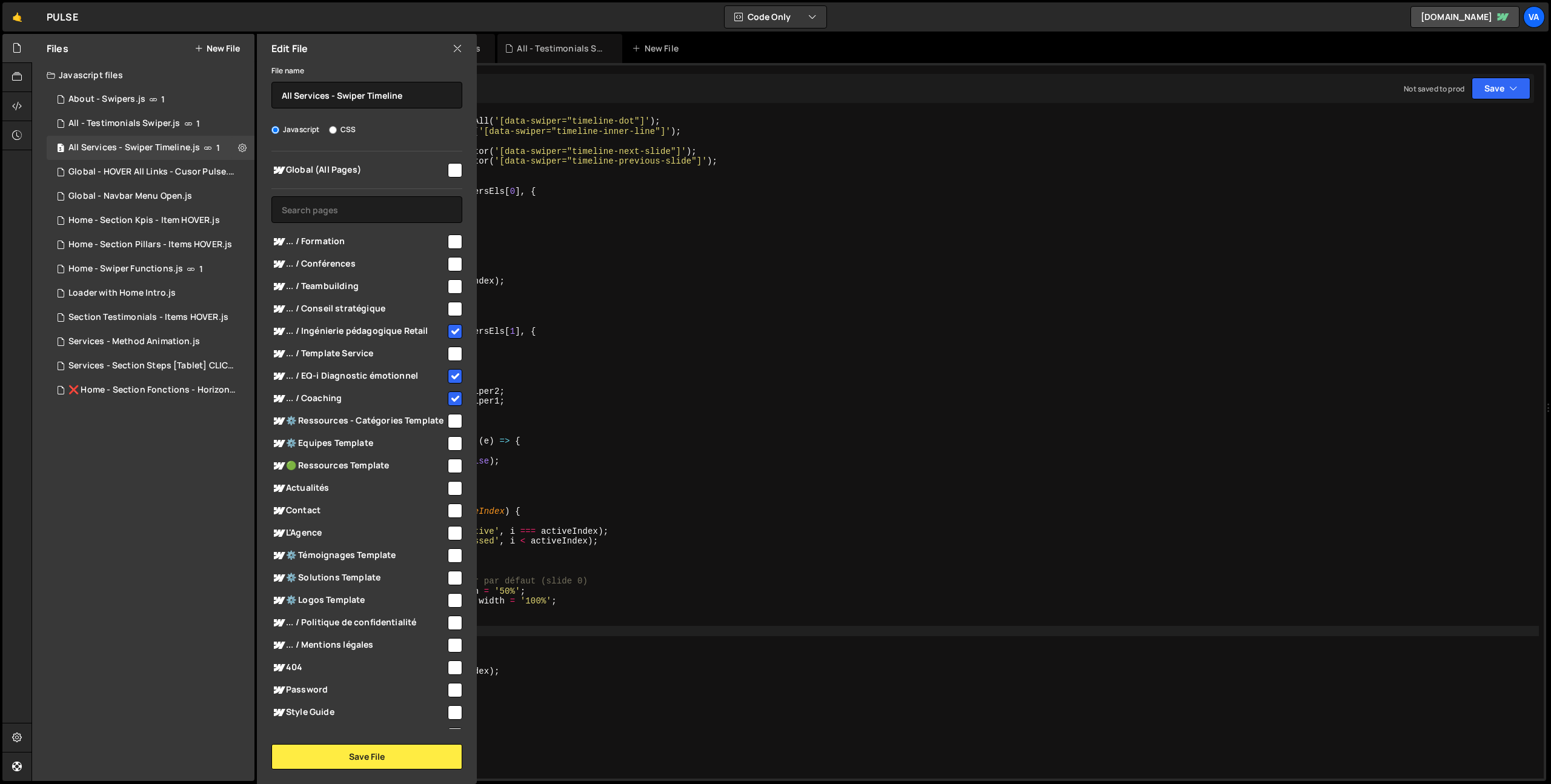
type textarea "updatePagination(sw.realIndex);"
click at [577, 283] on div "const dots = wrap . querySelectorAll ( '[data-swiper="timeline-dot"]' ) ; const…" at bounding box center [914, 448] width 1249 height 684
